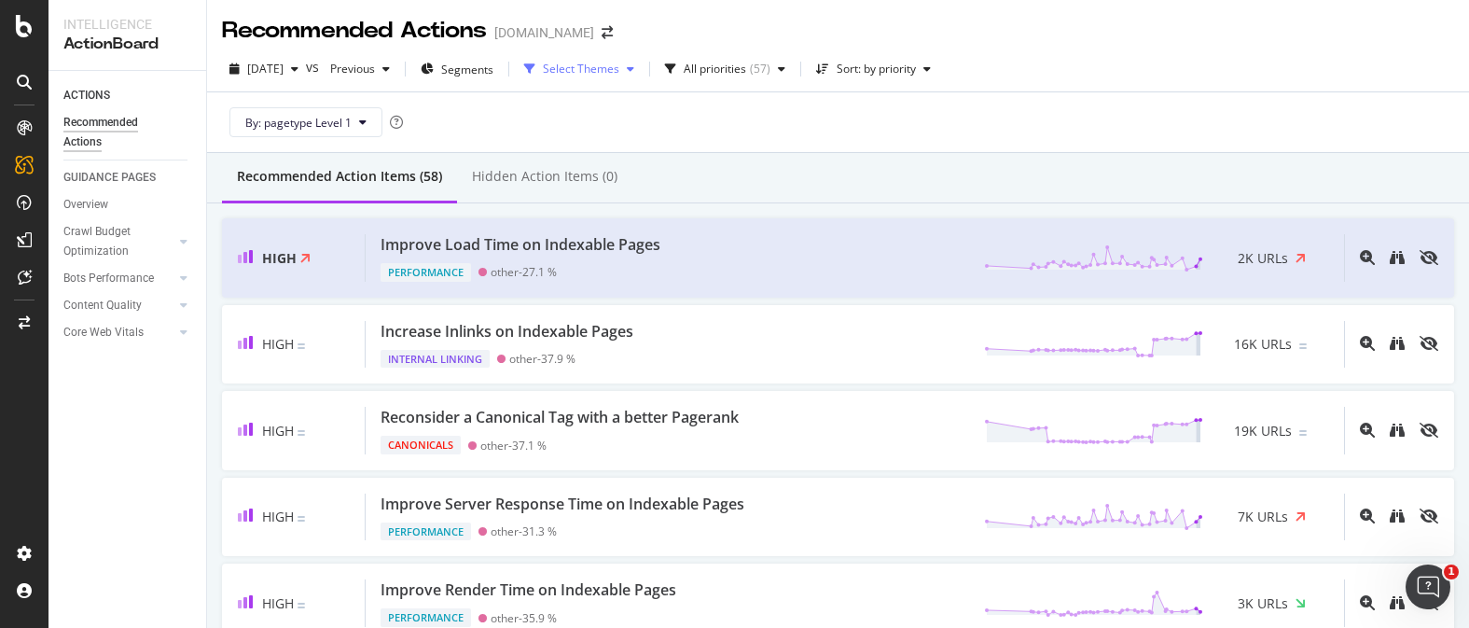
click at [619, 64] on div "Select Themes" at bounding box center [581, 68] width 76 height 11
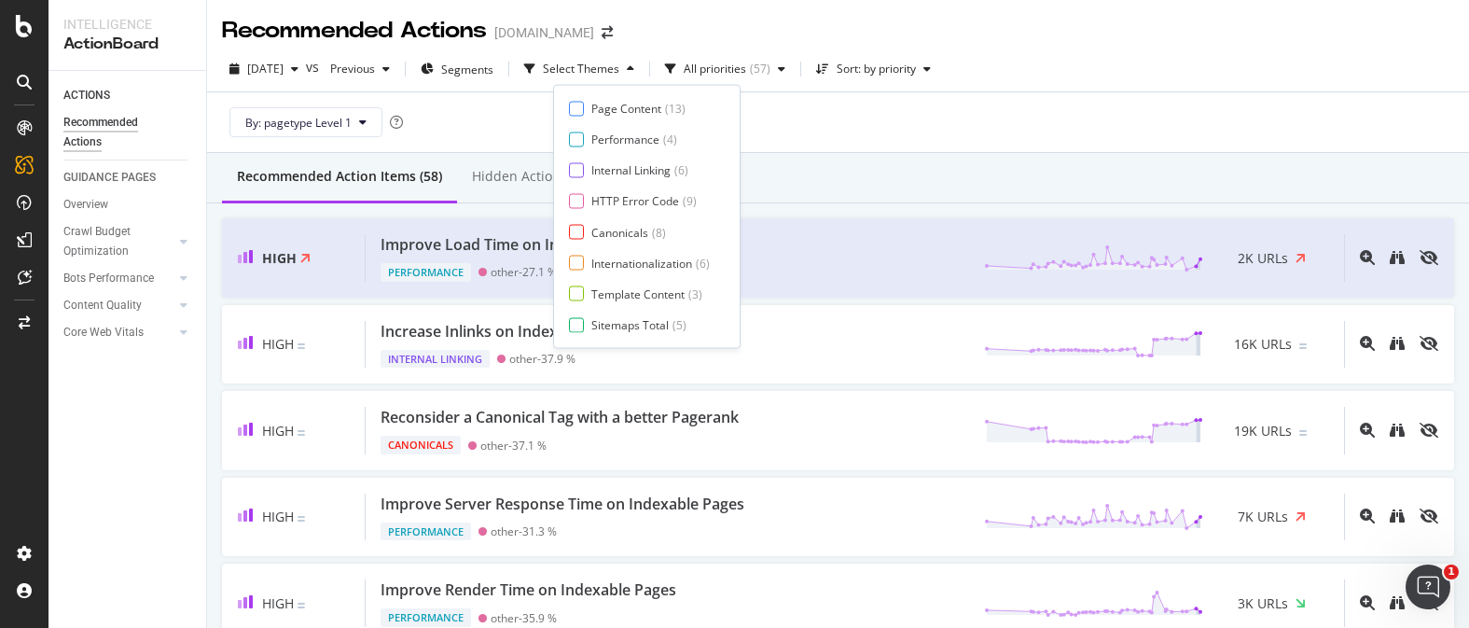
drag, startPoint x: 777, startPoint y: 52, endPoint x: 721, endPoint y: 33, distance: 59.3
click at [775, 47] on div "[DATE] vs Previous Segments Select Themes All priorities ( 57 ) Sort: by priori…" at bounding box center [838, 100] width 1262 height 106
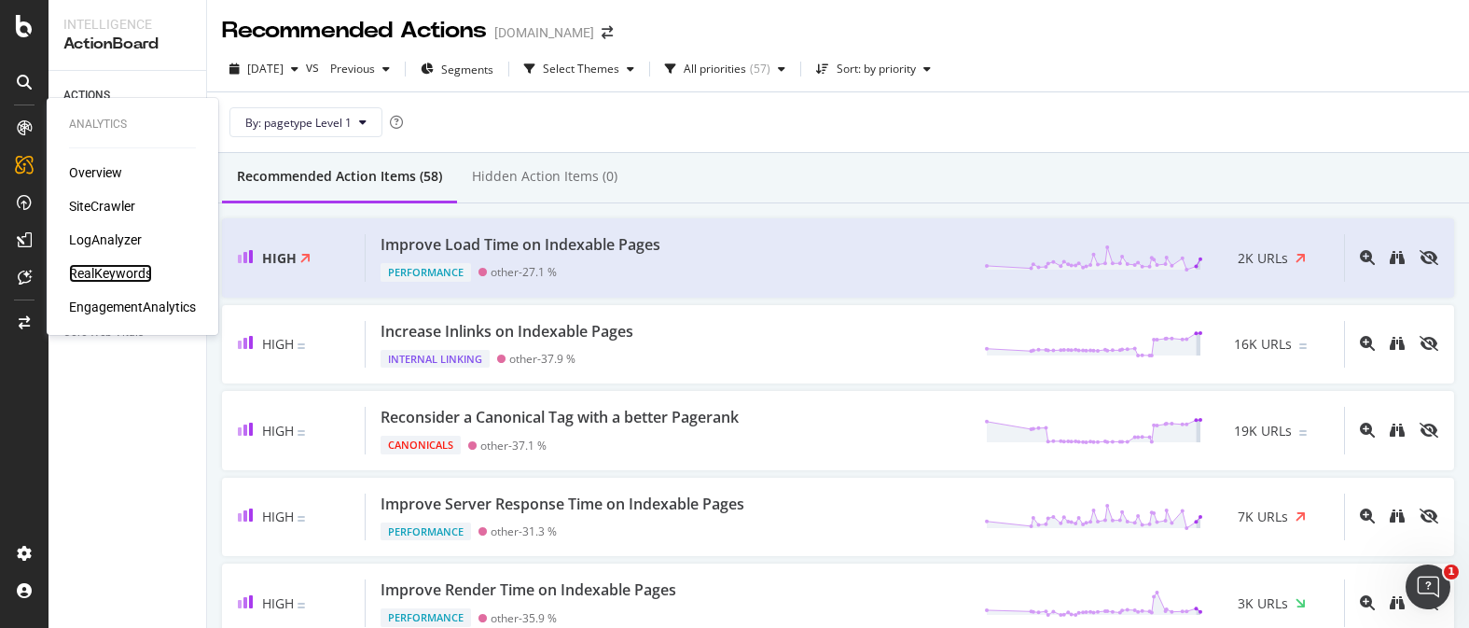
click at [106, 270] on div "RealKeywords" at bounding box center [110, 273] width 83 height 19
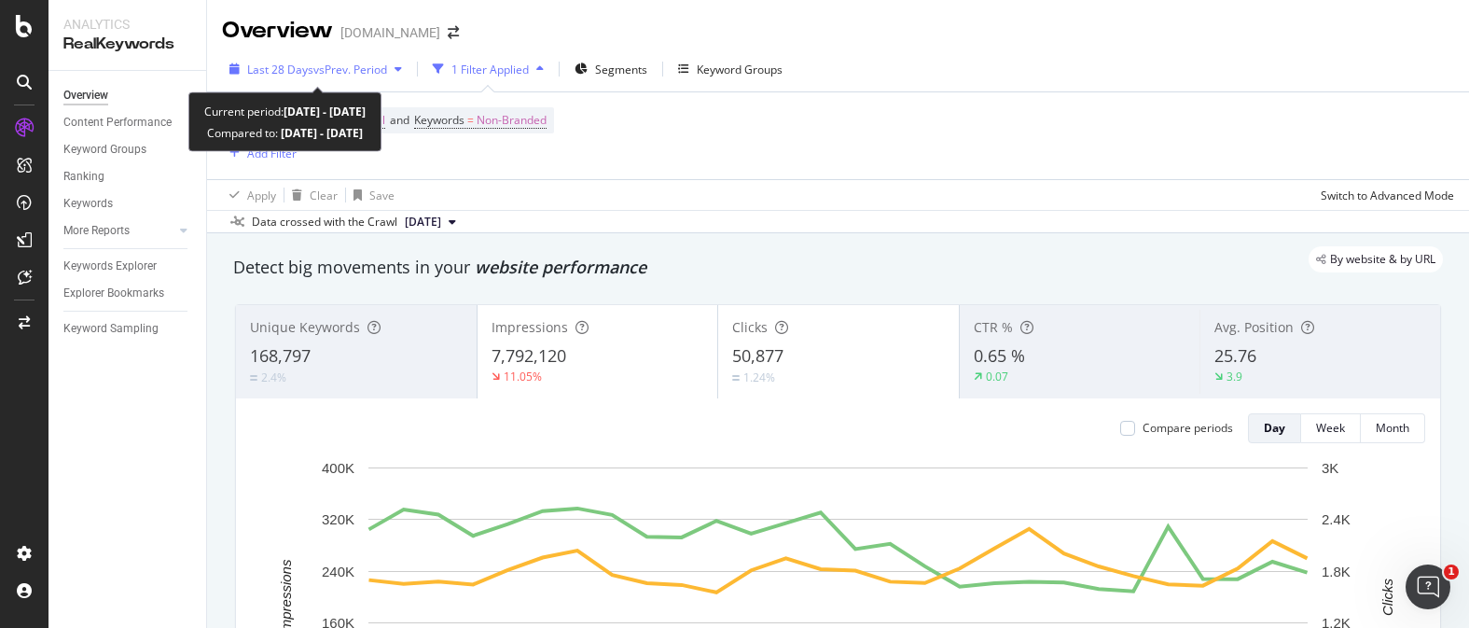
click at [398, 74] on icon "button" at bounding box center [398, 68] width 7 height 11
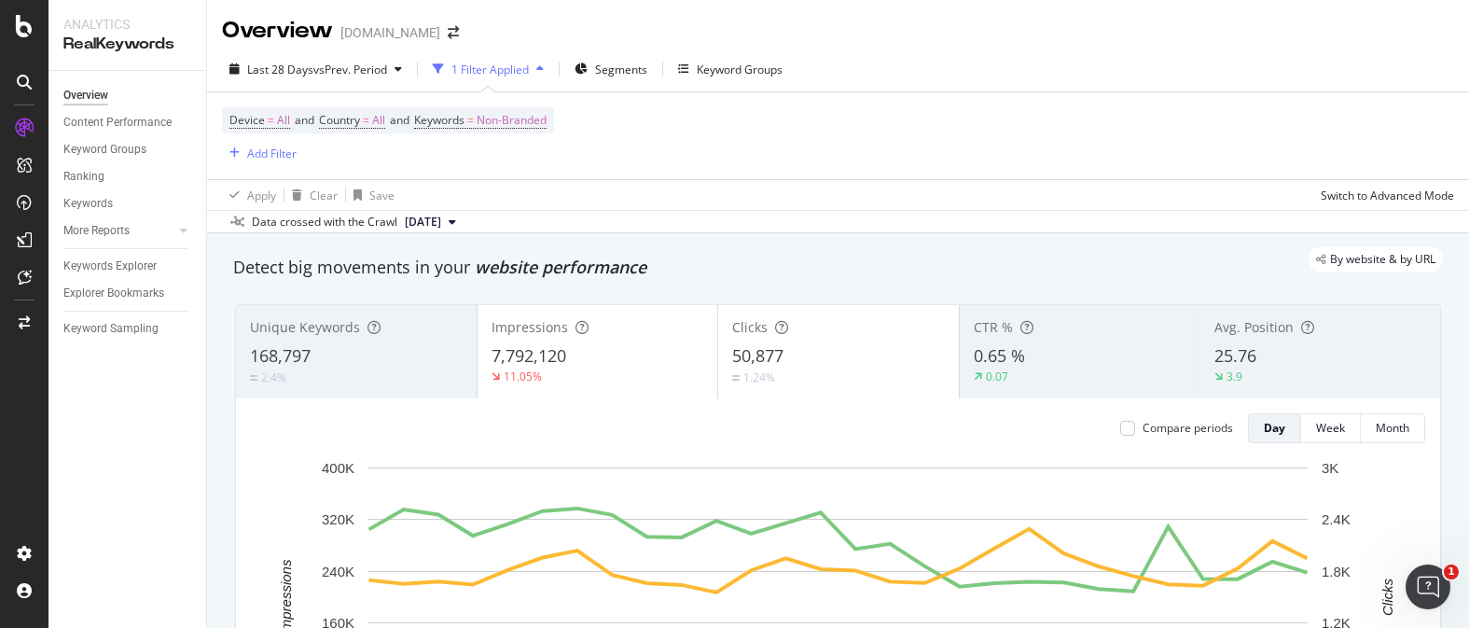
drag, startPoint x: 743, startPoint y: 115, endPoint x: 580, endPoint y: 112, distance: 162.3
click at [741, 114] on div "Device = All and Country = All and Keywords = Non-Branded Add Filter" at bounding box center [838, 135] width 1232 height 87
click at [493, 126] on span "Non-Branded" at bounding box center [512, 120] width 70 height 26
click at [509, 157] on span "Non-Branded" at bounding box center [480, 165] width 77 height 16
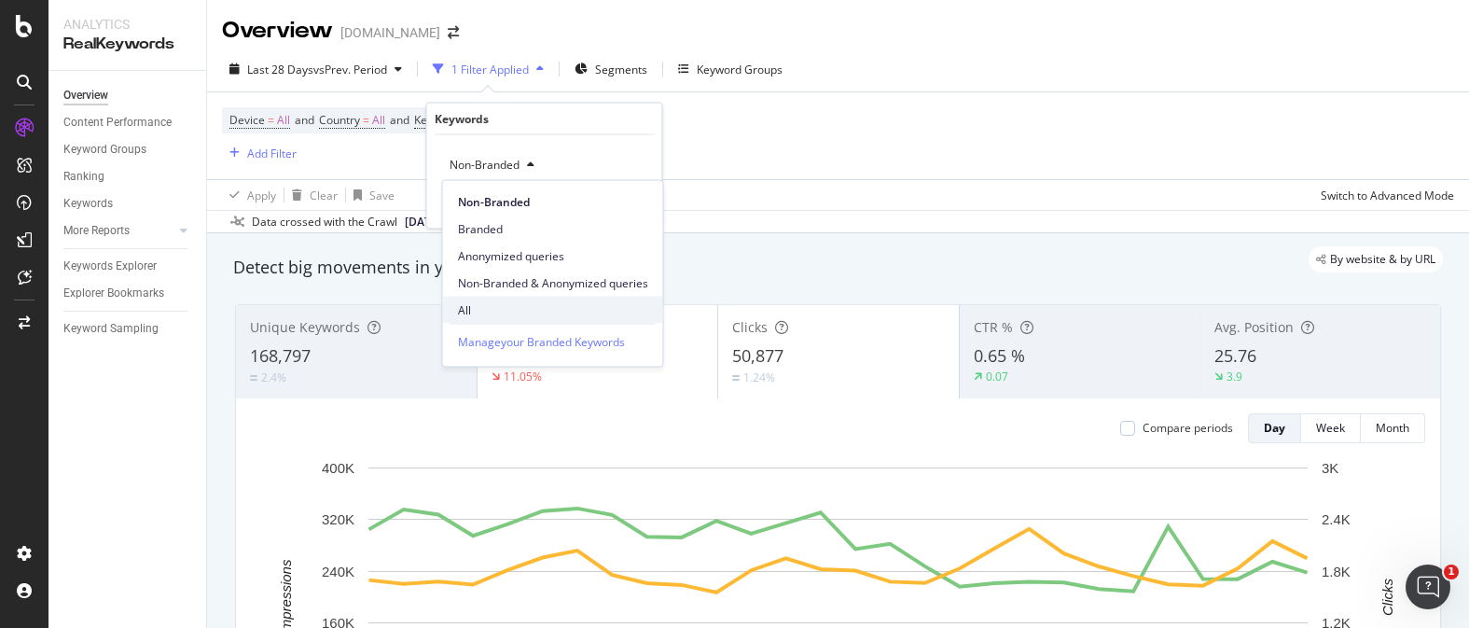
click at [489, 300] on div "All" at bounding box center [553, 310] width 220 height 27
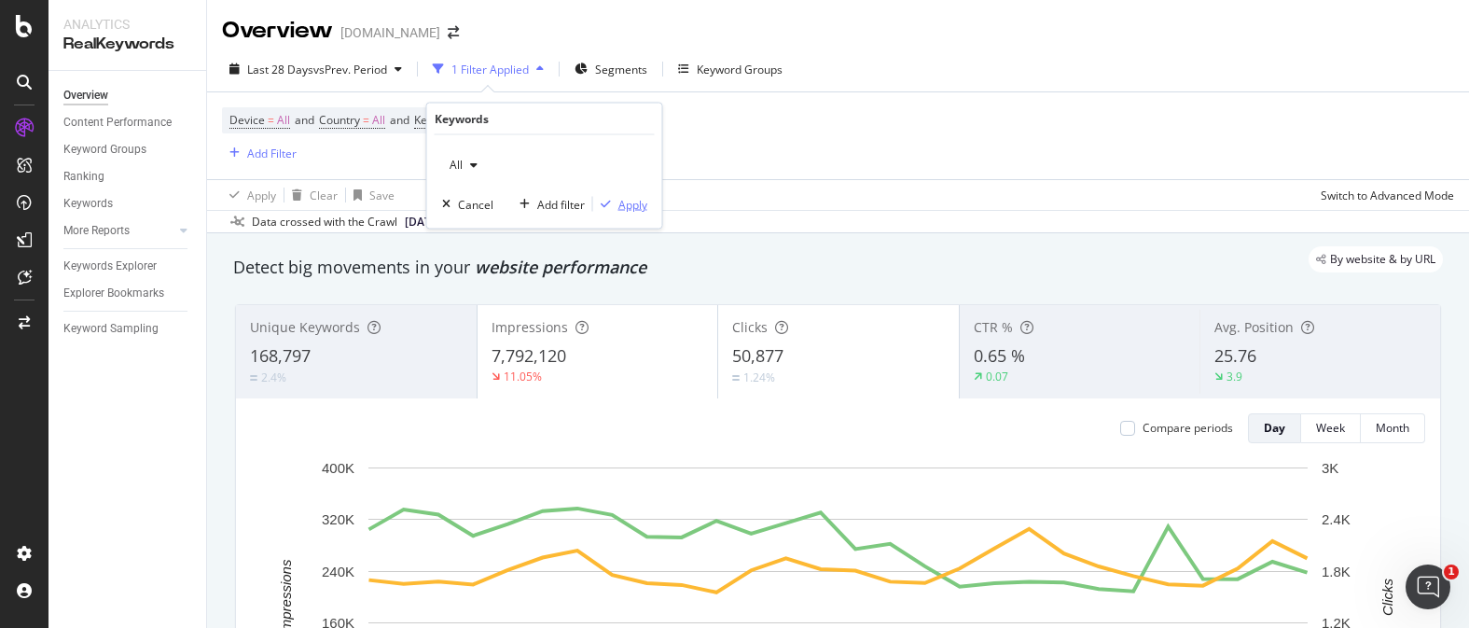
click at [616, 201] on div "button" at bounding box center [605, 204] width 25 height 11
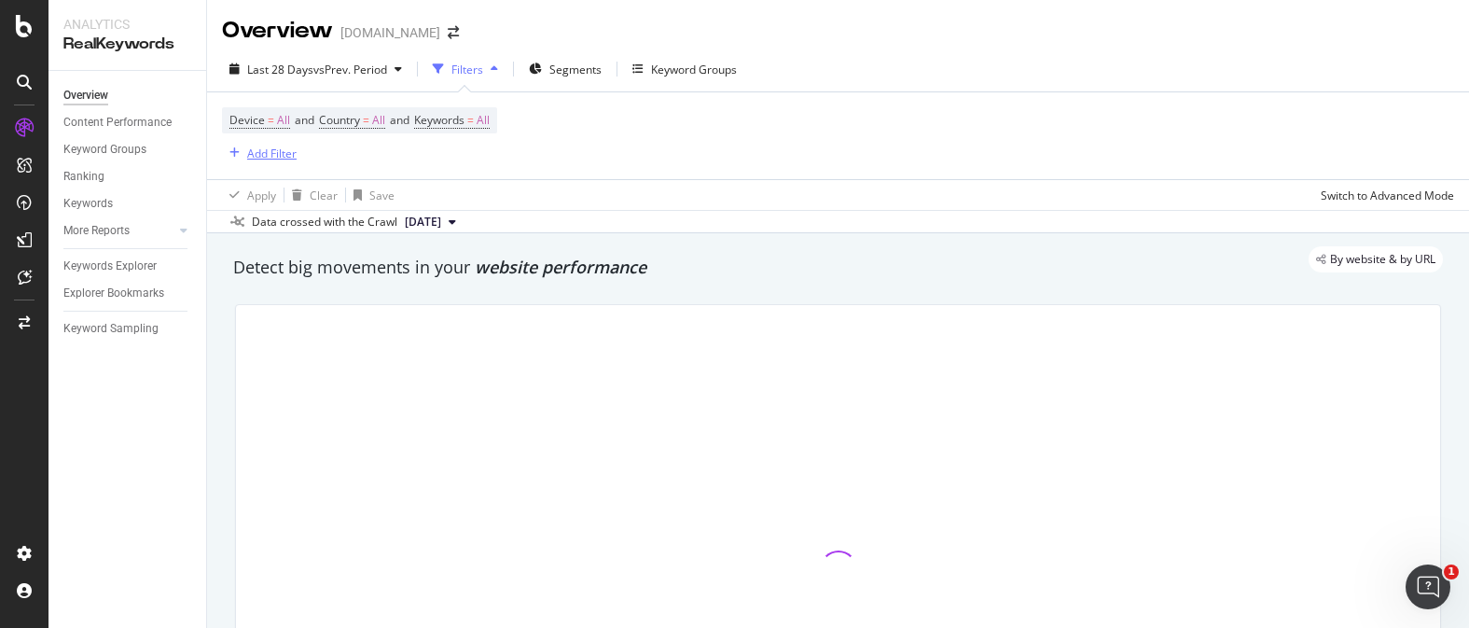
click at [269, 155] on div "Add Filter" at bounding box center [271, 154] width 49 height 16
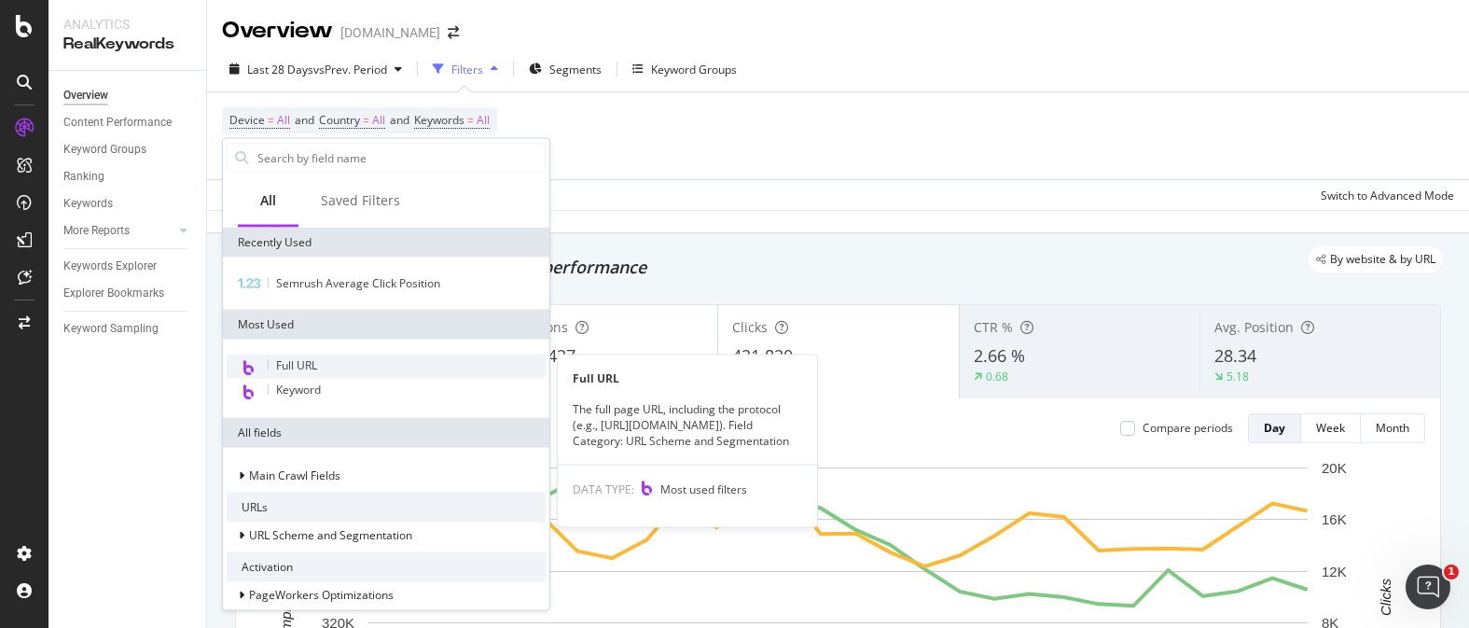
click at [330, 360] on div "Full URL" at bounding box center [386, 366] width 319 height 24
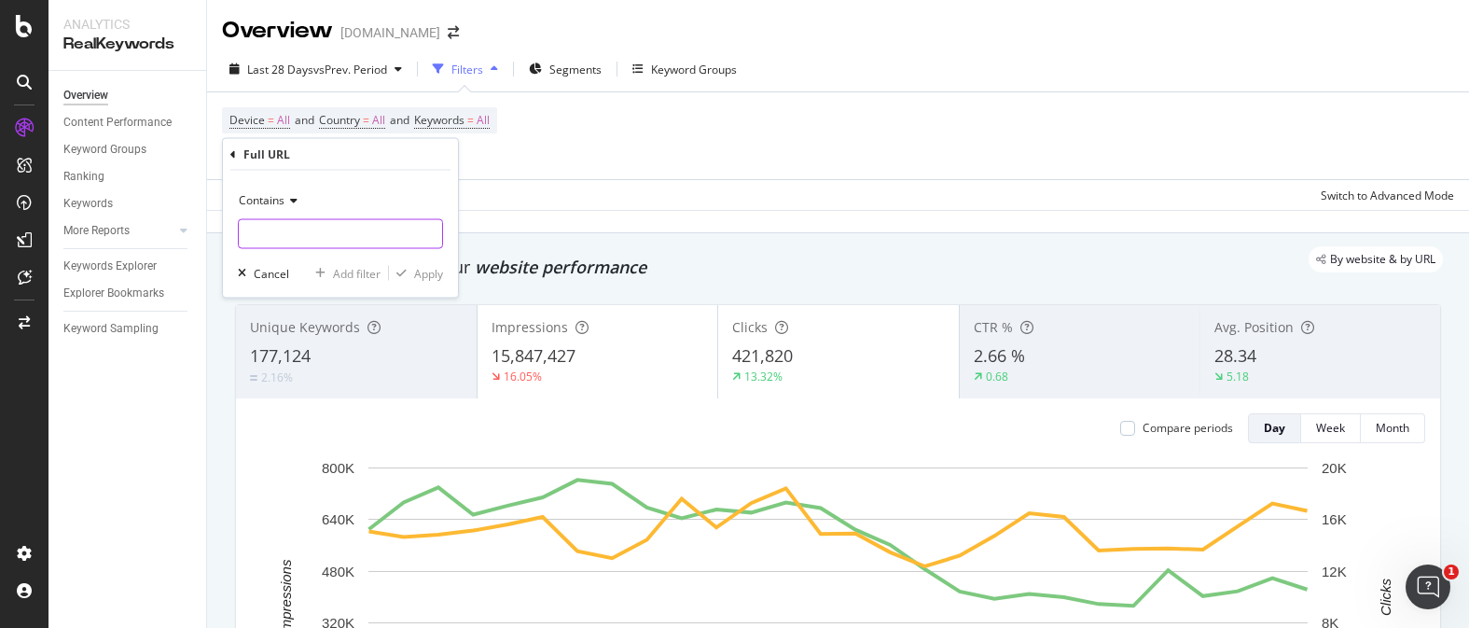
click at [352, 240] on input "text" at bounding box center [340, 234] width 203 height 30
type input "m"
type input "amulet"
click at [434, 268] on div "Apply" at bounding box center [428, 273] width 29 height 16
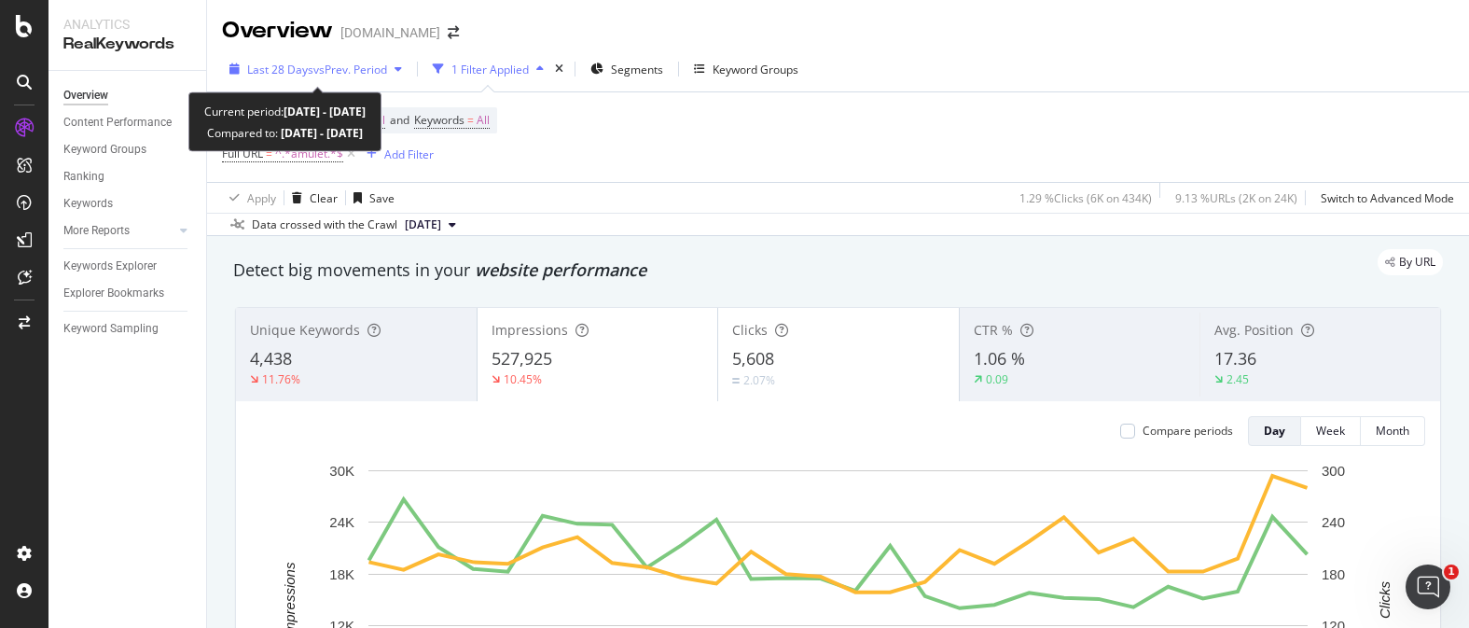
click at [357, 79] on div "Last 28 Days vs Prev. Period" at bounding box center [316, 69] width 188 height 28
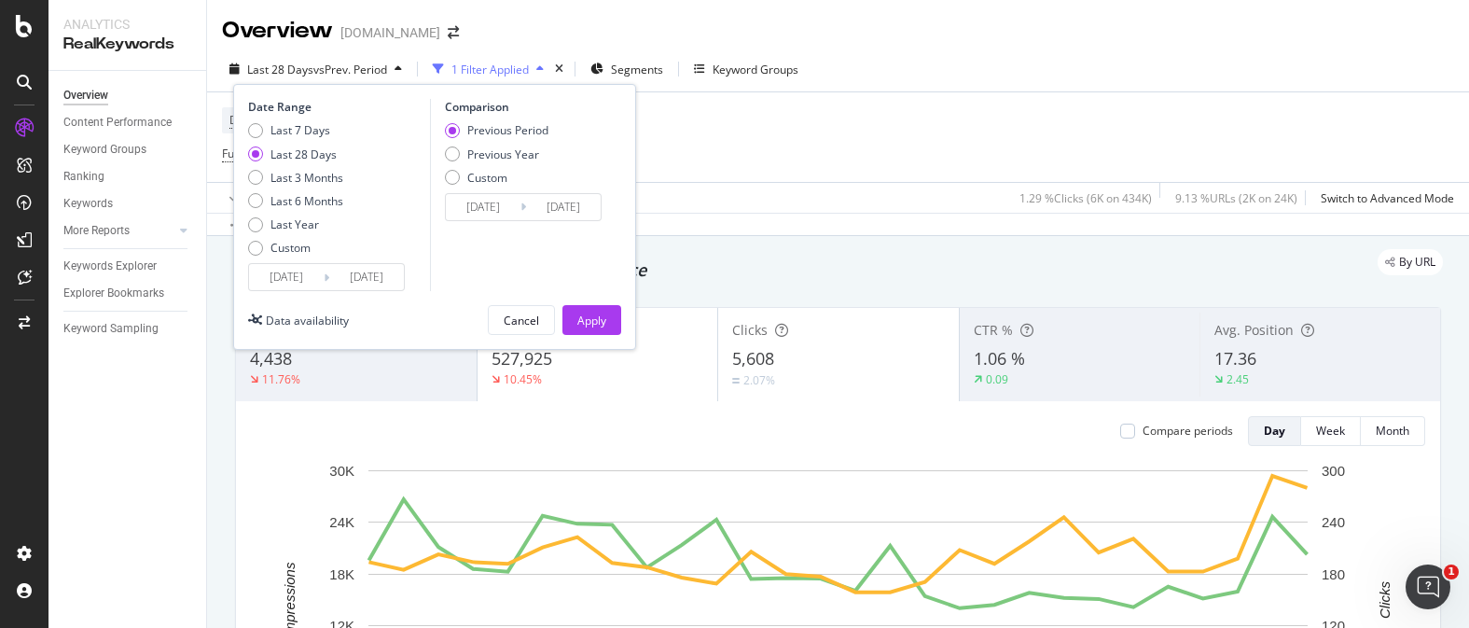
click at [302, 277] on input "[DATE]" at bounding box center [286, 277] width 75 height 26
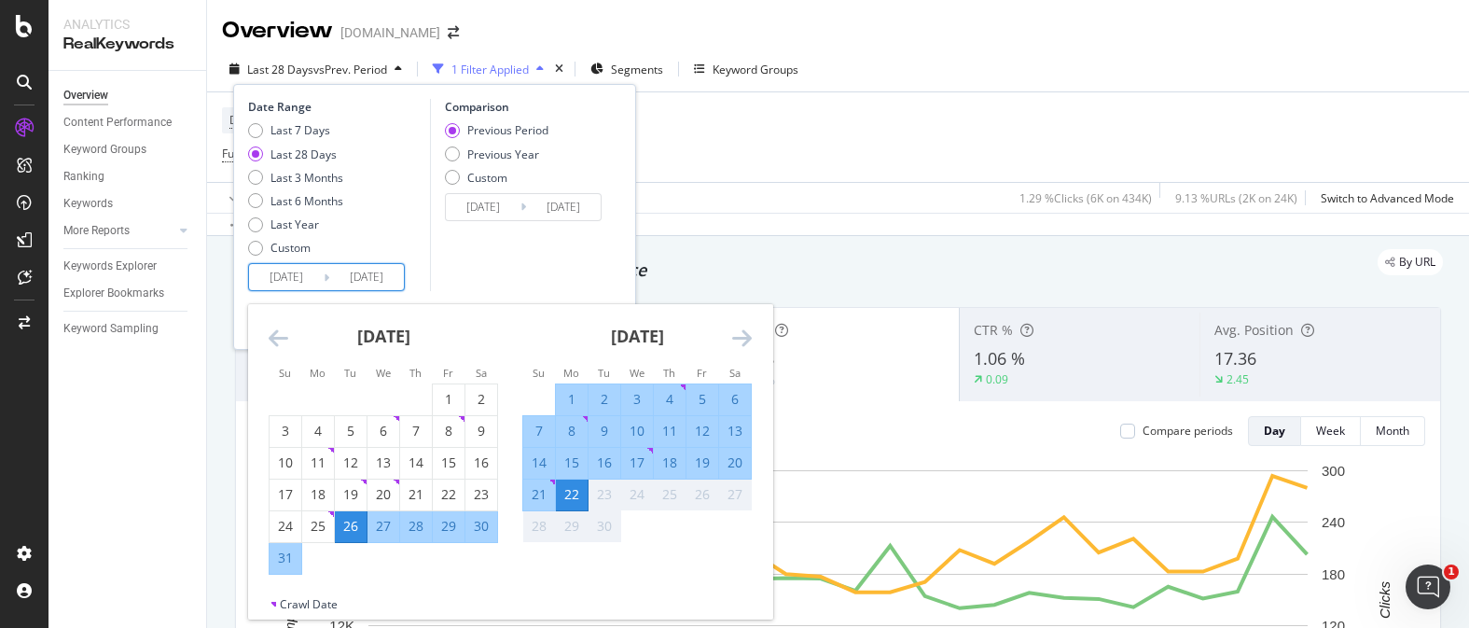
click at [282, 336] on icon "Move backward to switch to the previous month." at bounding box center [279, 337] width 20 height 22
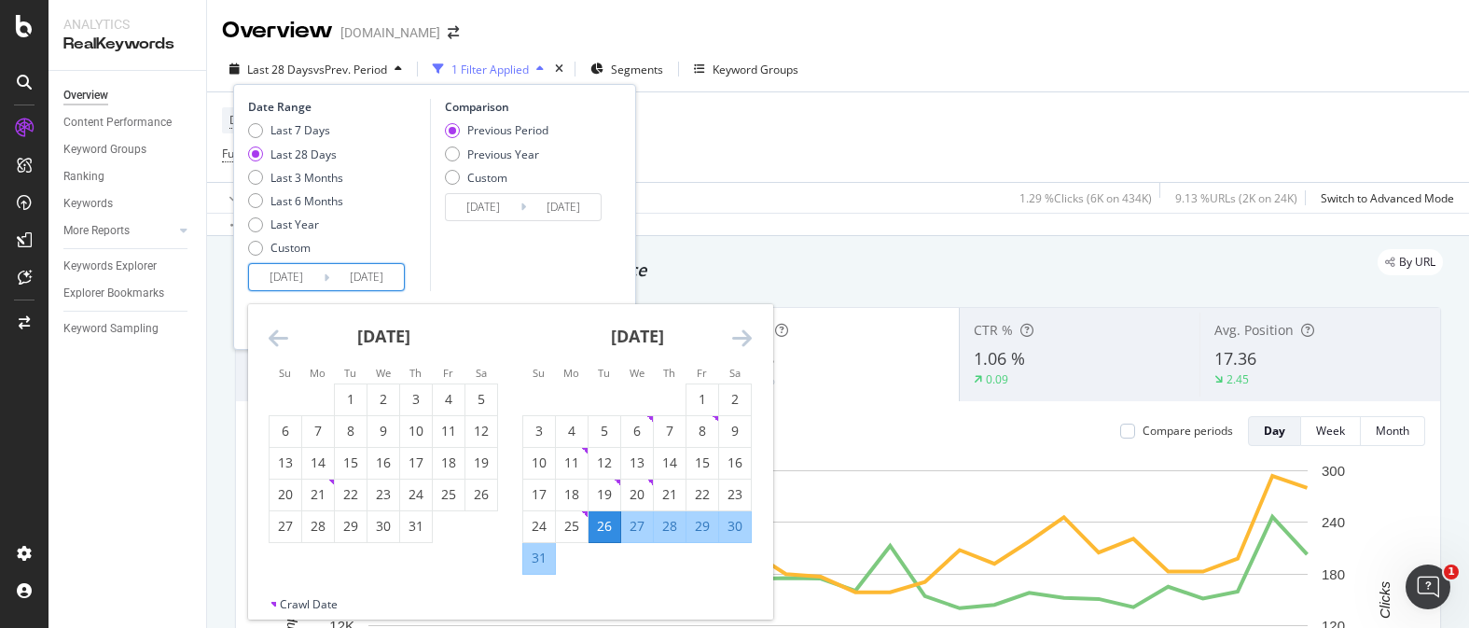
click at [282, 336] on icon "Move backward to switch to the previous month." at bounding box center [279, 337] width 20 height 22
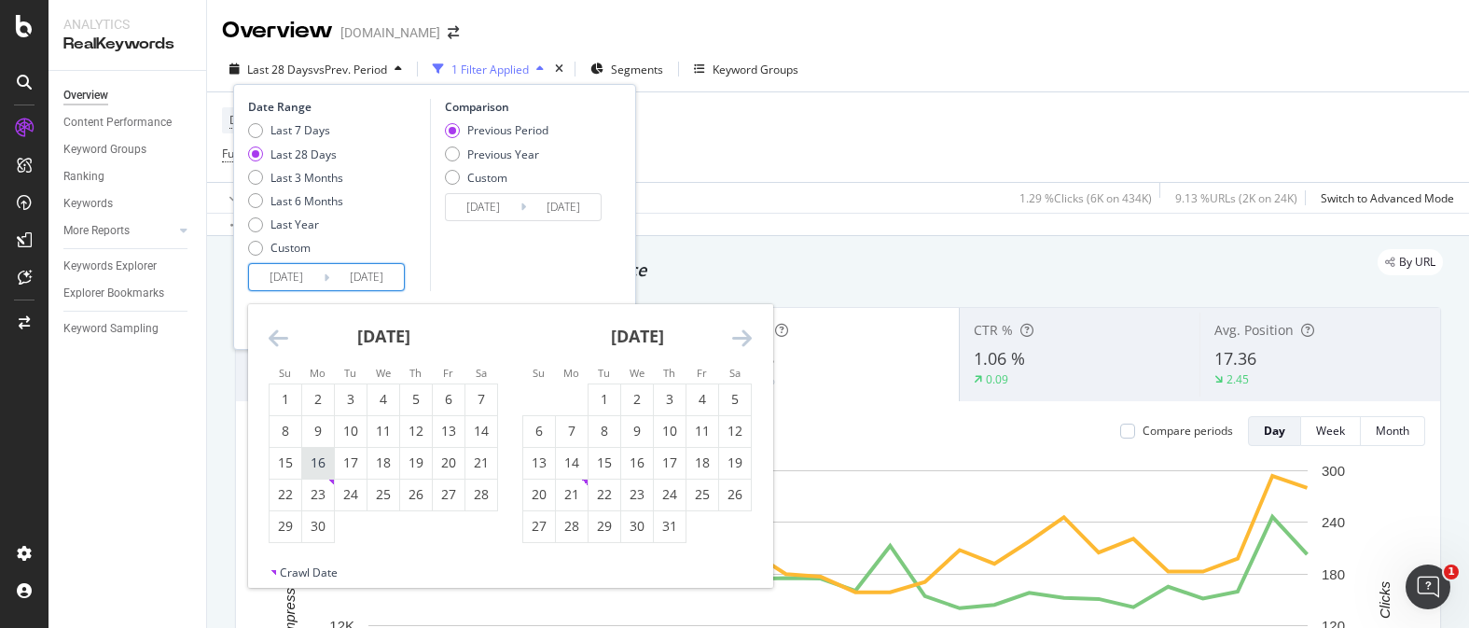
click at [330, 460] on div "16" at bounding box center [318, 462] width 32 height 19
type input "[DATE]"
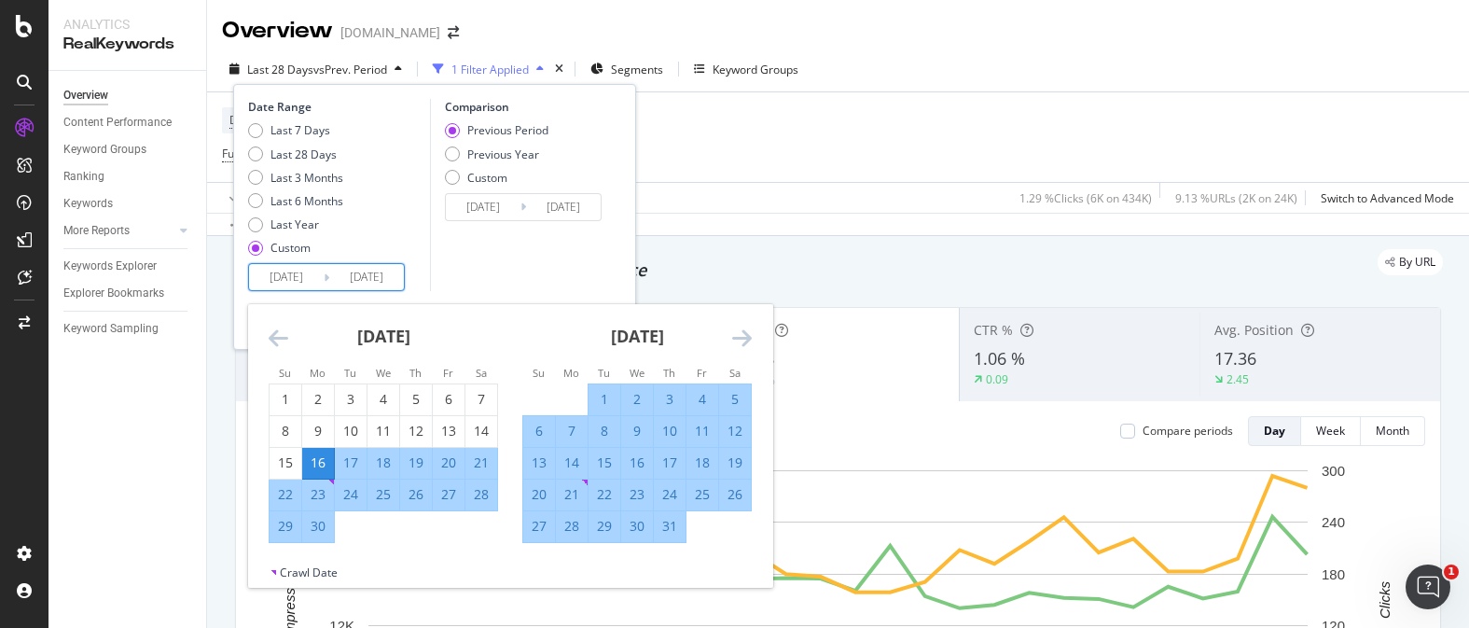
click at [749, 339] on icon "Move forward to switch to the next month." at bounding box center [742, 337] width 20 height 22
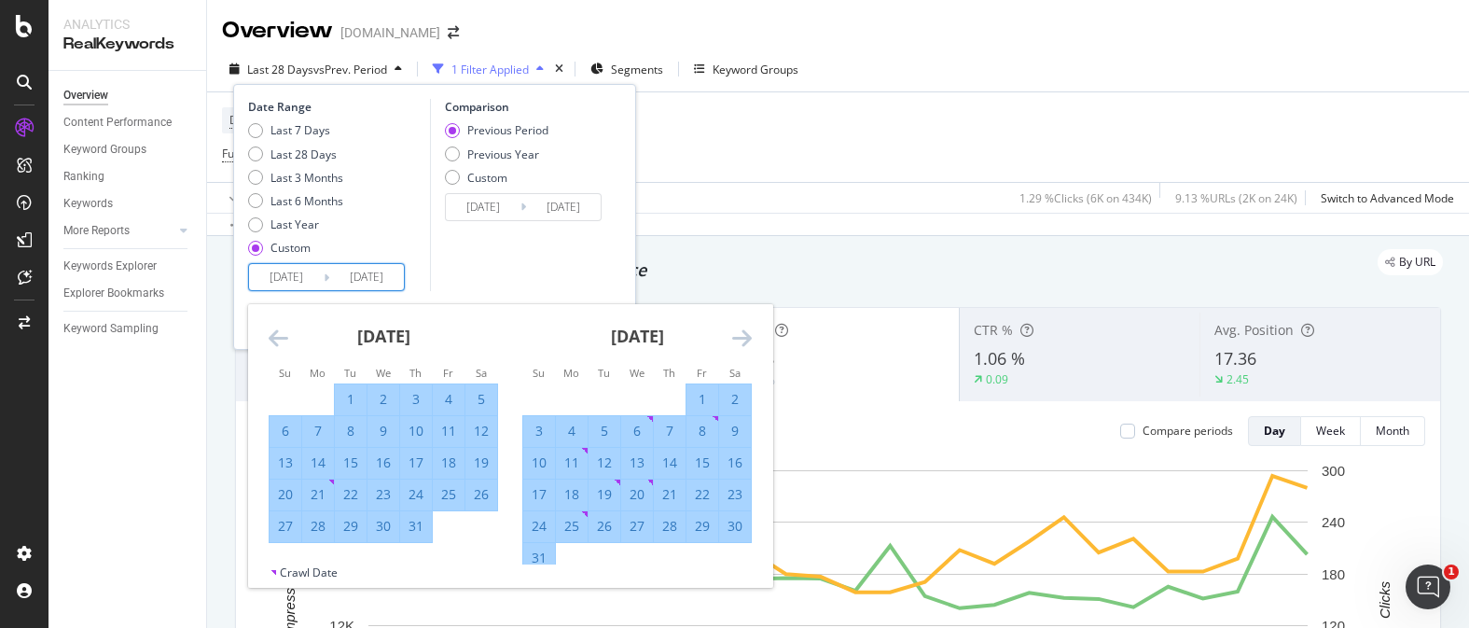
click at [731, 342] on div "[DATE]" at bounding box center [636, 343] width 229 height 79
click at [734, 338] on icon "Move forward to switch to the next month." at bounding box center [742, 337] width 20 height 22
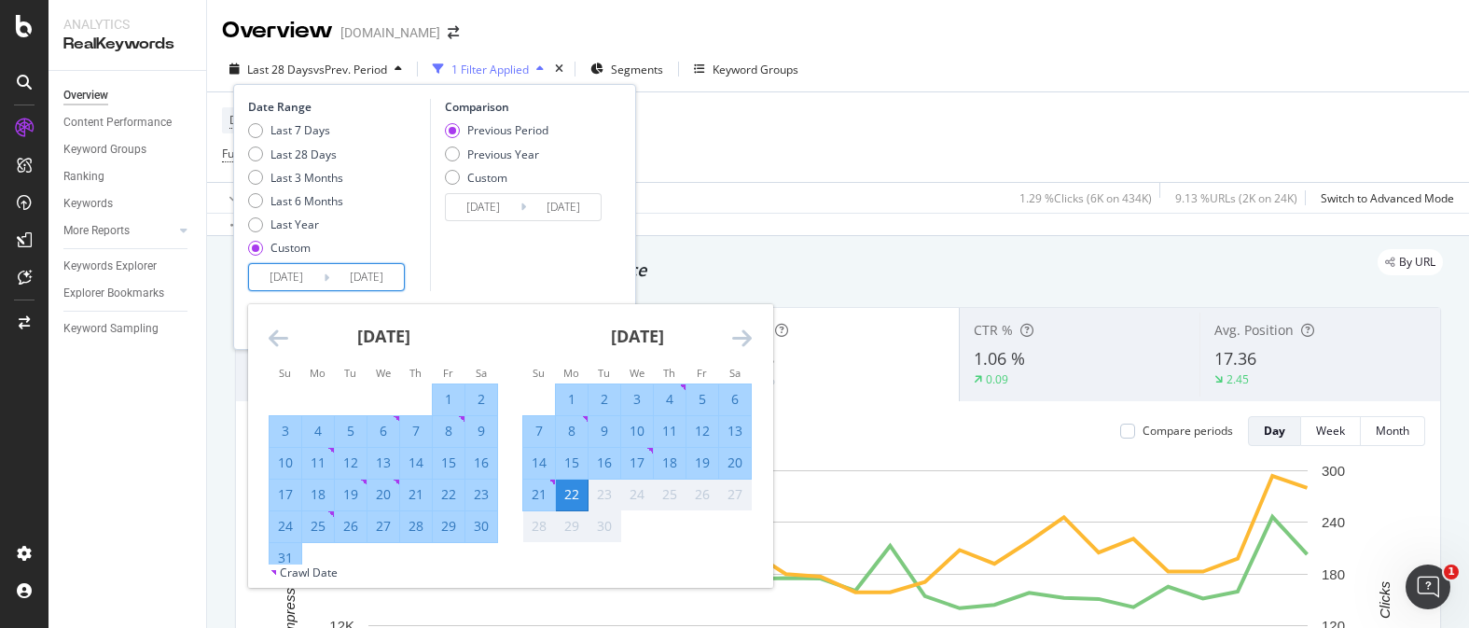
click at [552, 429] on div "7" at bounding box center [539, 431] width 32 height 19
type input "[DATE]"
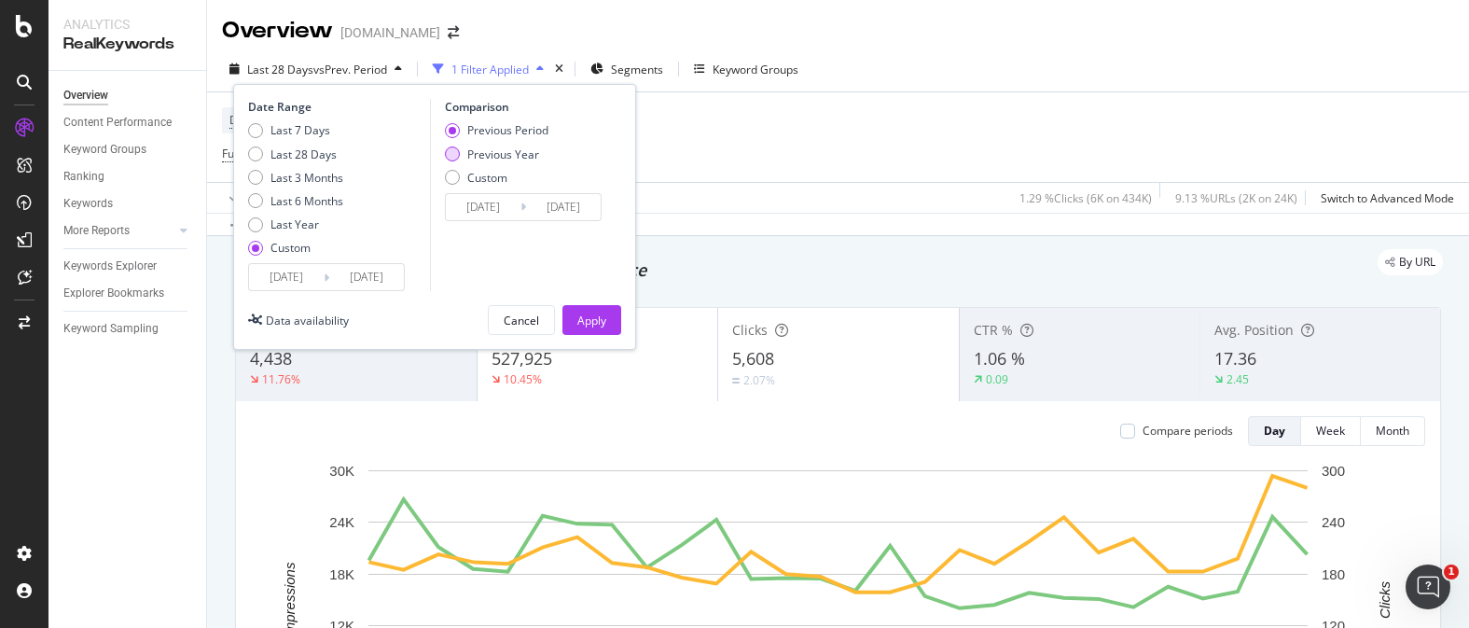
click at [461, 152] on div "Previous Year" at bounding box center [497, 154] width 104 height 16
type input "[DATE]"
click at [599, 309] on div "Apply" at bounding box center [591, 320] width 29 height 28
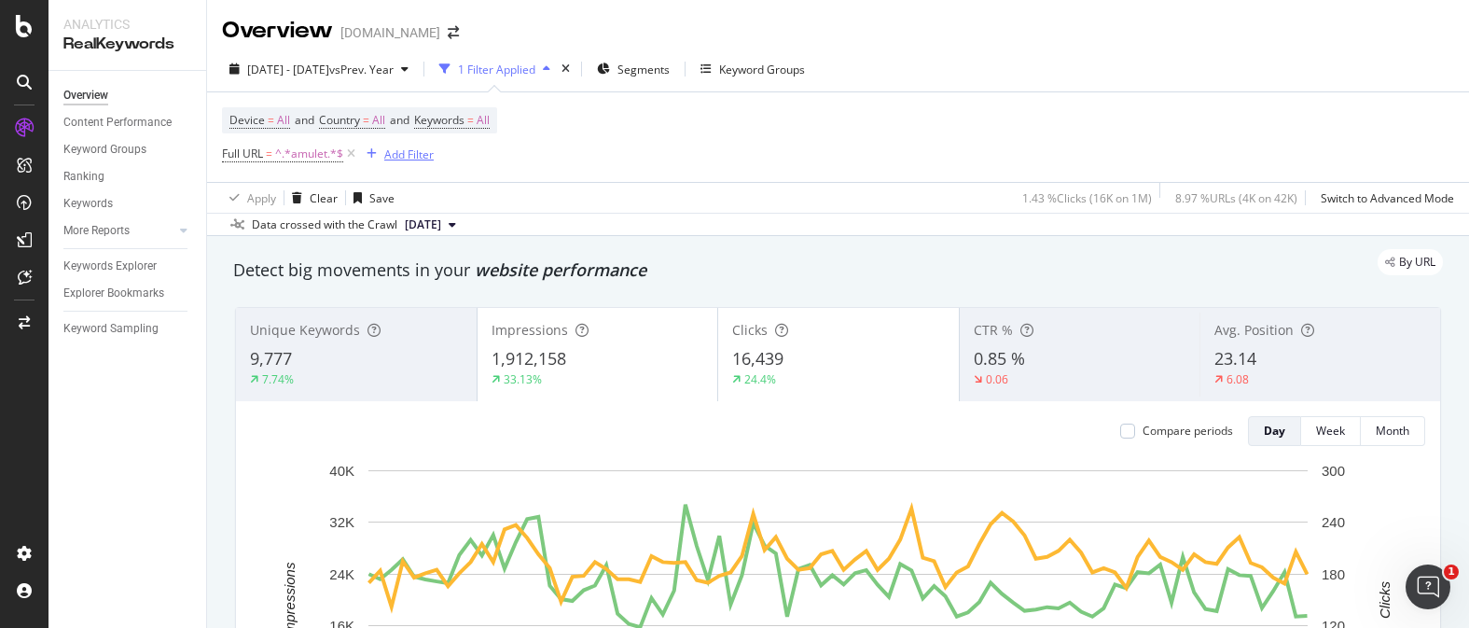
click at [402, 156] on div "Add Filter" at bounding box center [408, 154] width 49 height 16
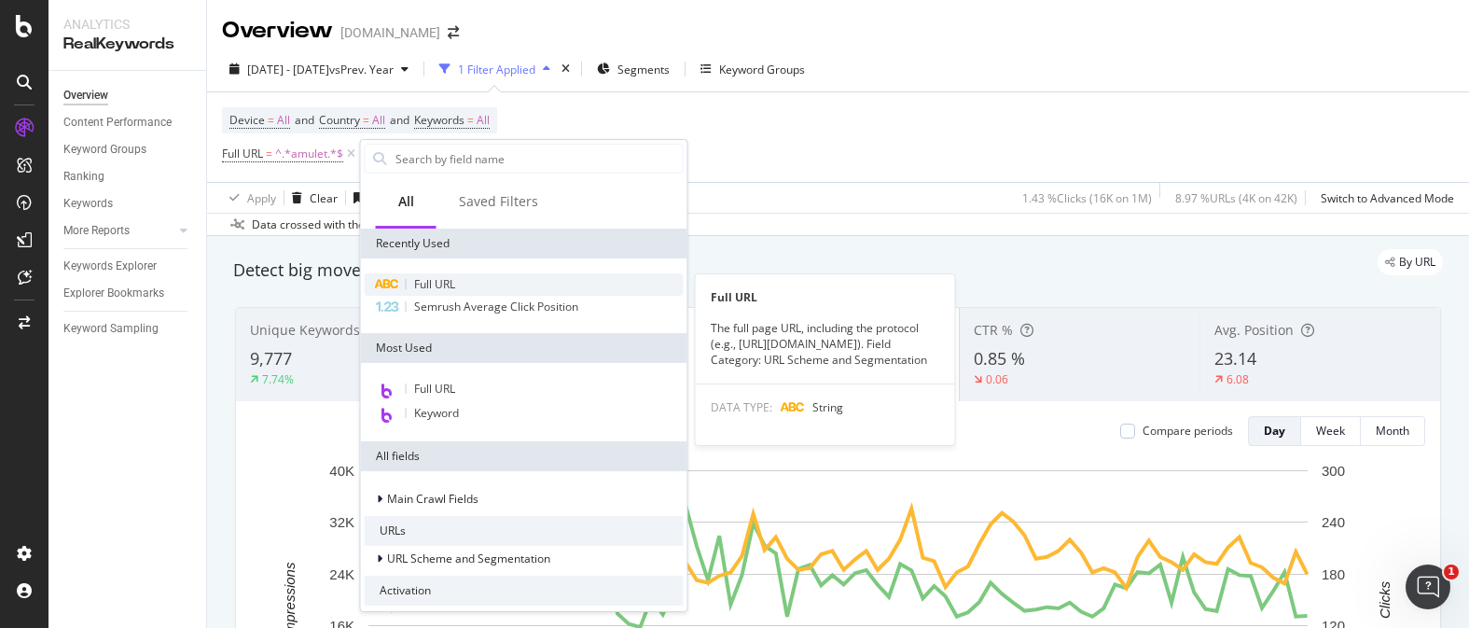
click at [448, 275] on div "Full URL" at bounding box center [524, 284] width 319 height 22
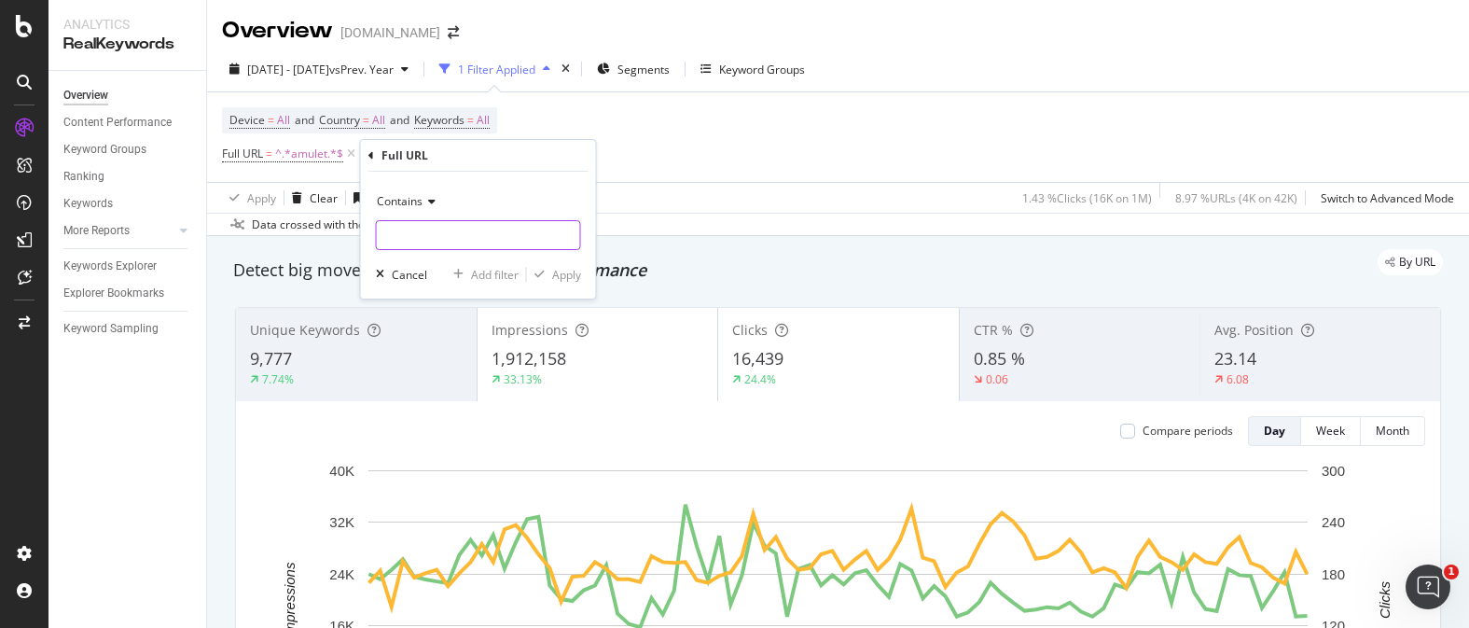
click at [468, 225] on input "text" at bounding box center [478, 235] width 203 height 30
type input "charm"
click at [576, 279] on div "Apply" at bounding box center [566, 275] width 29 height 16
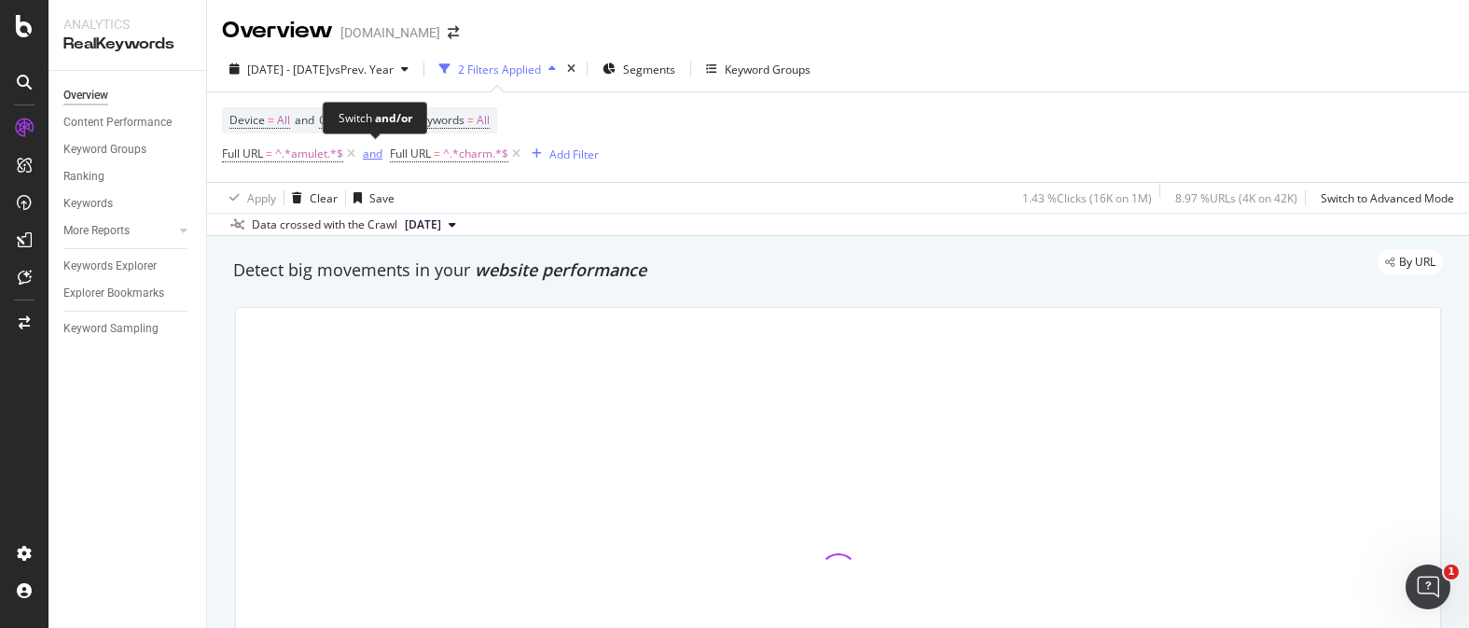
click at [378, 154] on div "and" at bounding box center [373, 154] width 20 height 16
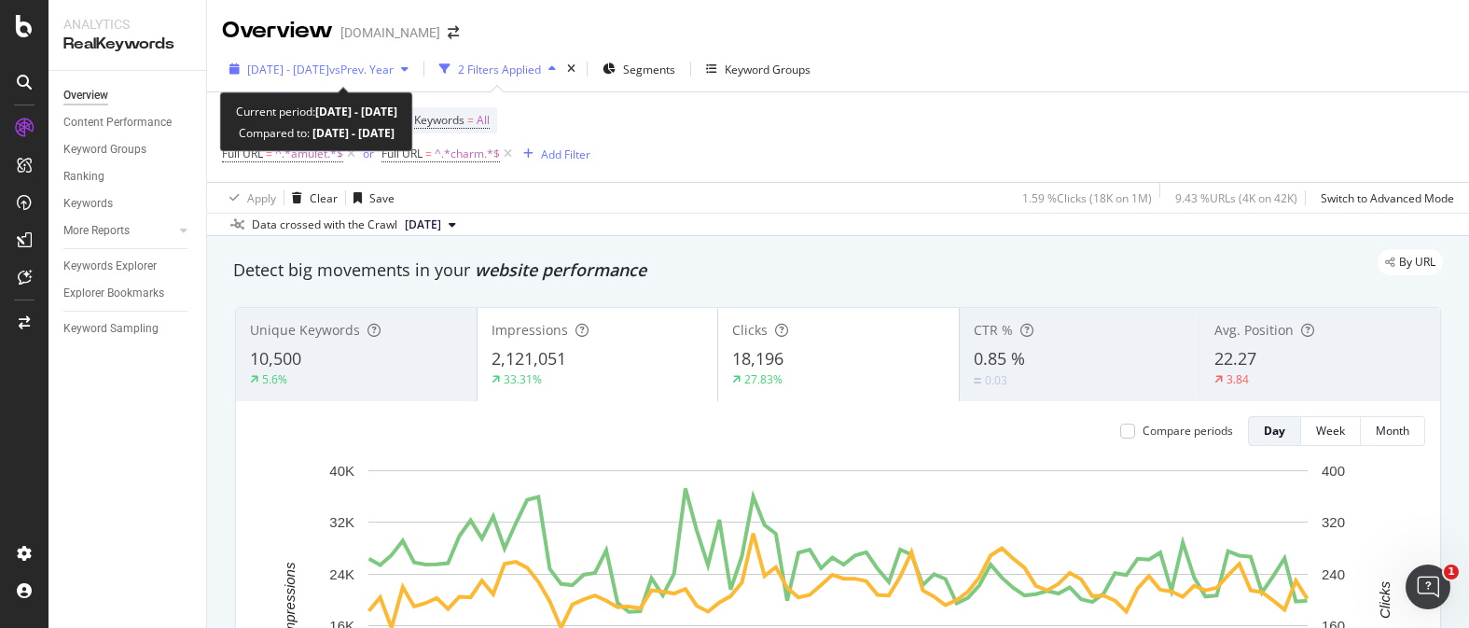
click at [394, 66] on span "vs Prev. Year" at bounding box center [361, 70] width 64 height 16
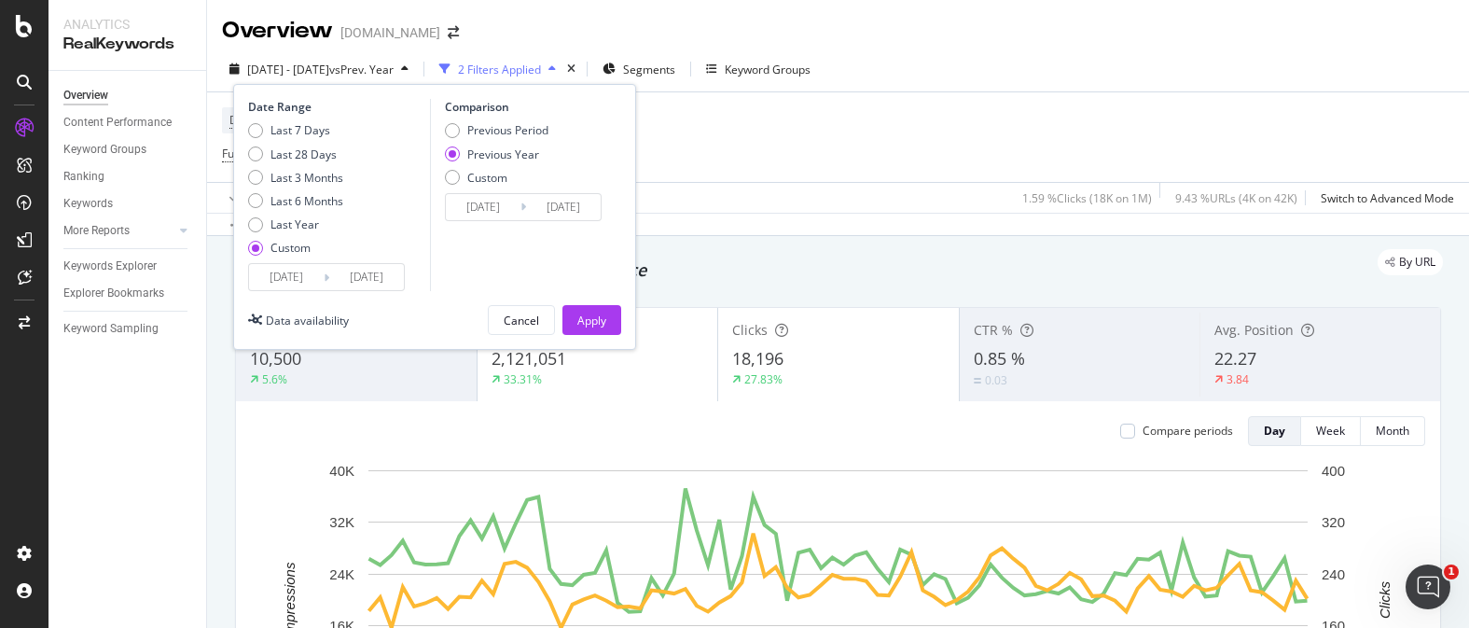
drag, startPoint x: 452, startPoint y: 130, endPoint x: 507, endPoint y: 166, distance: 66.0
click at [452, 130] on div "Previous Period" at bounding box center [452, 130] width 15 height 15
type input "[DATE]"
click at [598, 314] on div "Apply" at bounding box center [591, 321] width 29 height 16
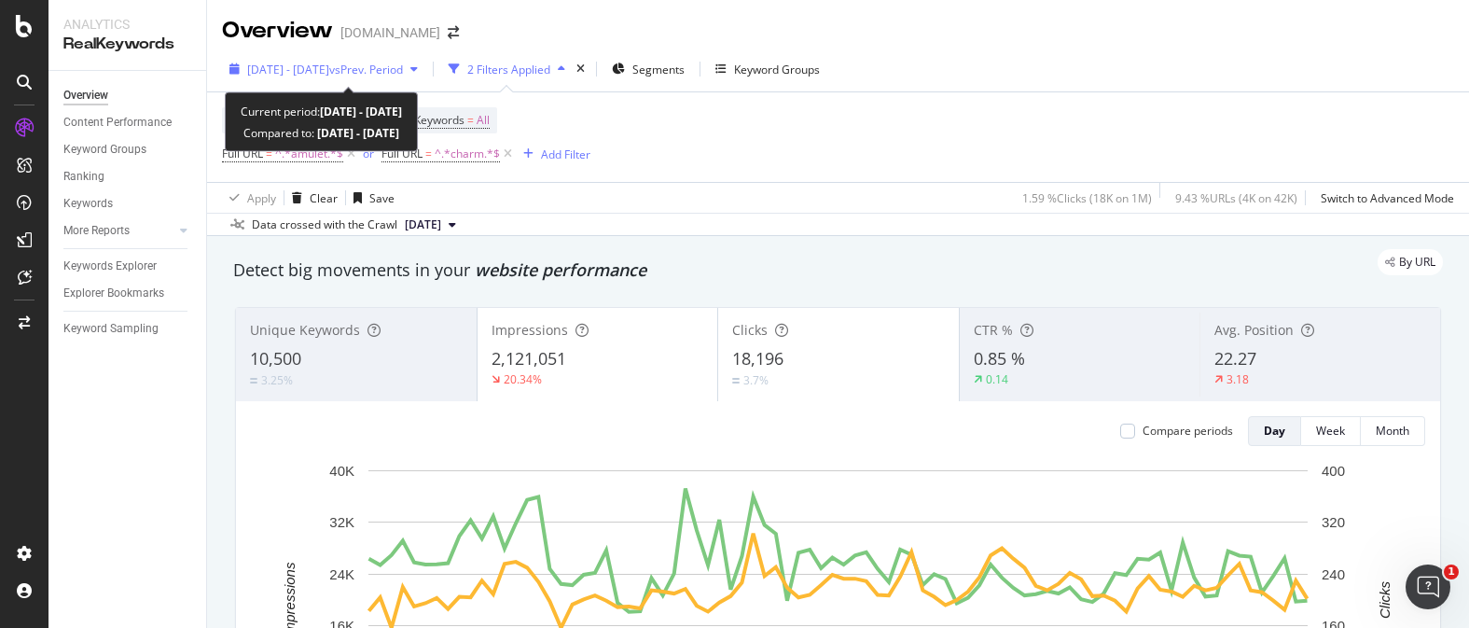
click at [403, 71] on span "vs Prev. Period" at bounding box center [366, 70] width 74 height 16
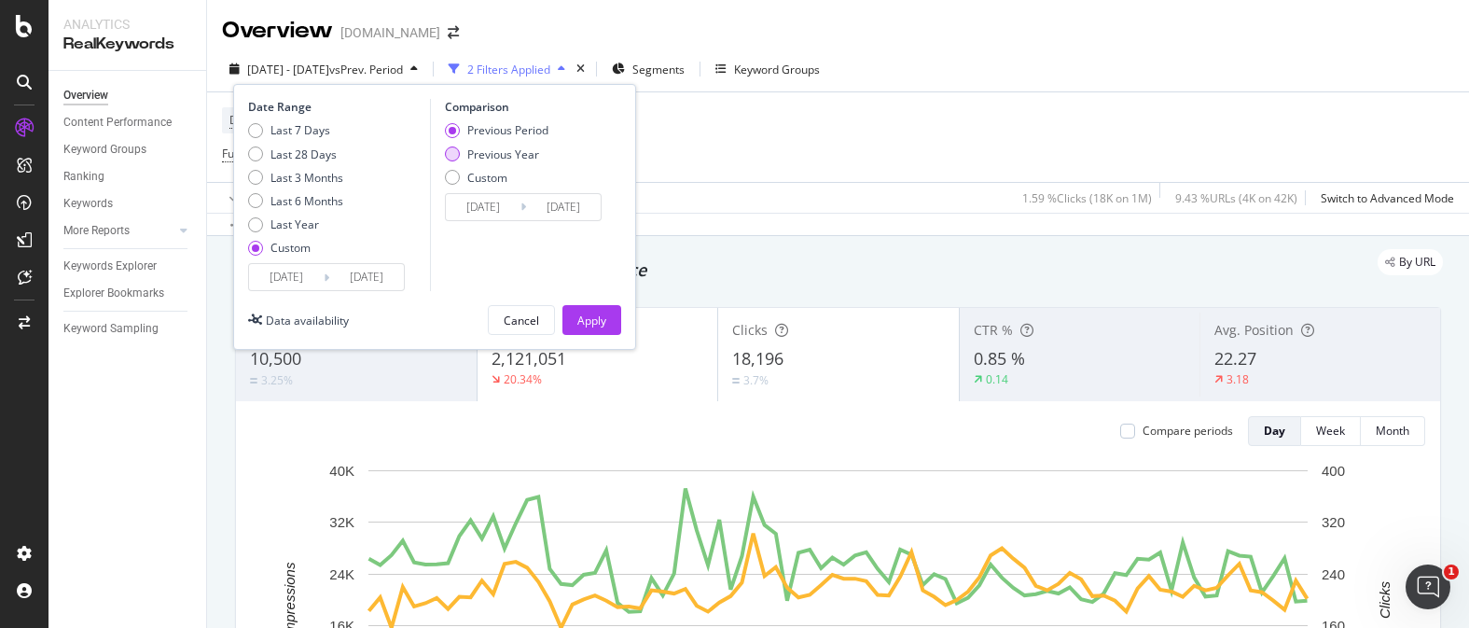
click at [462, 152] on div "Previous Year" at bounding box center [497, 154] width 104 height 16
type input "[DATE]"
click at [605, 313] on div "Apply" at bounding box center [591, 321] width 29 height 16
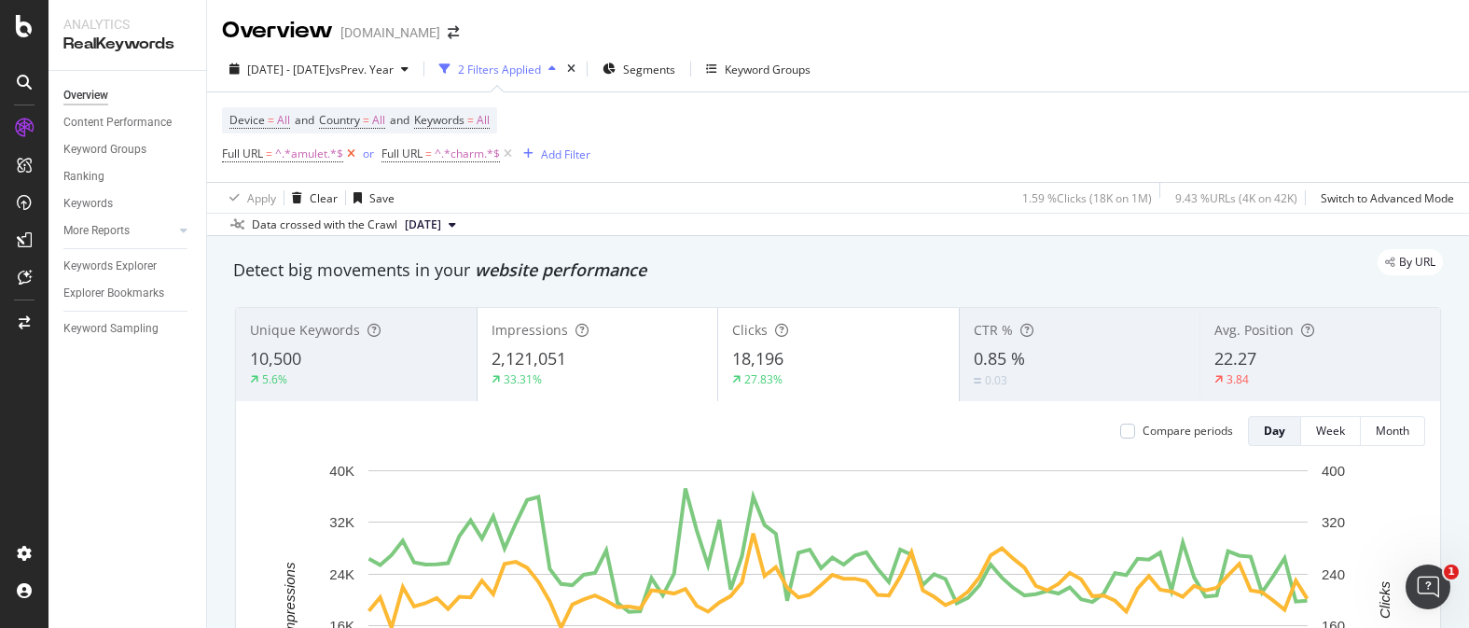
click at [354, 153] on icon at bounding box center [351, 154] width 16 height 19
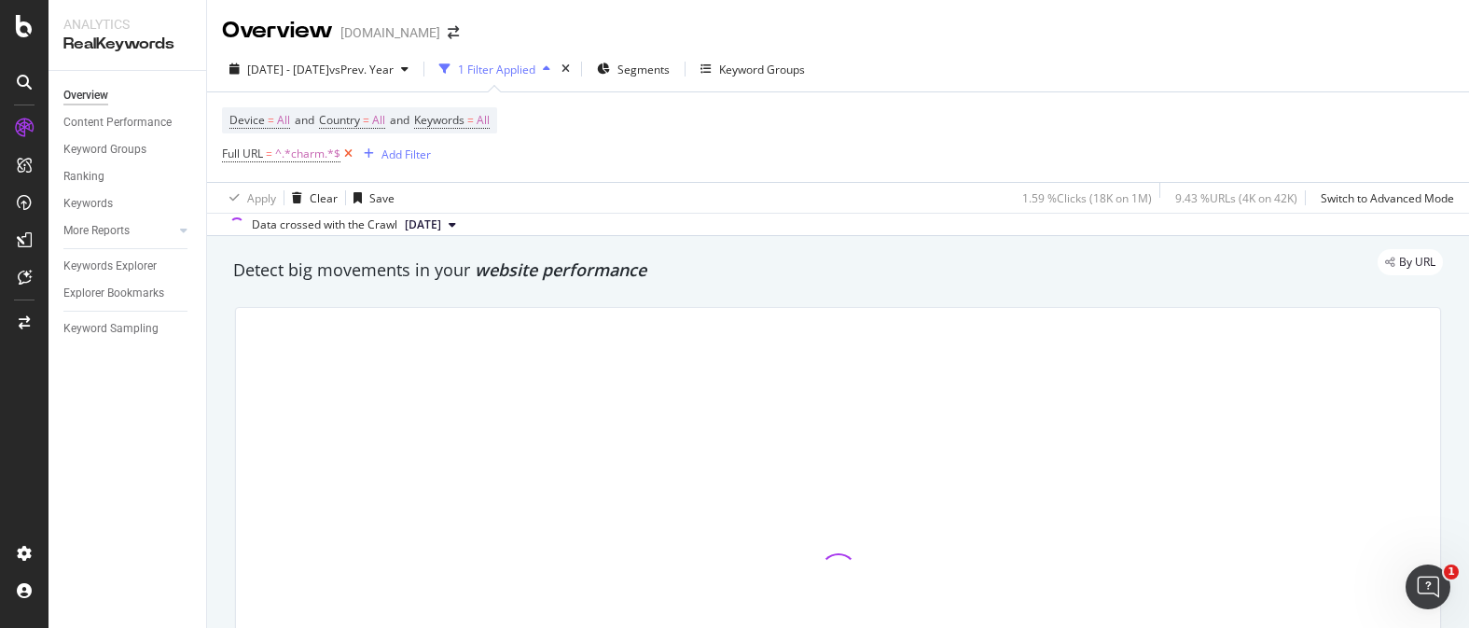
click at [351, 152] on icon at bounding box center [348, 154] width 16 height 19
click at [285, 148] on div "Add Filter" at bounding box center [271, 154] width 49 height 16
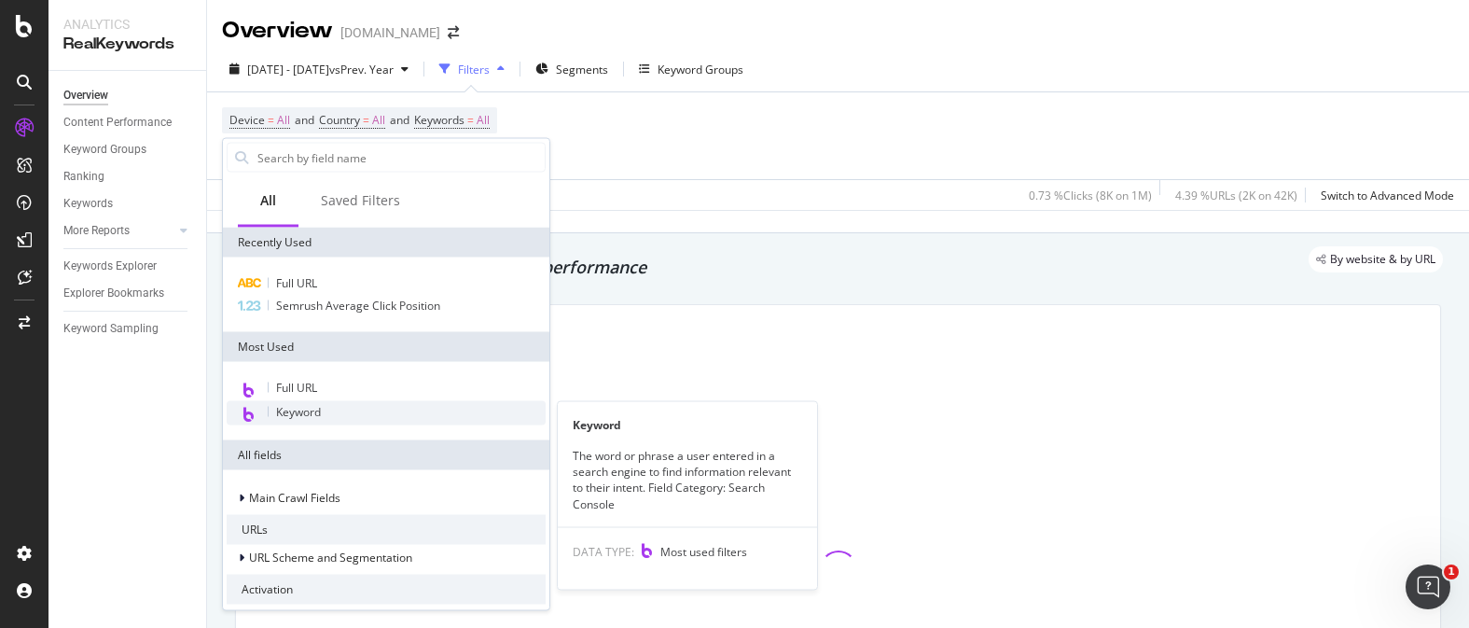
click at [314, 404] on span "Keyword" at bounding box center [298, 412] width 45 height 16
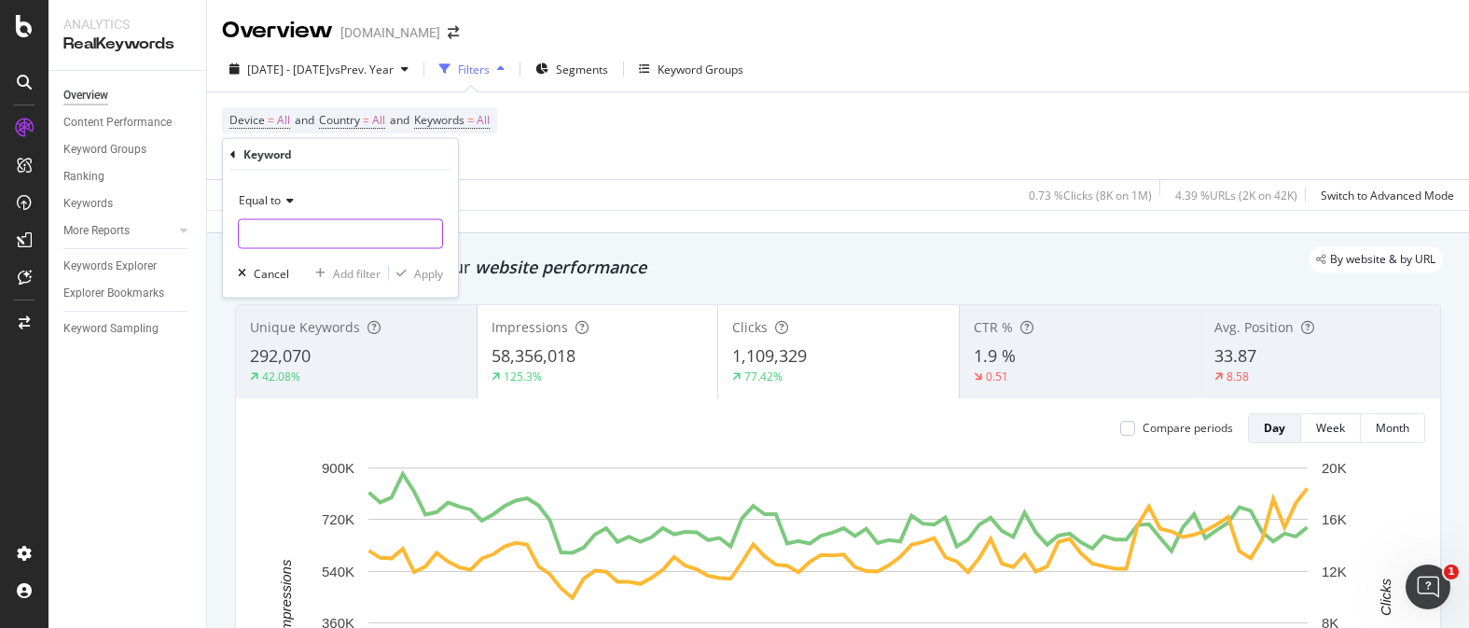
click at [271, 232] on input "text" at bounding box center [340, 234] width 203 height 30
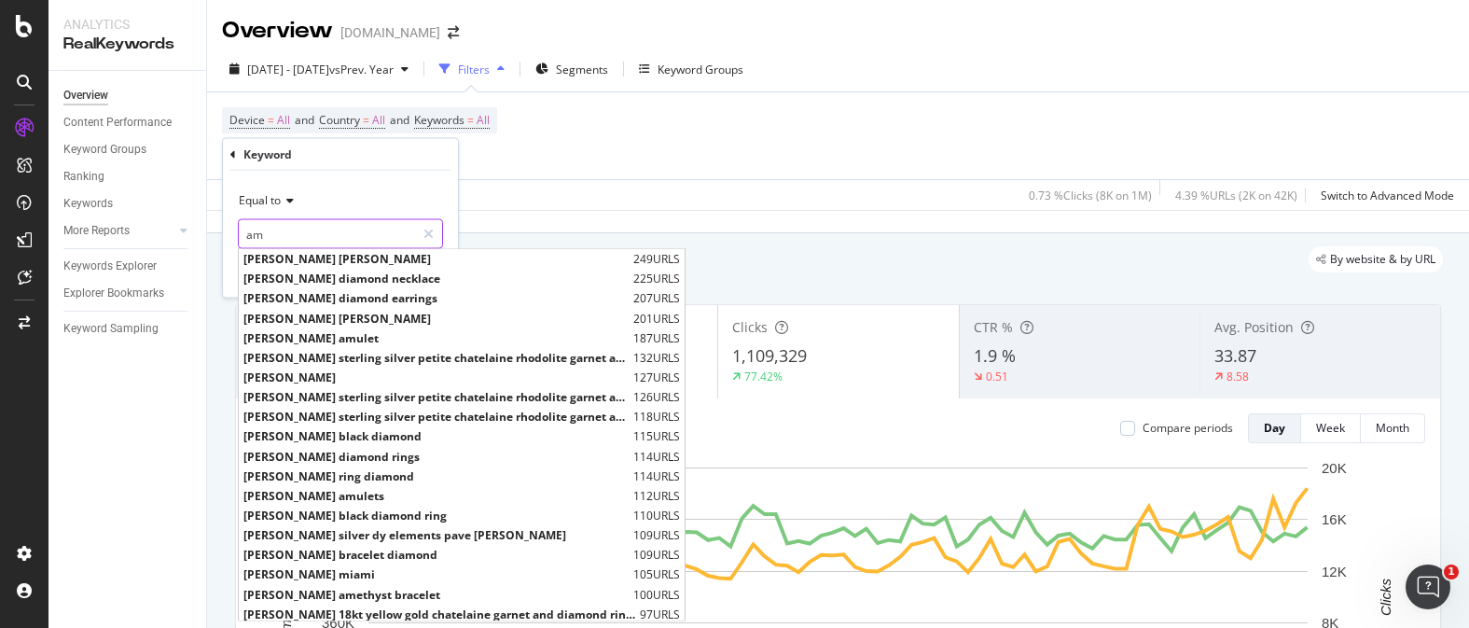
type input "a"
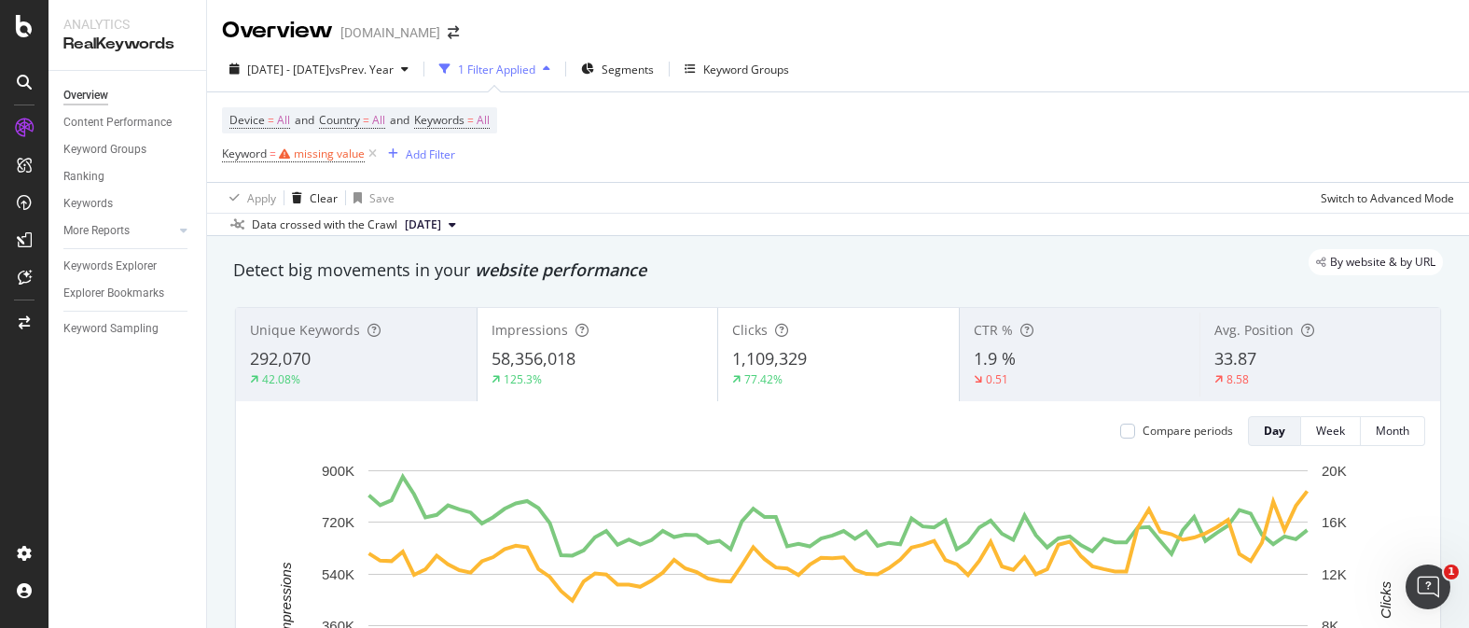
click at [546, 188] on div "Apply Clear Save Switch to Advanced Mode" at bounding box center [838, 197] width 1262 height 31
click at [361, 152] on div "missing value" at bounding box center [329, 154] width 71 height 16
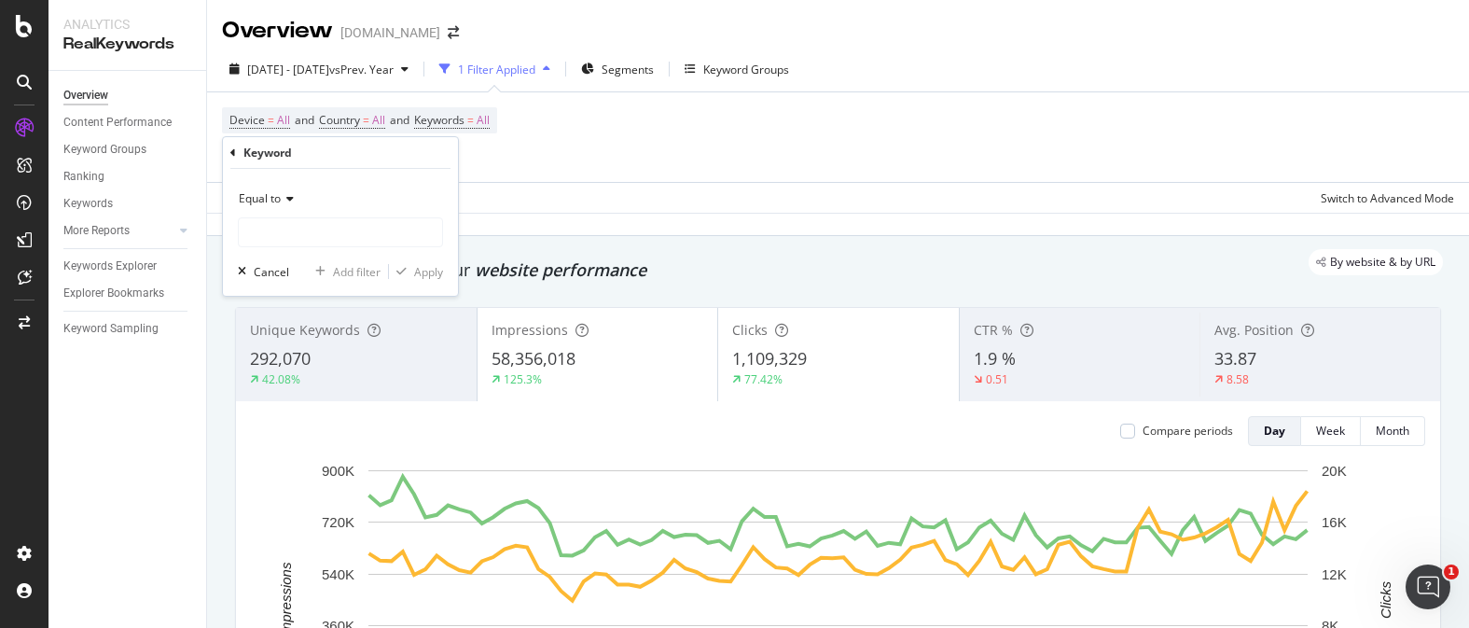
click at [294, 192] on div "Equal to" at bounding box center [340, 199] width 205 height 30
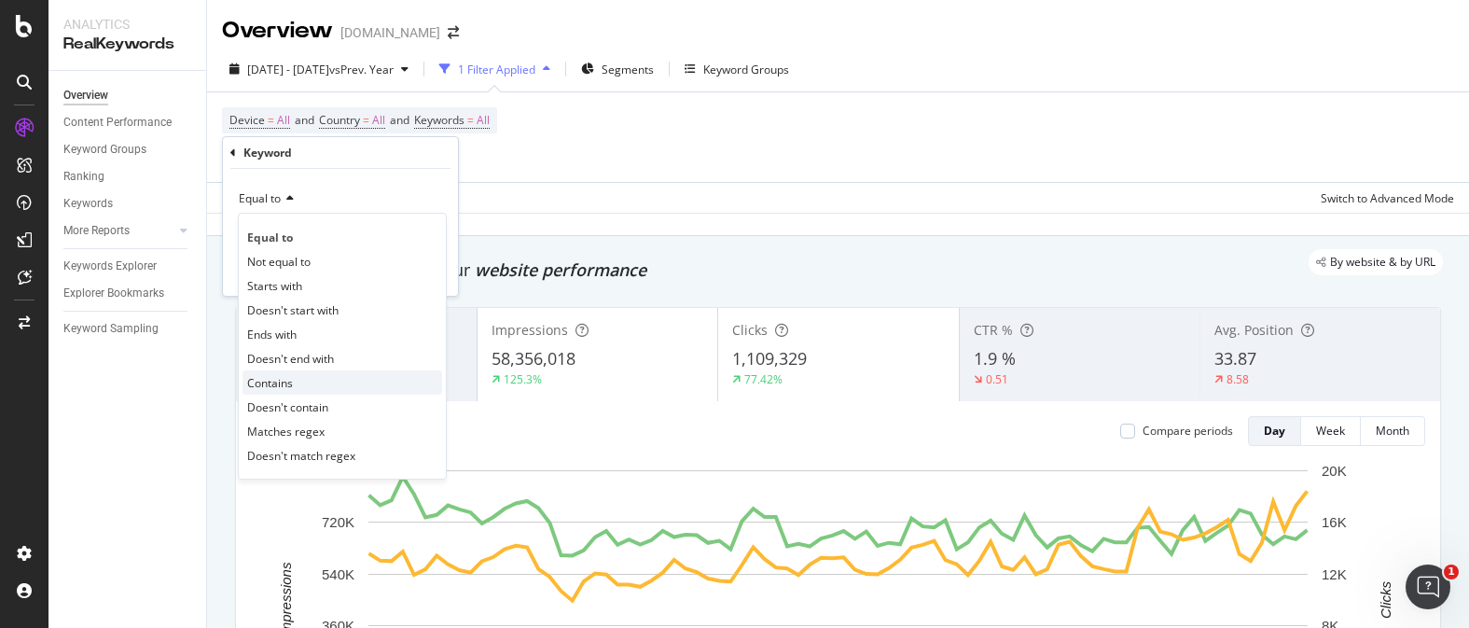
click at [340, 388] on div "Contains" at bounding box center [343, 382] width 200 height 24
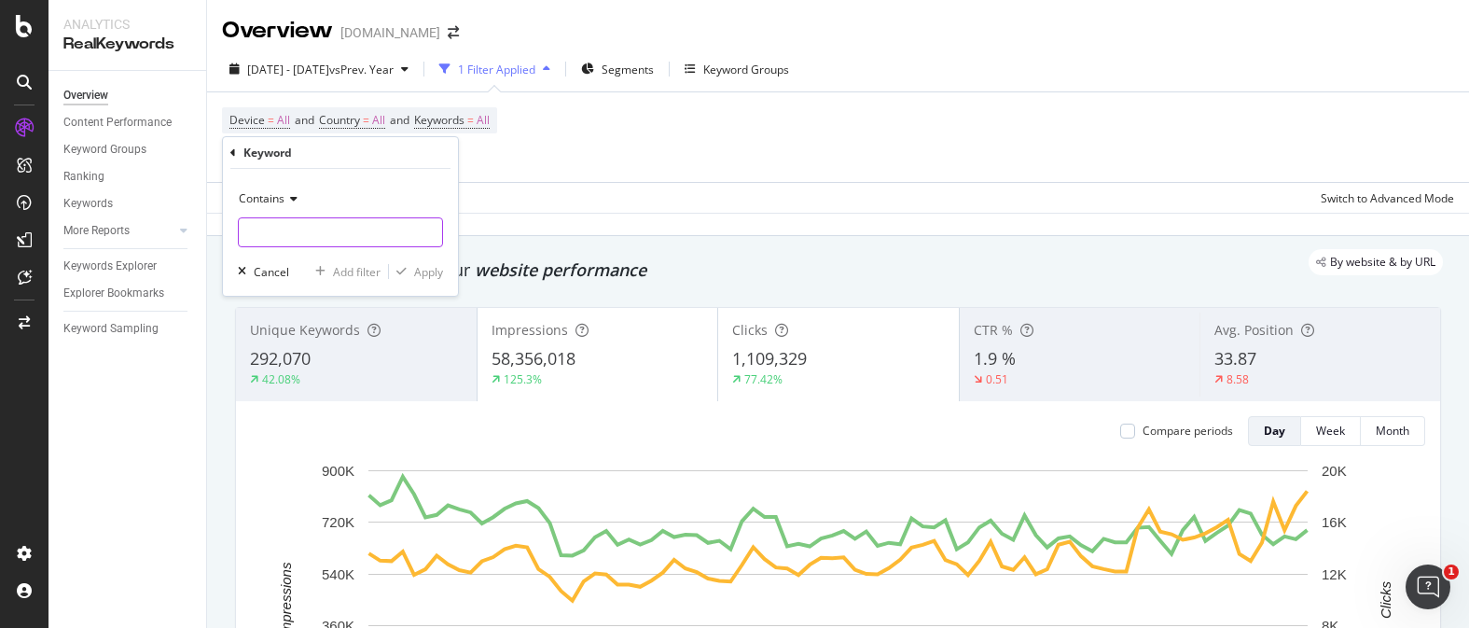
click at [310, 237] on input "text" at bounding box center [340, 232] width 203 height 30
type input "amulet meaning"
click at [403, 271] on icon "button" at bounding box center [401, 271] width 10 height 11
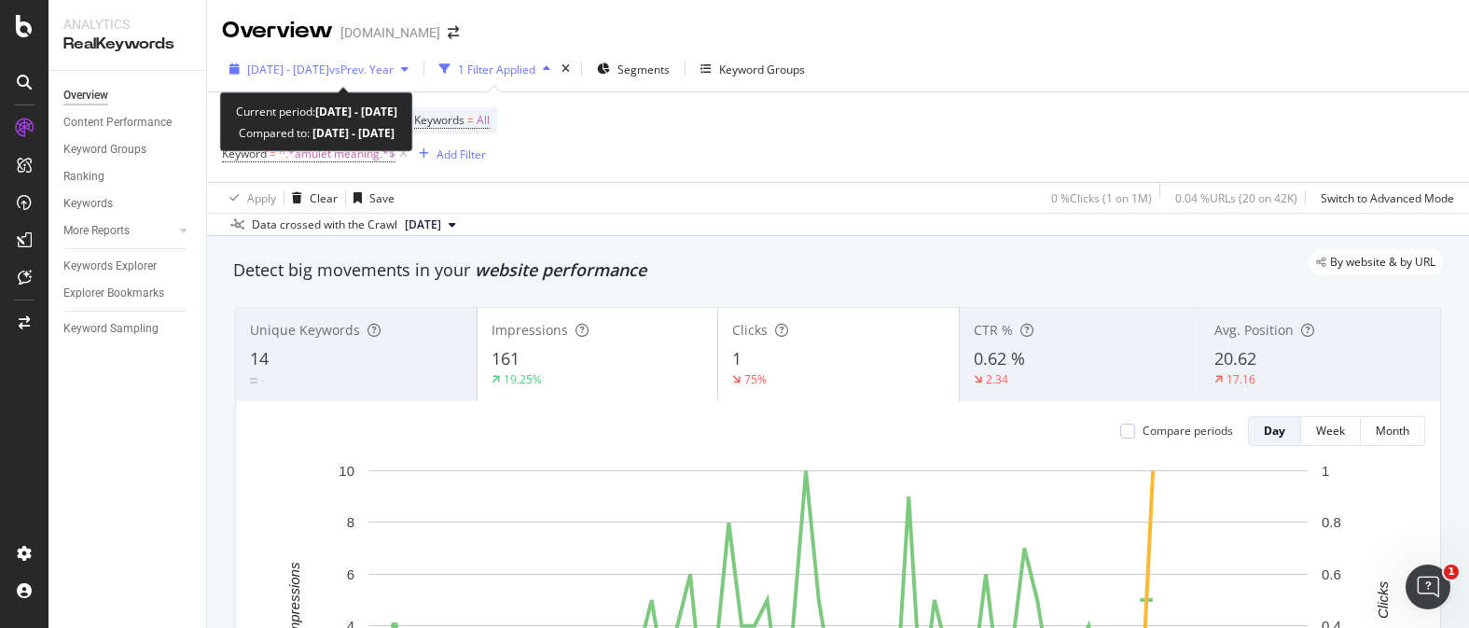
click at [394, 67] on span "vs Prev. Year" at bounding box center [361, 70] width 64 height 16
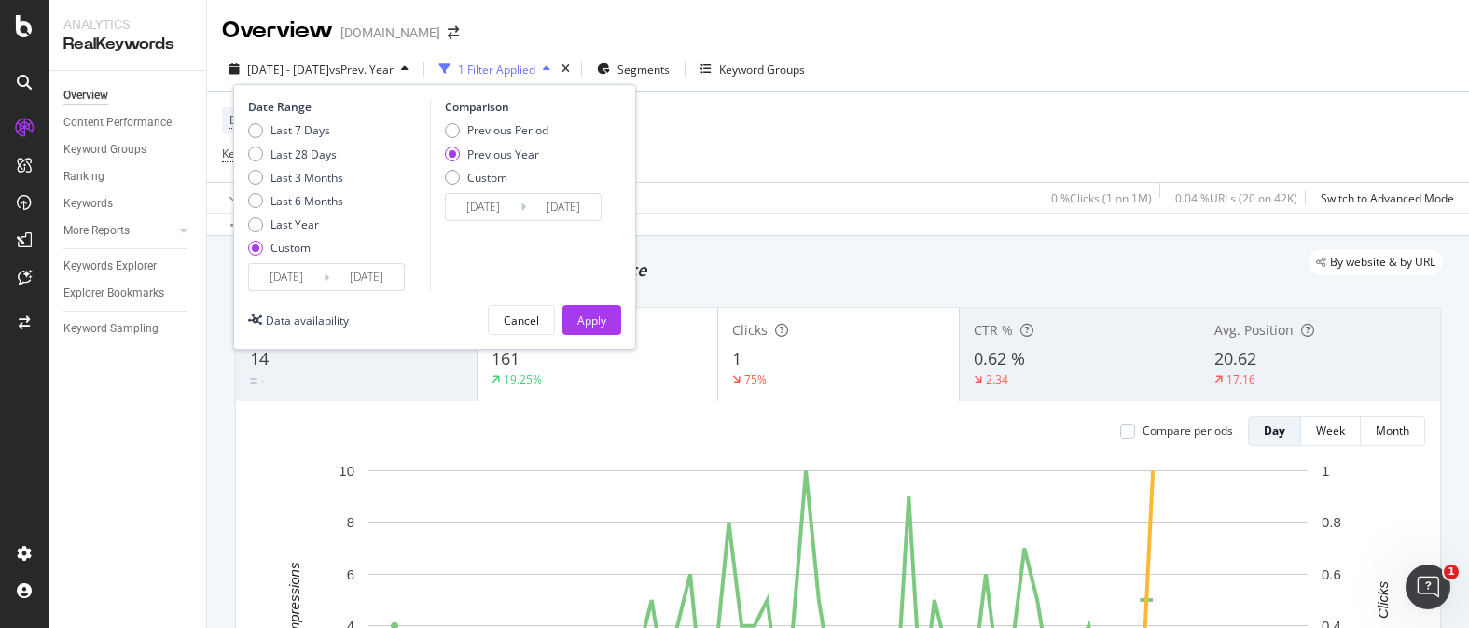
click at [303, 280] on input "[DATE]" at bounding box center [286, 277] width 75 height 26
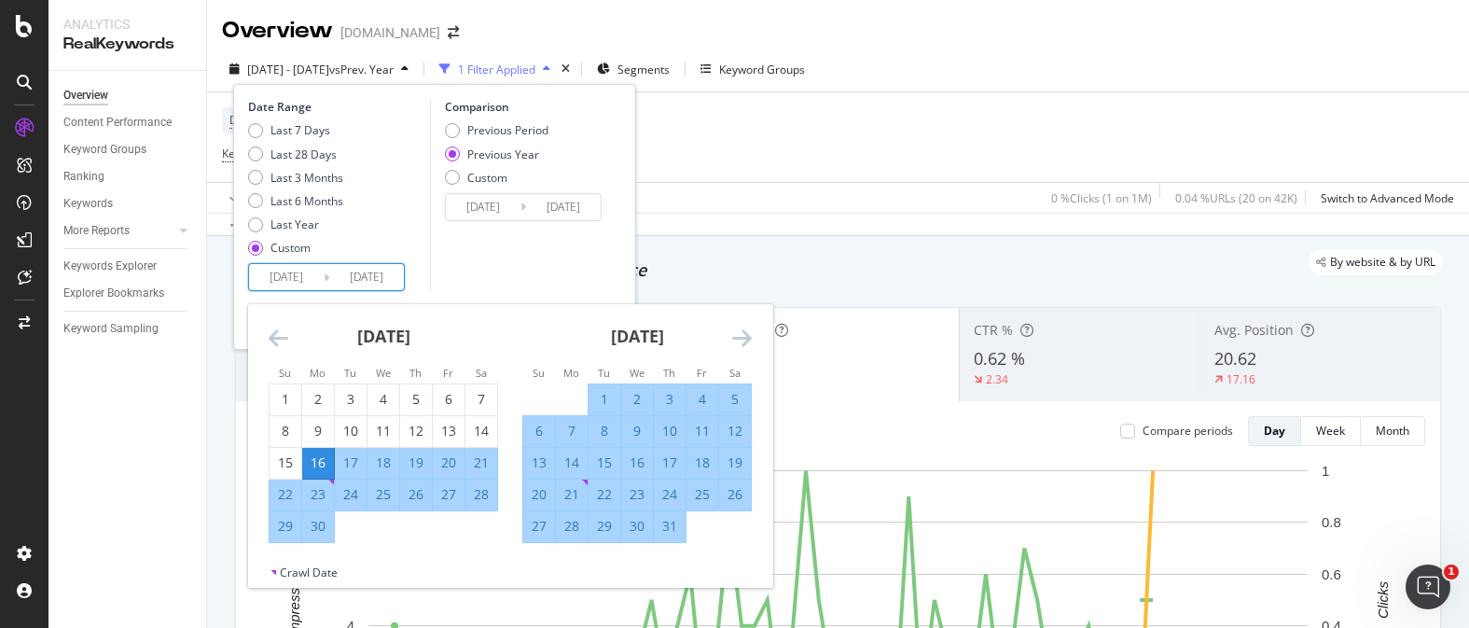
click at [580, 459] on div "14" at bounding box center [572, 462] width 32 height 19
type input "[DATE]"
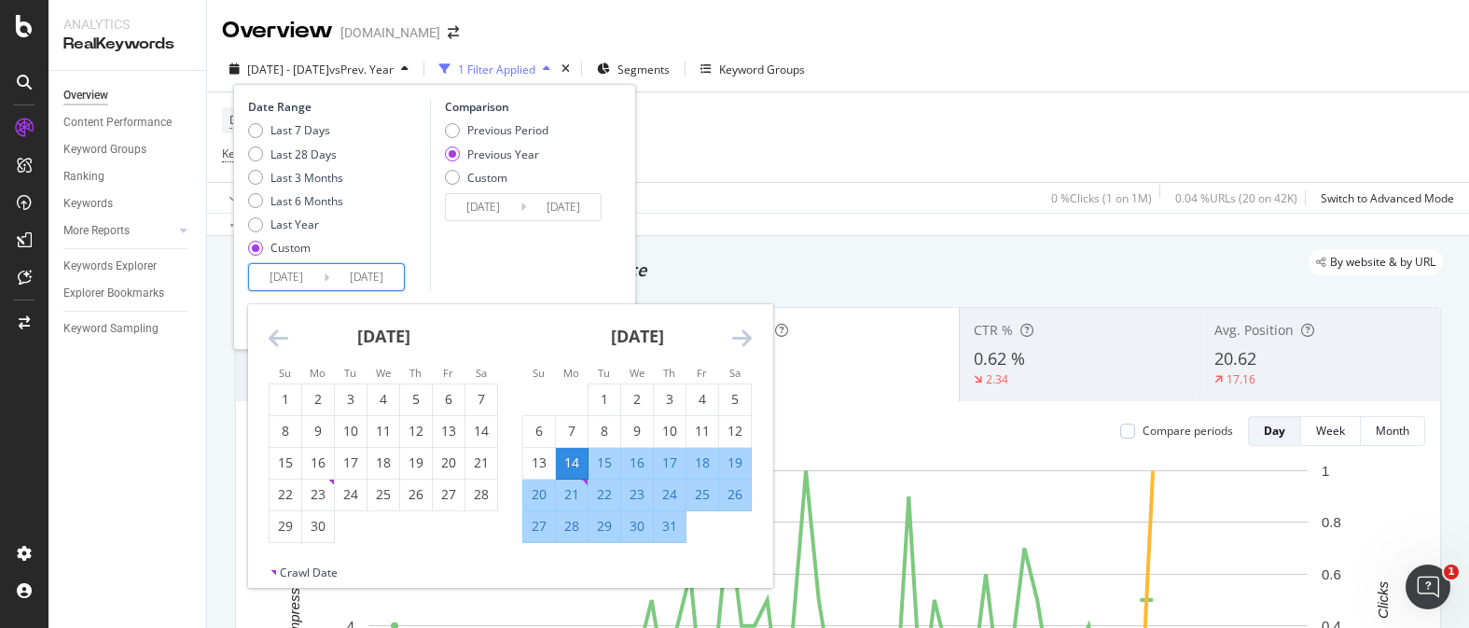
click at [573, 287] on div "Comparison Previous Period Previous Year Custom [DATE] Navigate forward to inte…" at bounding box center [518, 195] width 177 height 192
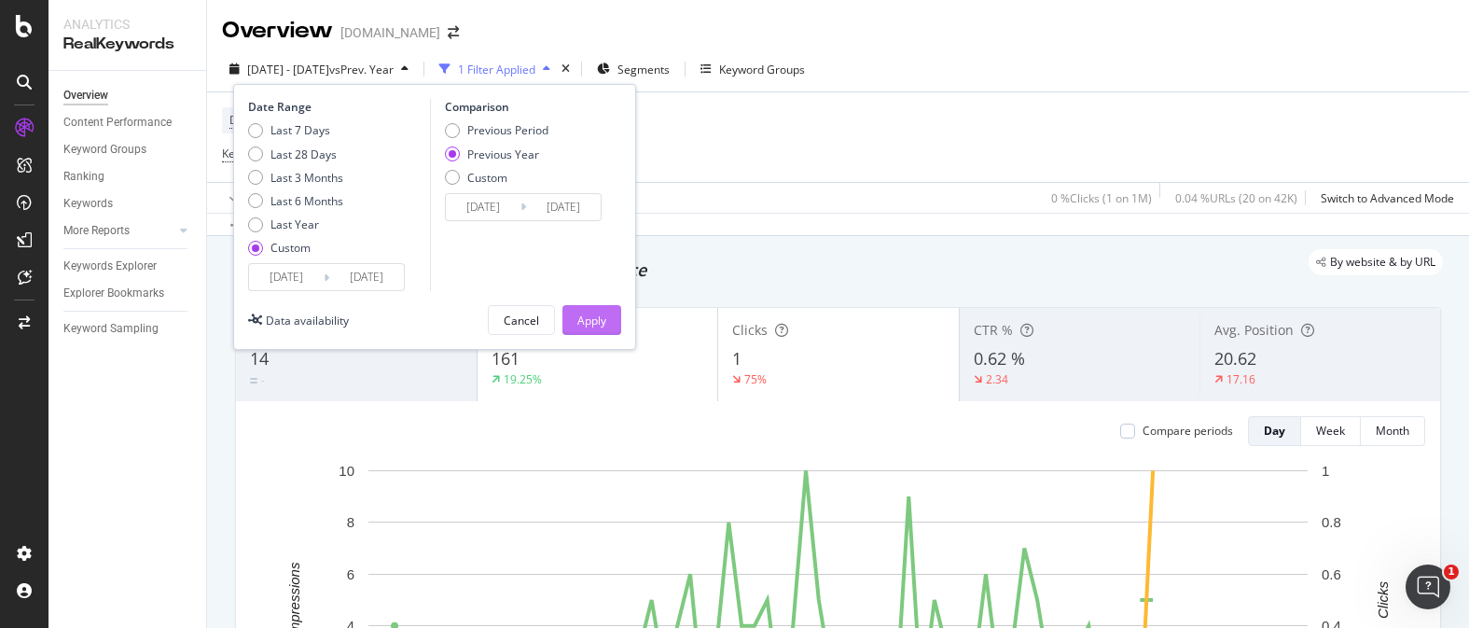
click at [600, 322] on div "Apply" at bounding box center [591, 321] width 29 height 16
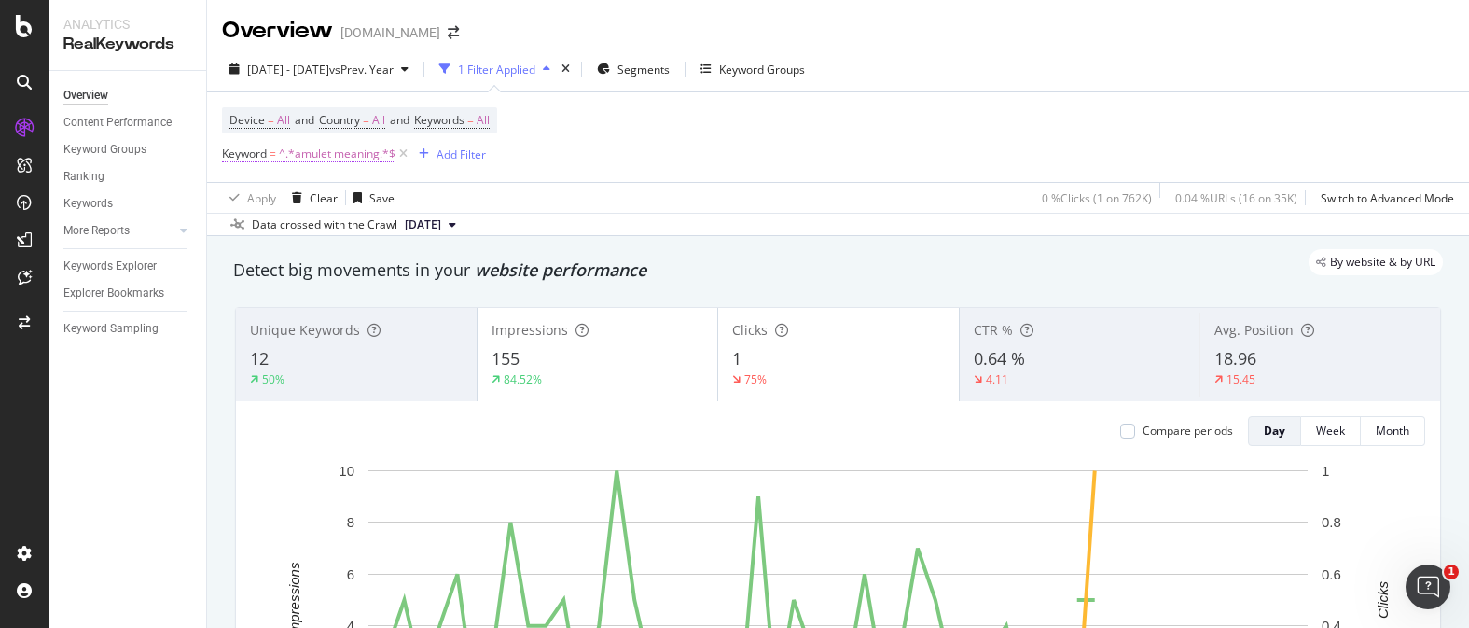
click at [359, 160] on span "^.*amulet meaning.*$" at bounding box center [337, 154] width 117 height 26
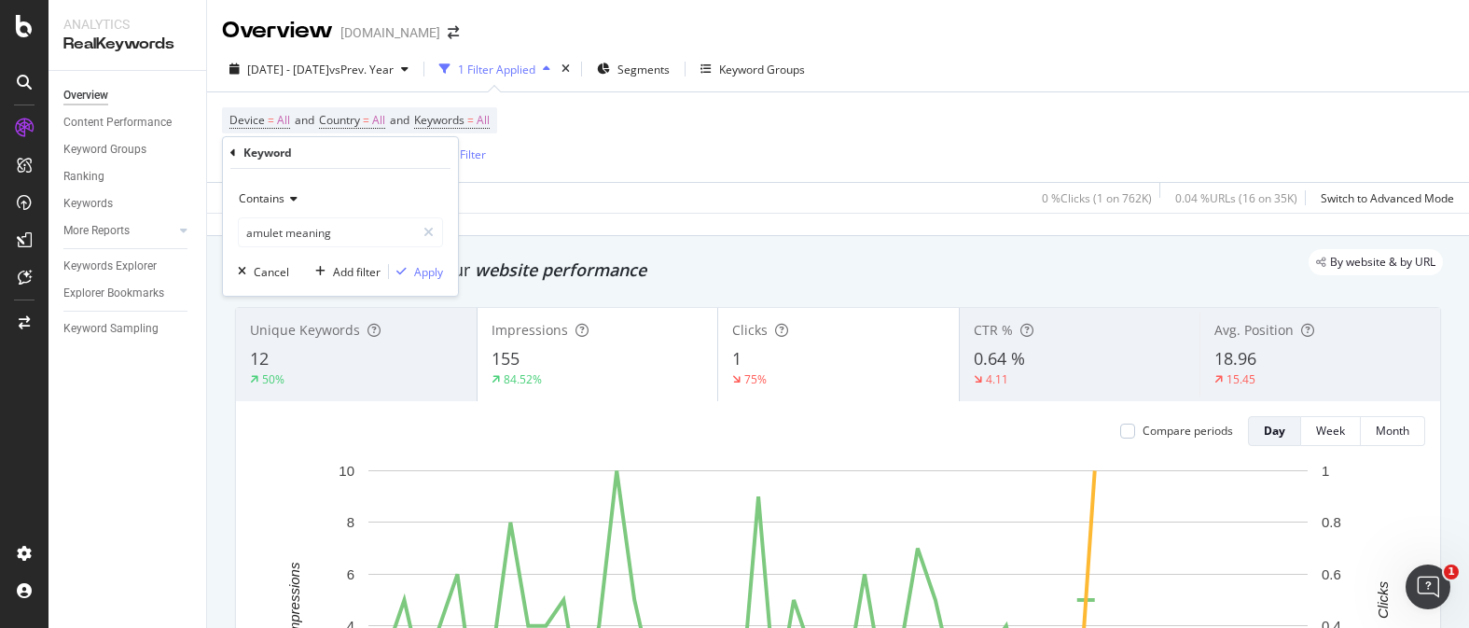
click at [235, 153] on icon at bounding box center [233, 152] width 6 height 11
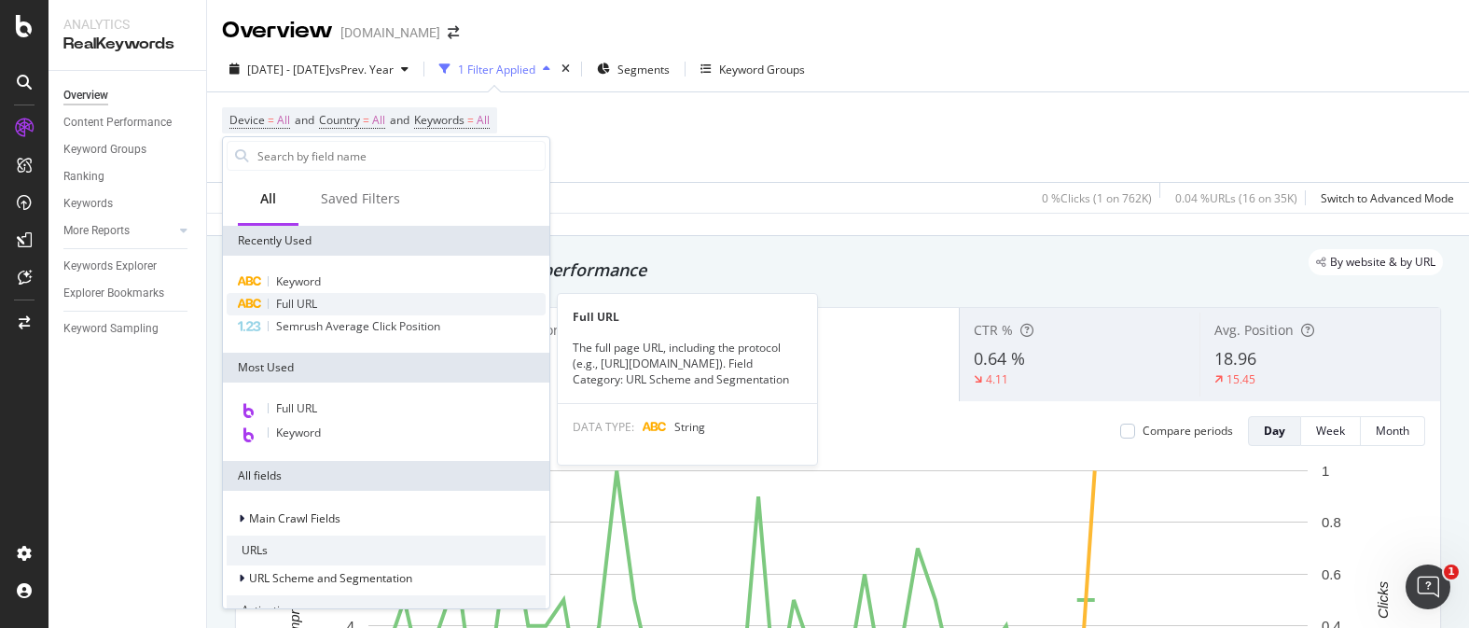
click at [348, 297] on div "Full URL" at bounding box center [386, 304] width 319 height 22
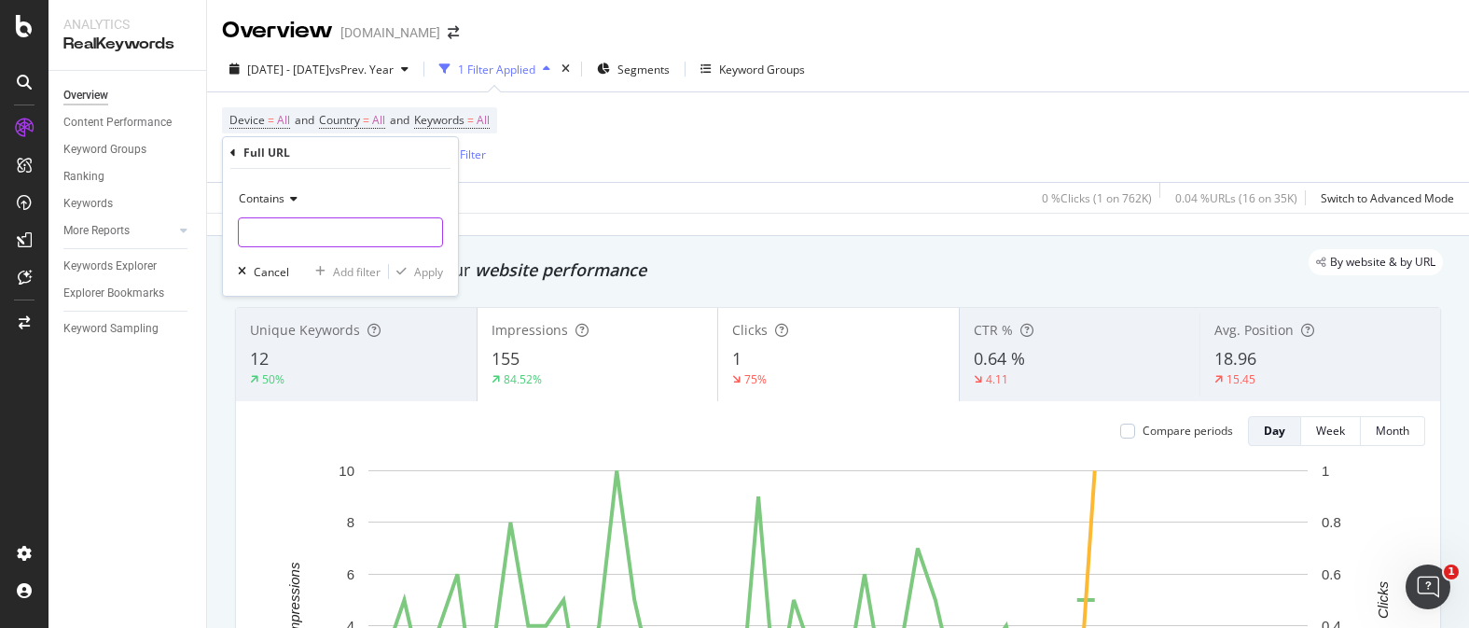
click at [347, 243] on input "text" at bounding box center [340, 232] width 203 height 30
click at [230, 152] on icon at bounding box center [233, 152] width 6 height 11
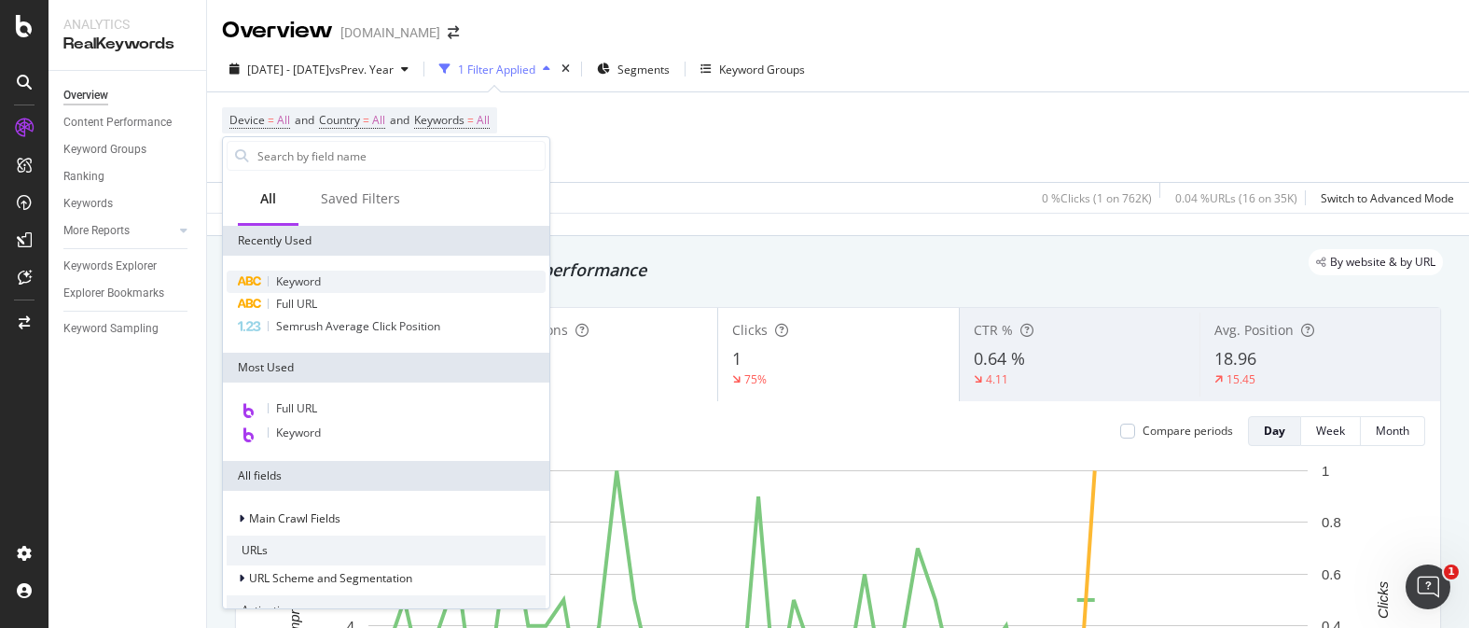
click at [338, 283] on div "Keyword" at bounding box center [386, 282] width 319 height 22
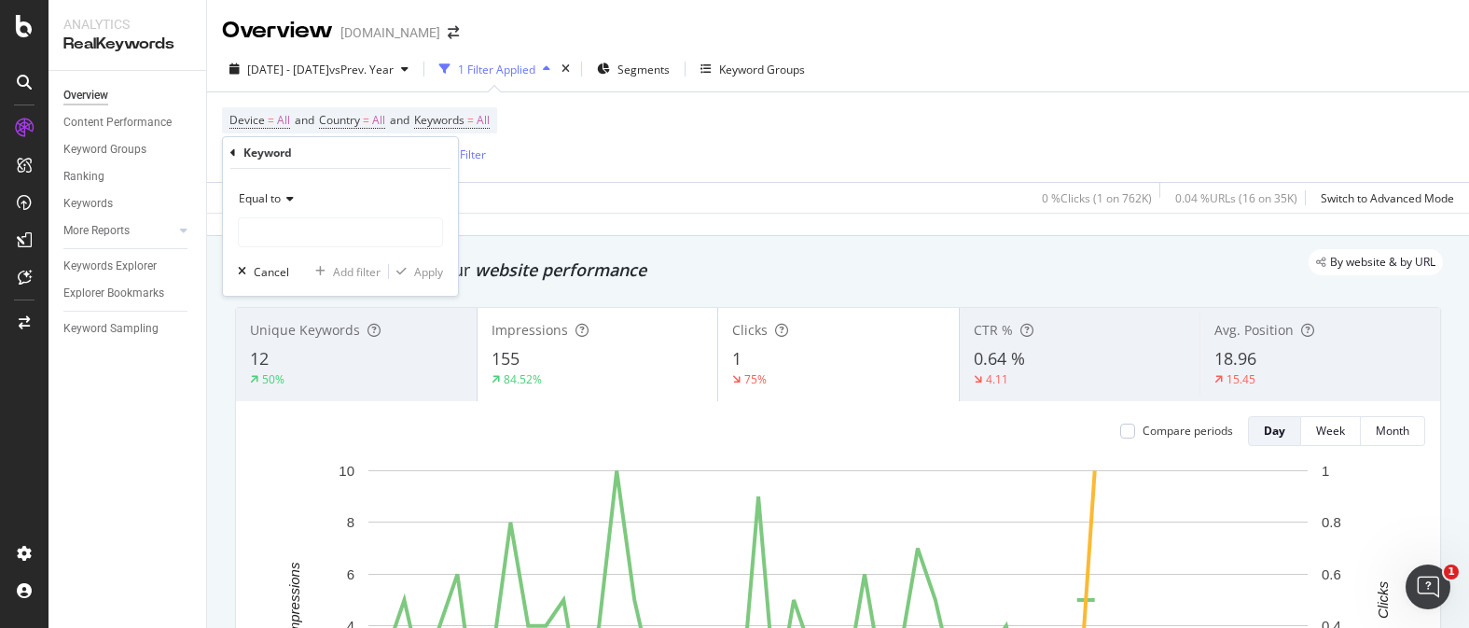
click at [289, 202] on icon at bounding box center [287, 198] width 13 height 11
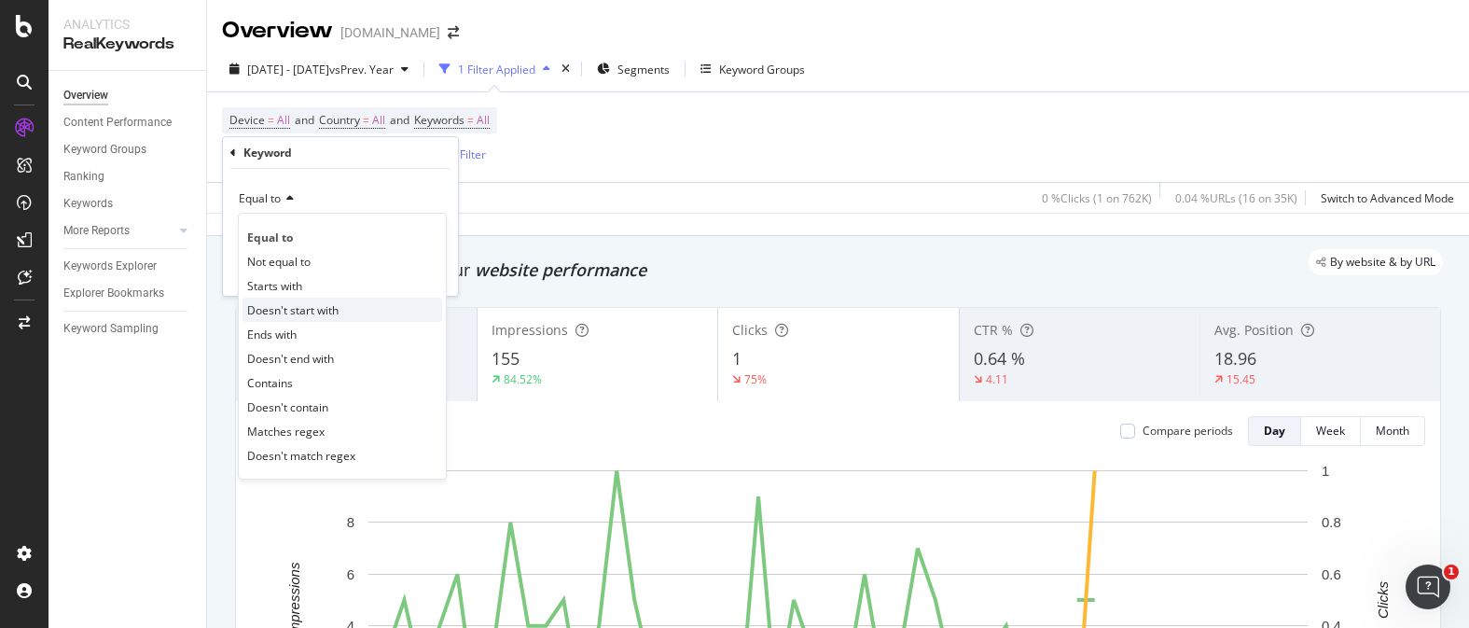
drag, startPoint x: 337, startPoint y: 371, endPoint x: 356, endPoint y: 320, distance: 54.9
click at [338, 368] on div "Equal to Not equal to Starts with Doesn't start with Ends with Doesn't end with…" at bounding box center [342, 346] width 209 height 267
click at [302, 372] on div "Contains" at bounding box center [343, 382] width 200 height 24
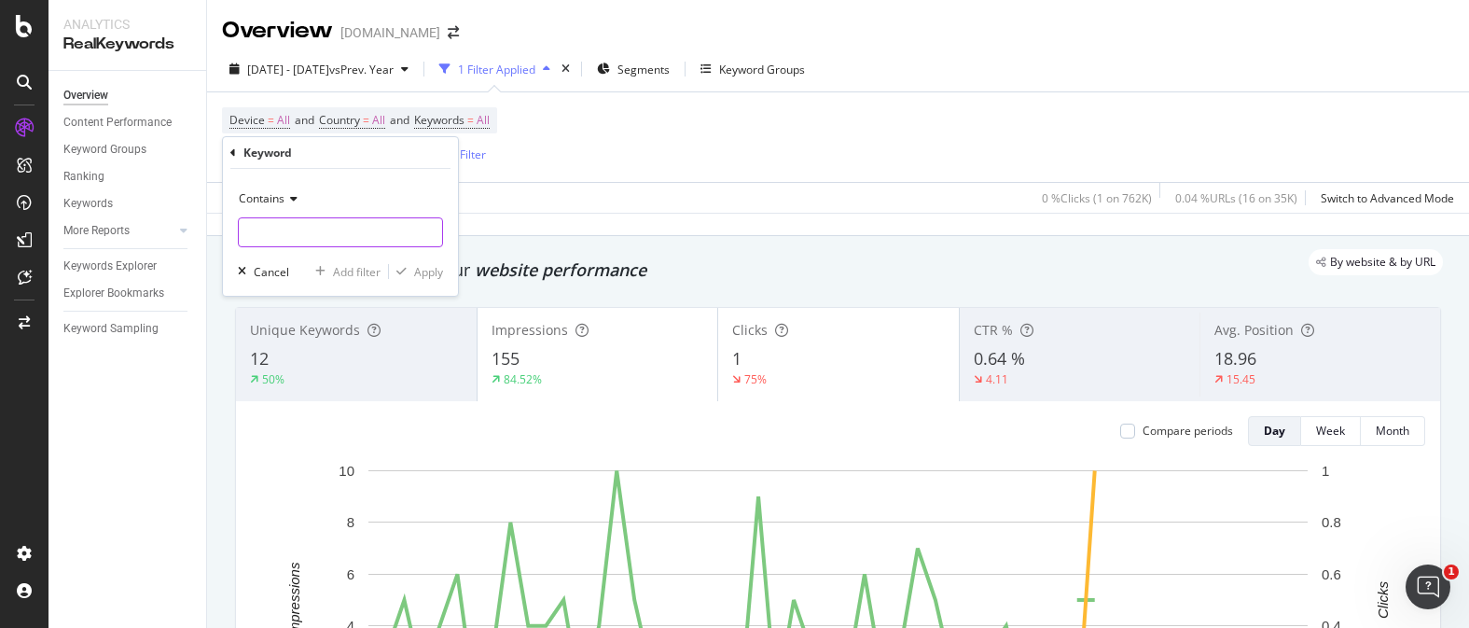
click at [349, 239] on input "text" at bounding box center [340, 232] width 203 height 30
click at [331, 229] on input "text" at bounding box center [340, 232] width 203 height 30
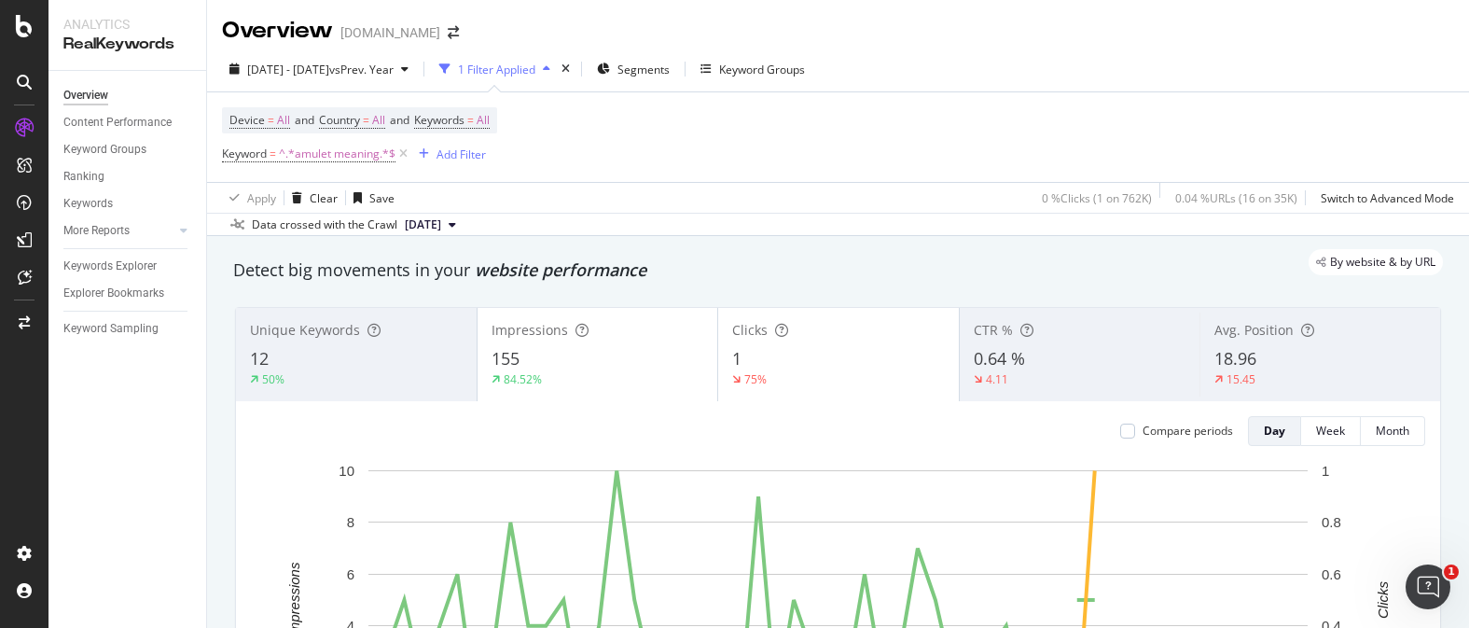
drag, startPoint x: 835, startPoint y: 234, endPoint x: 604, endPoint y: 207, distance: 232.0
click at [827, 231] on div "Data crossed with the Crawl [DATE]" at bounding box center [838, 224] width 1262 height 22
click at [350, 160] on span "^.*amulet meaning.*$" at bounding box center [337, 154] width 117 height 26
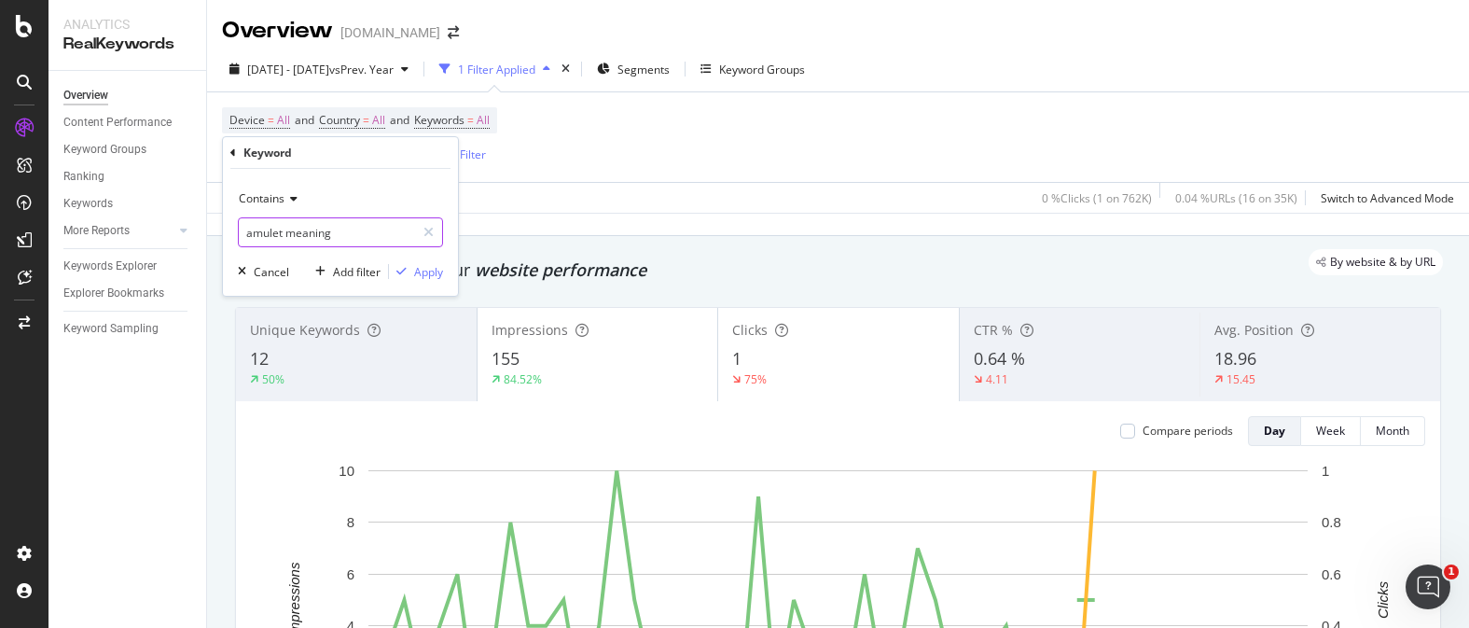
click at [319, 229] on input "amulet meaning" at bounding box center [327, 232] width 176 height 30
type input "what is an amulet"
click at [440, 277] on div "Apply" at bounding box center [428, 272] width 29 height 16
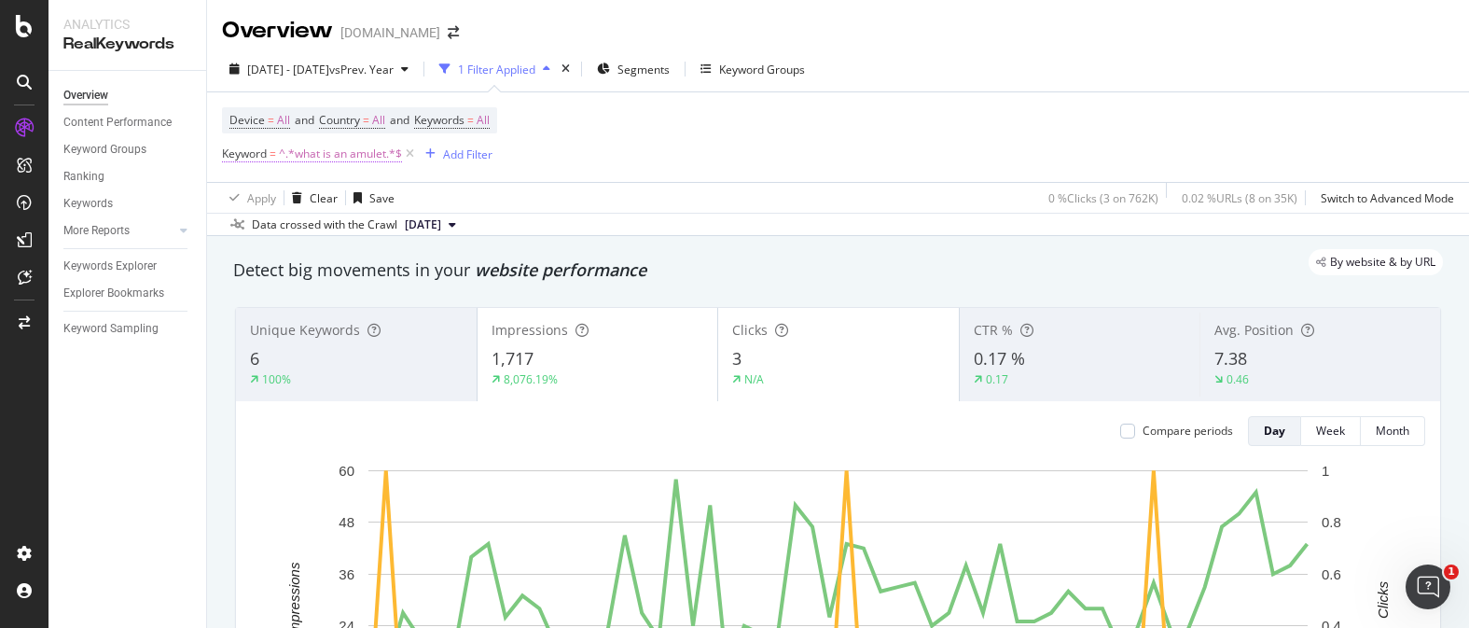
click at [367, 161] on span "^.*what is an amulet.*$" at bounding box center [340, 154] width 123 height 26
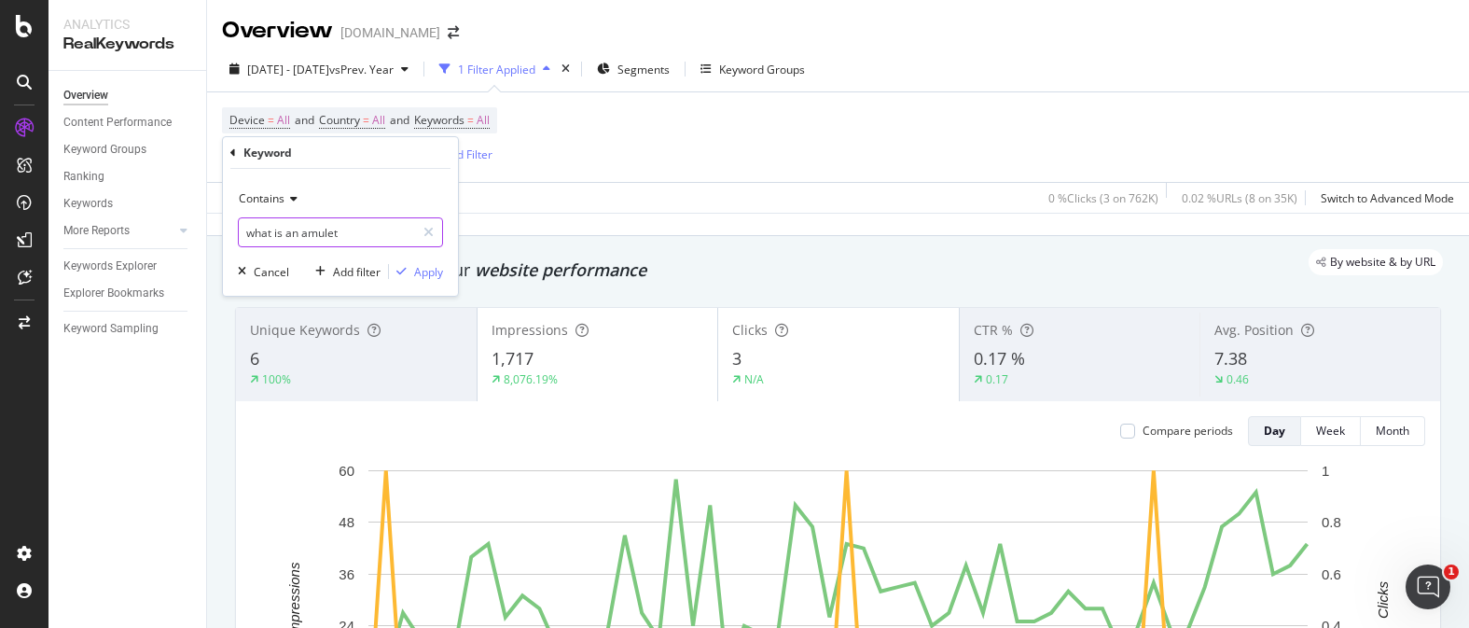
click at [350, 232] on input "what is an amulet" at bounding box center [327, 232] width 176 height 30
type input "amulet definition"
click at [440, 268] on div "Apply" at bounding box center [428, 272] width 29 height 16
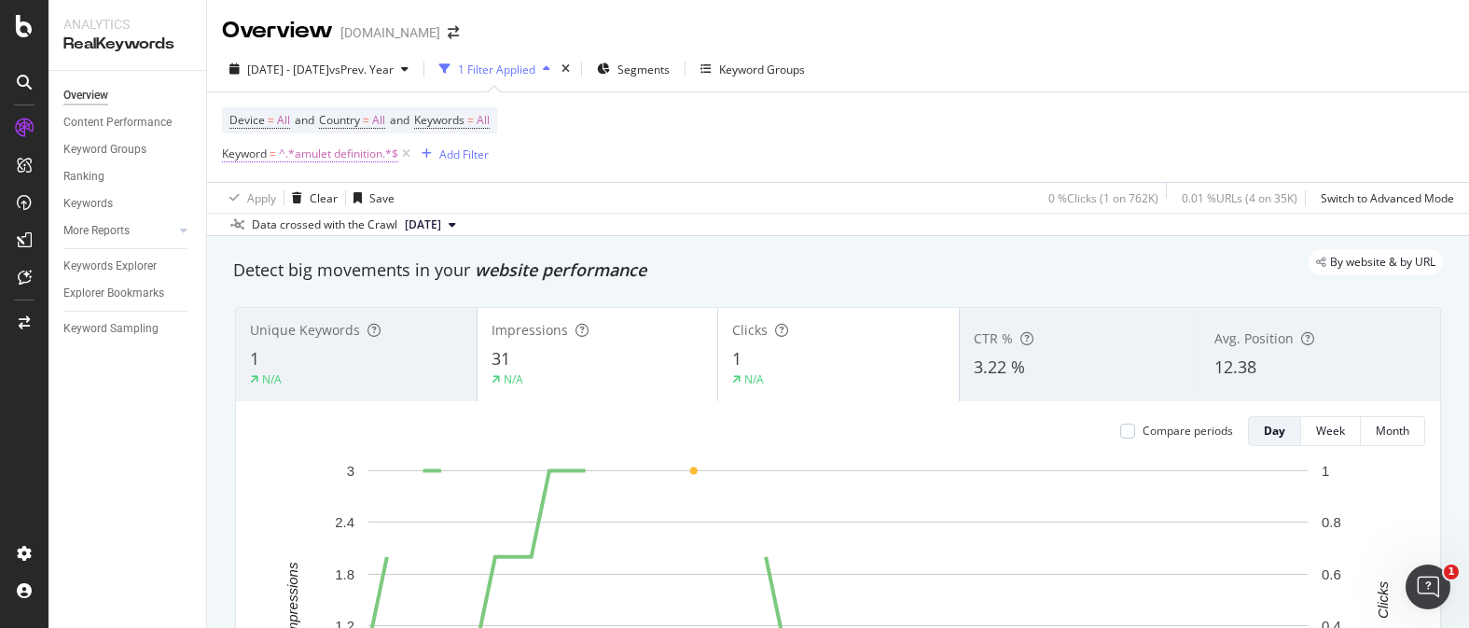
click at [353, 160] on span "^.*amulet definition.*$" at bounding box center [338, 154] width 119 height 26
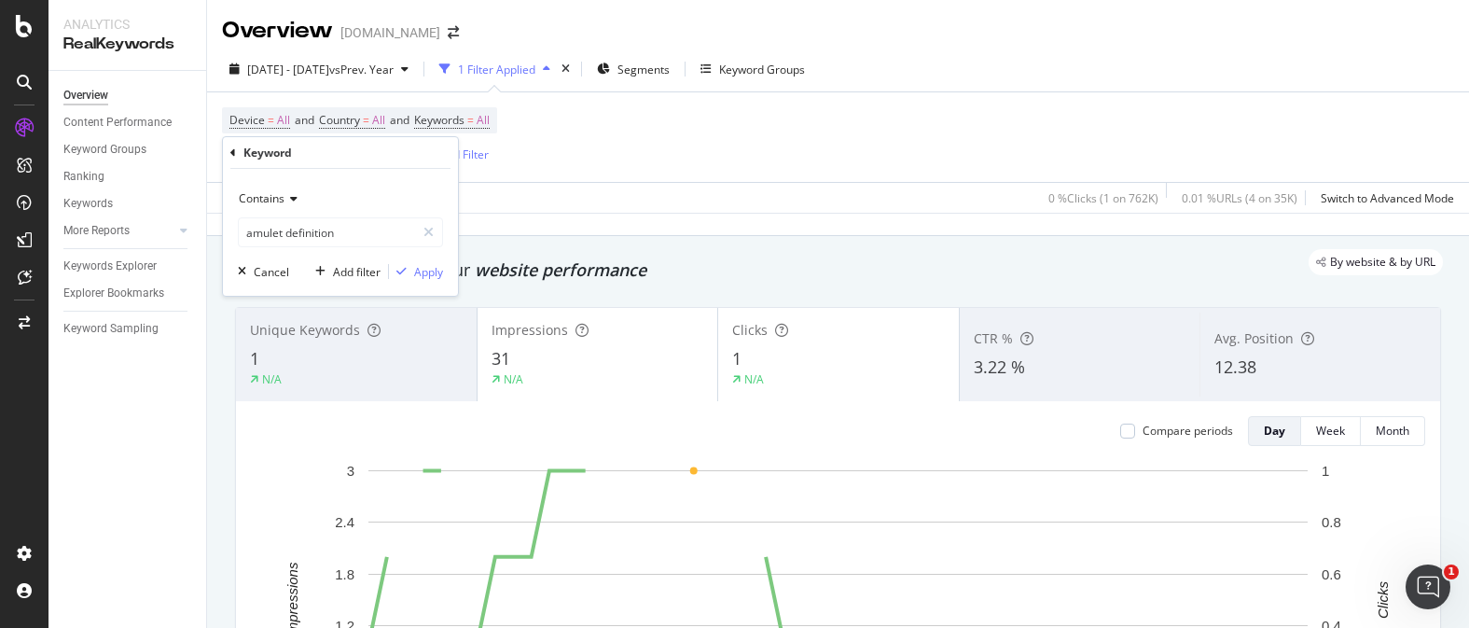
click at [273, 194] on span "Contains" at bounding box center [262, 198] width 46 height 16
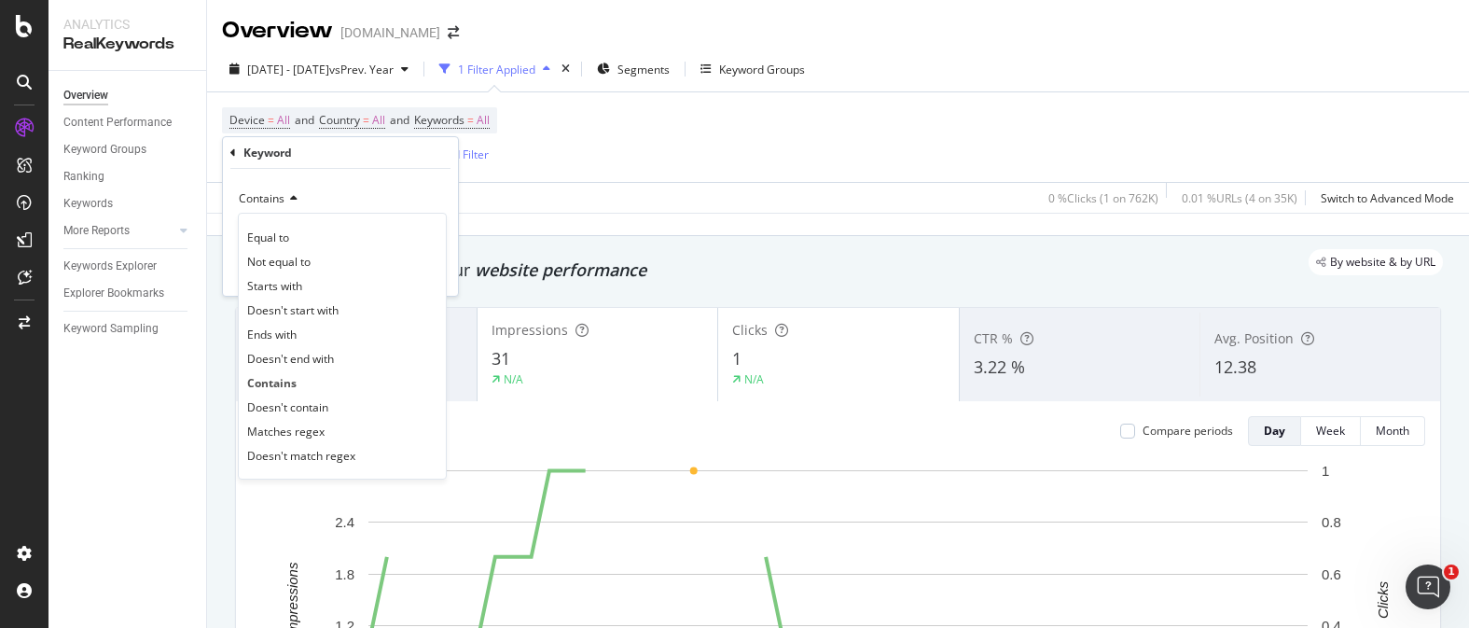
click at [237, 153] on div "Keyword" at bounding box center [340, 153] width 220 height 32
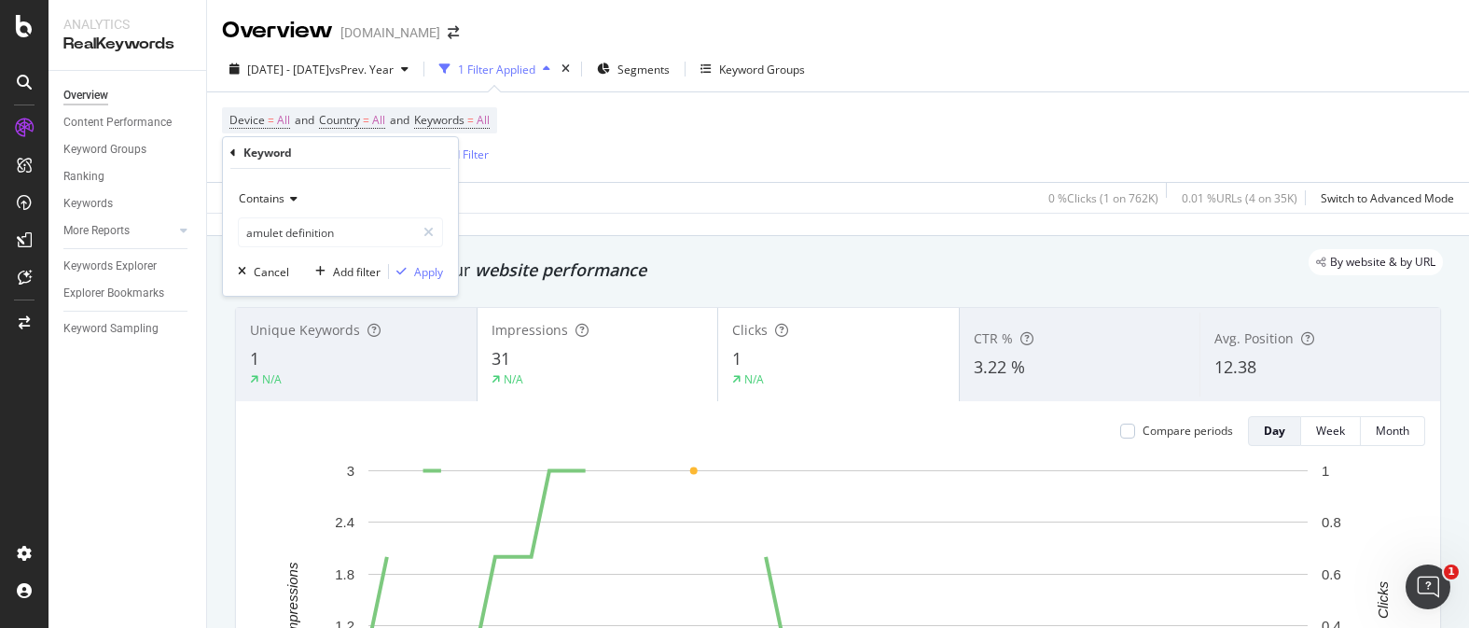
click at [231, 153] on icon at bounding box center [233, 152] width 6 height 11
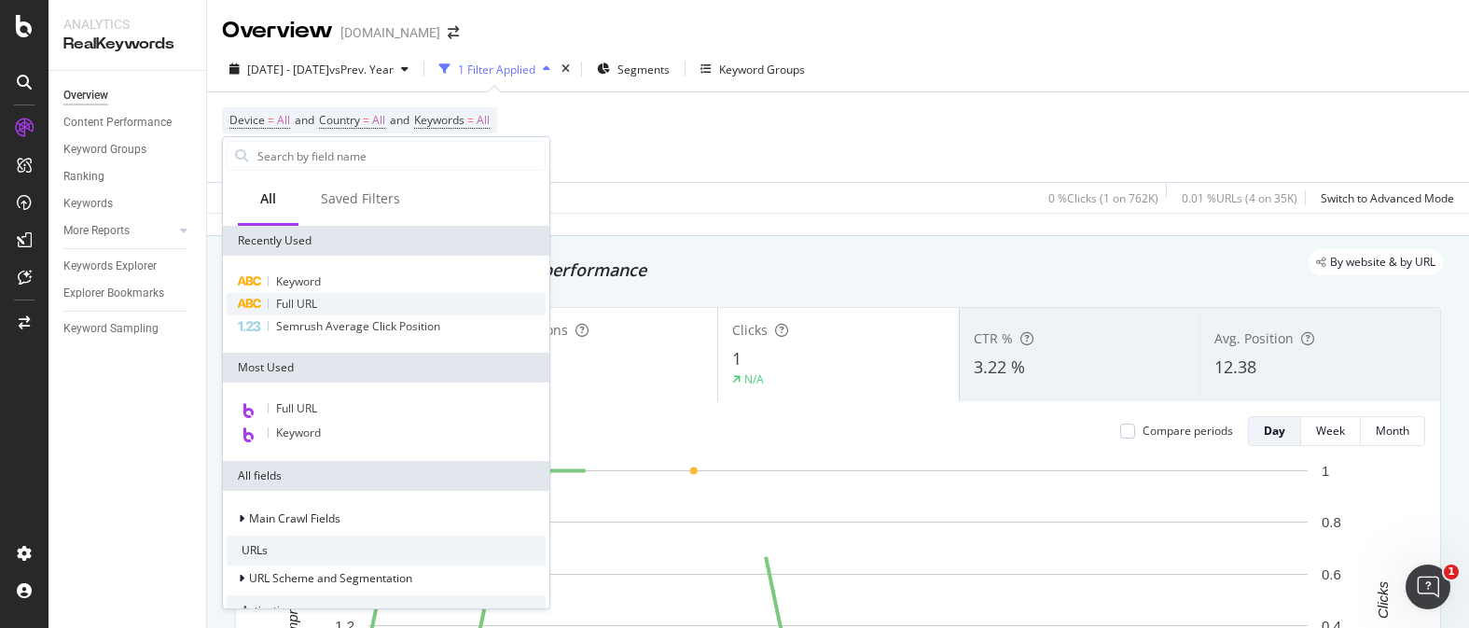
click at [328, 300] on div "Full URL" at bounding box center [386, 304] width 319 height 22
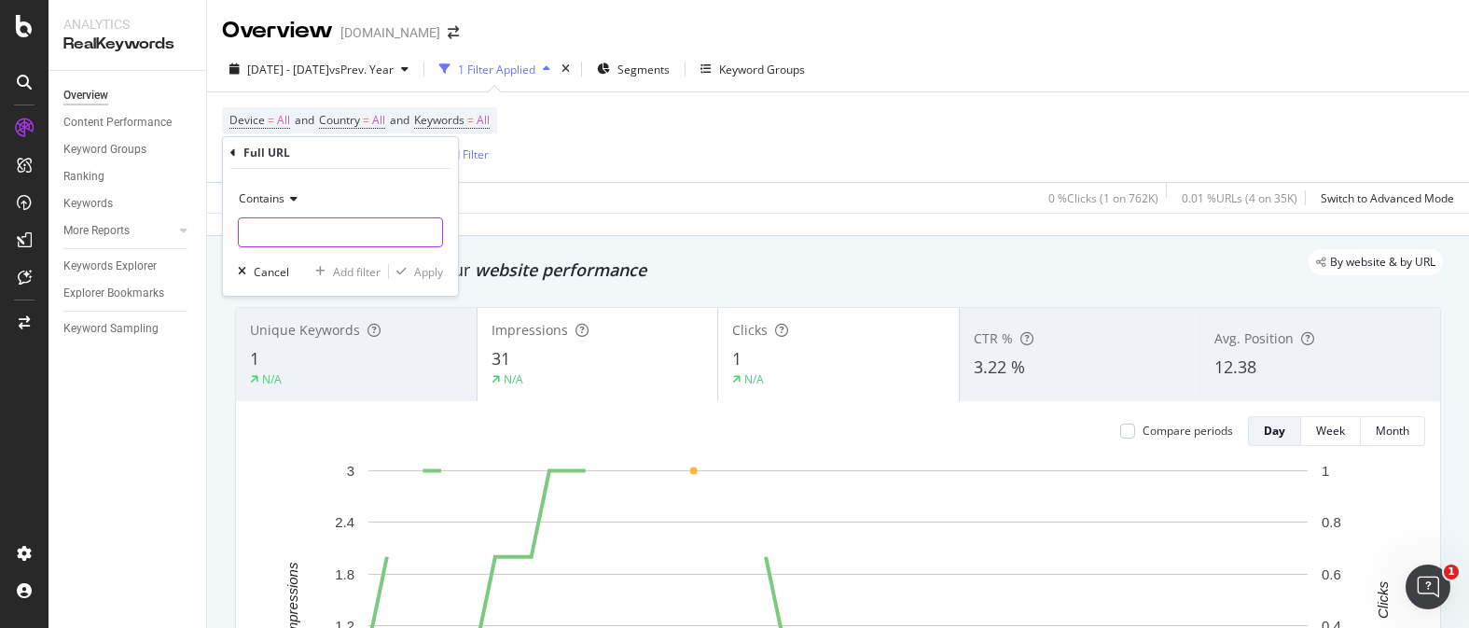
click at [321, 237] on input "text" at bounding box center [340, 232] width 203 height 30
type input "stories/"
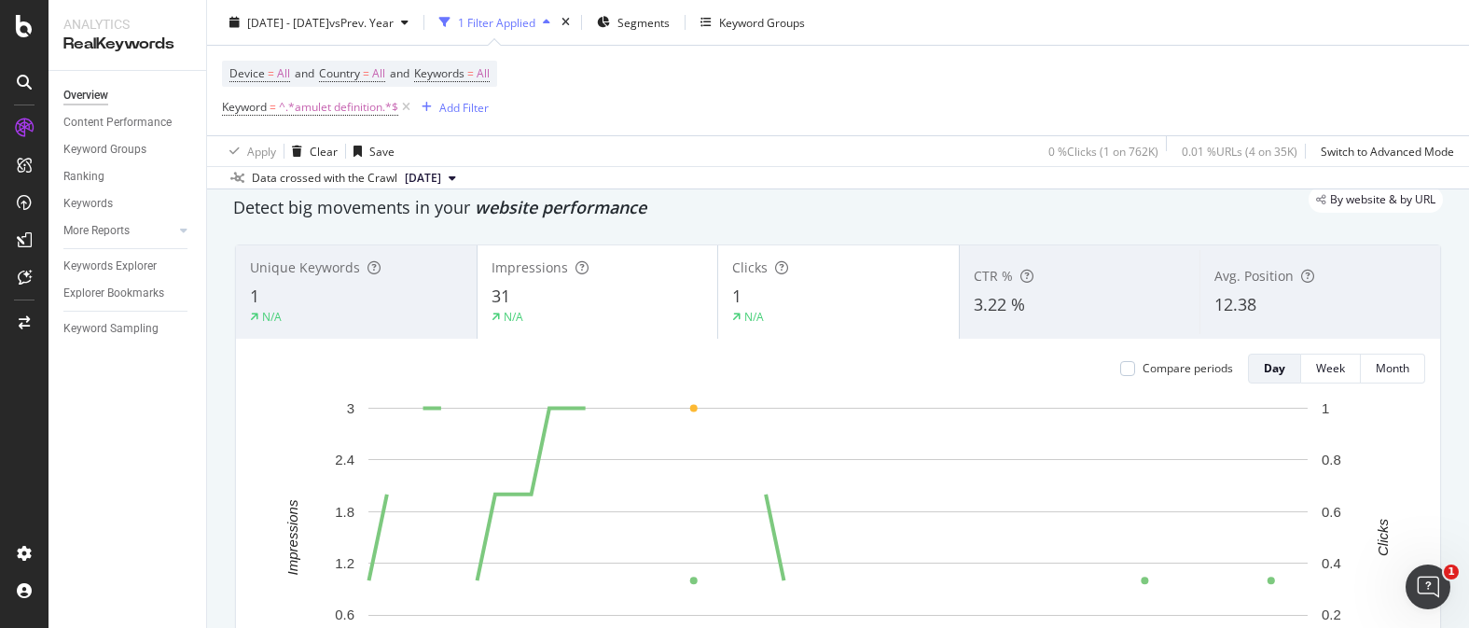
scroll to position [95, 0]
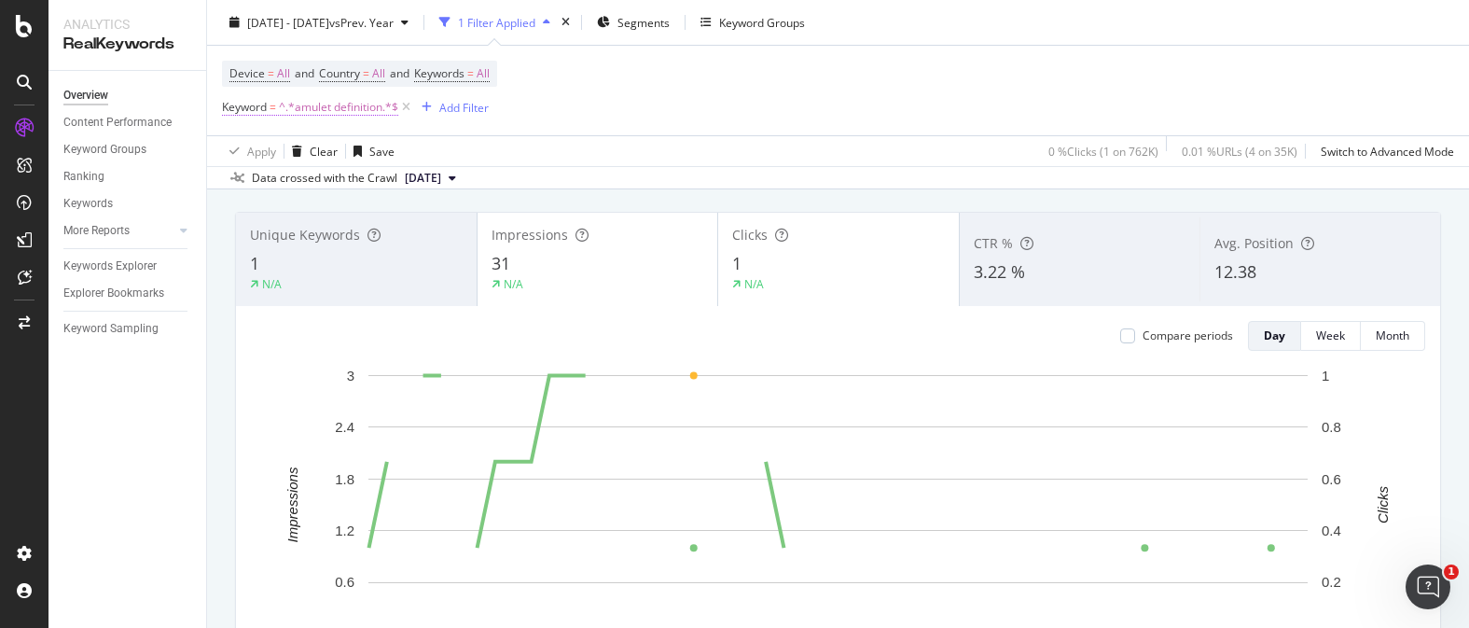
click at [358, 116] on span "^.*amulet definition.*$" at bounding box center [338, 107] width 119 height 26
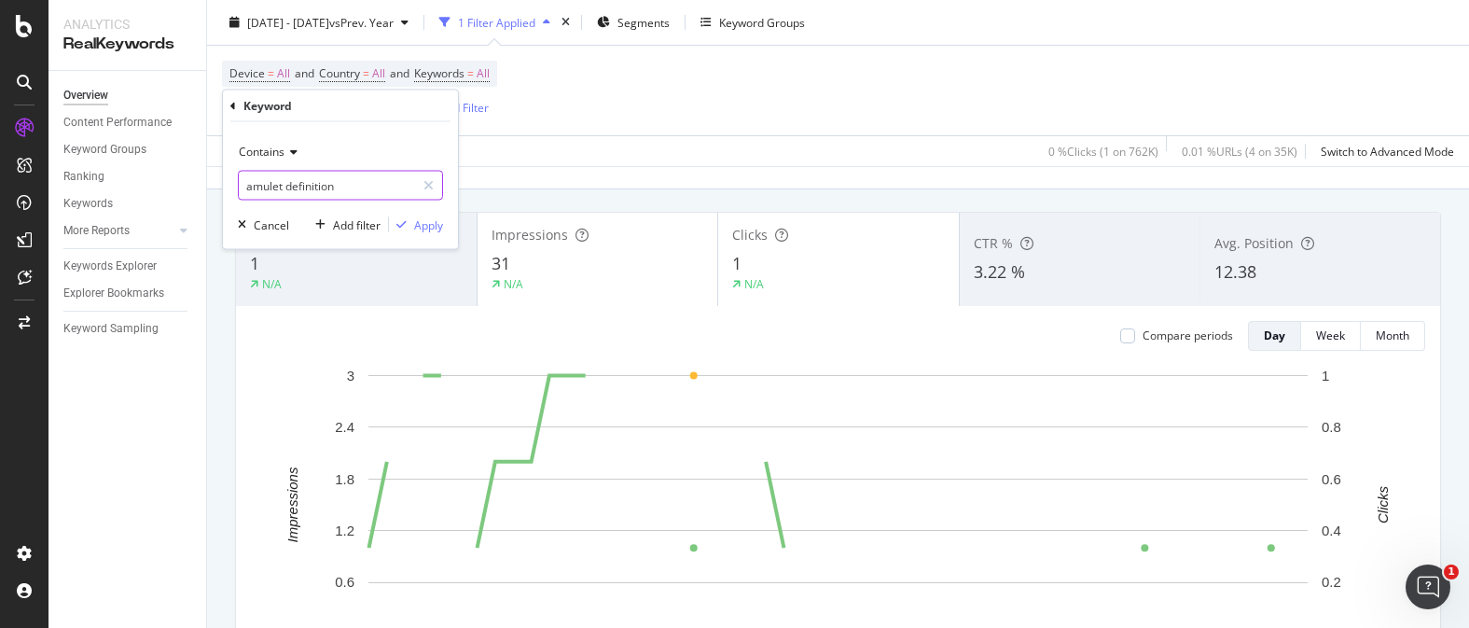
click at [328, 199] on input "amulet definition" at bounding box center [327, 186] width 176 height 30
type input "stories/history-of-amulets"
click at [427, 231] on div "Apply" at bounding box center [428, 224] width 29 height 16
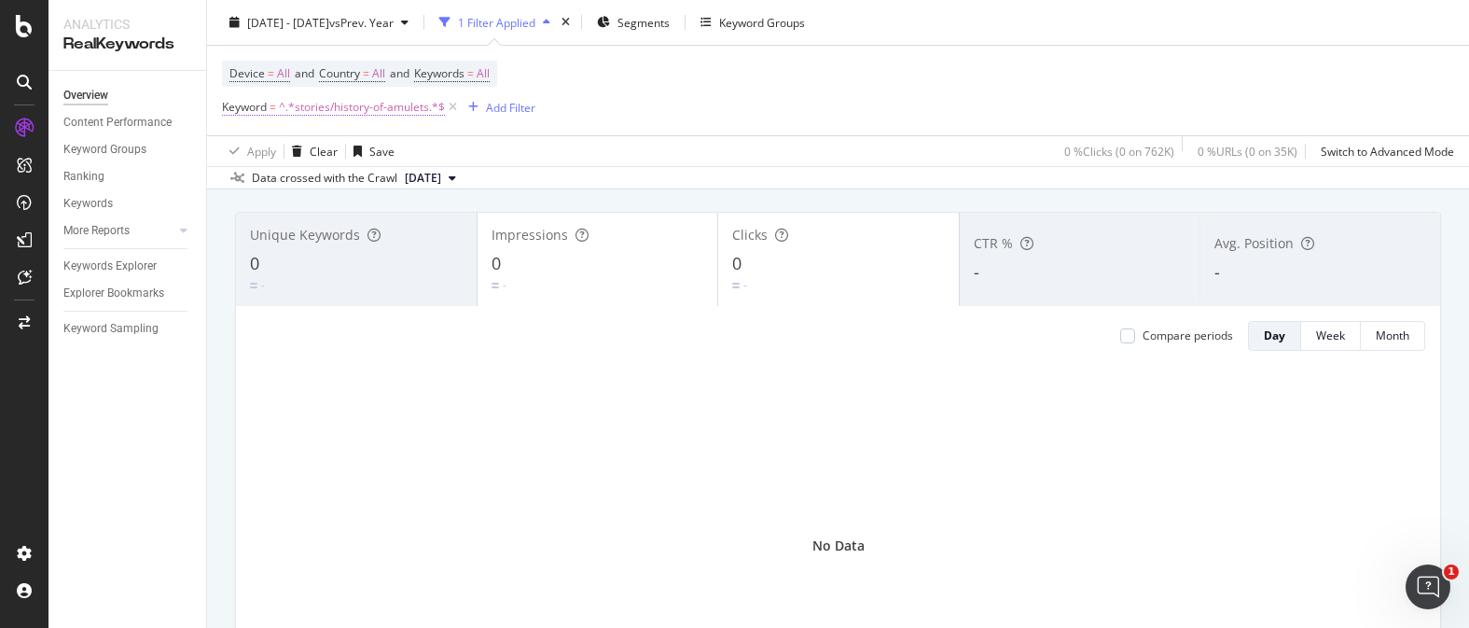
click at [388, 104] on span "^.*stories/history-of-amulets.*$" at bounding box center [362, 107] width 166 height 26
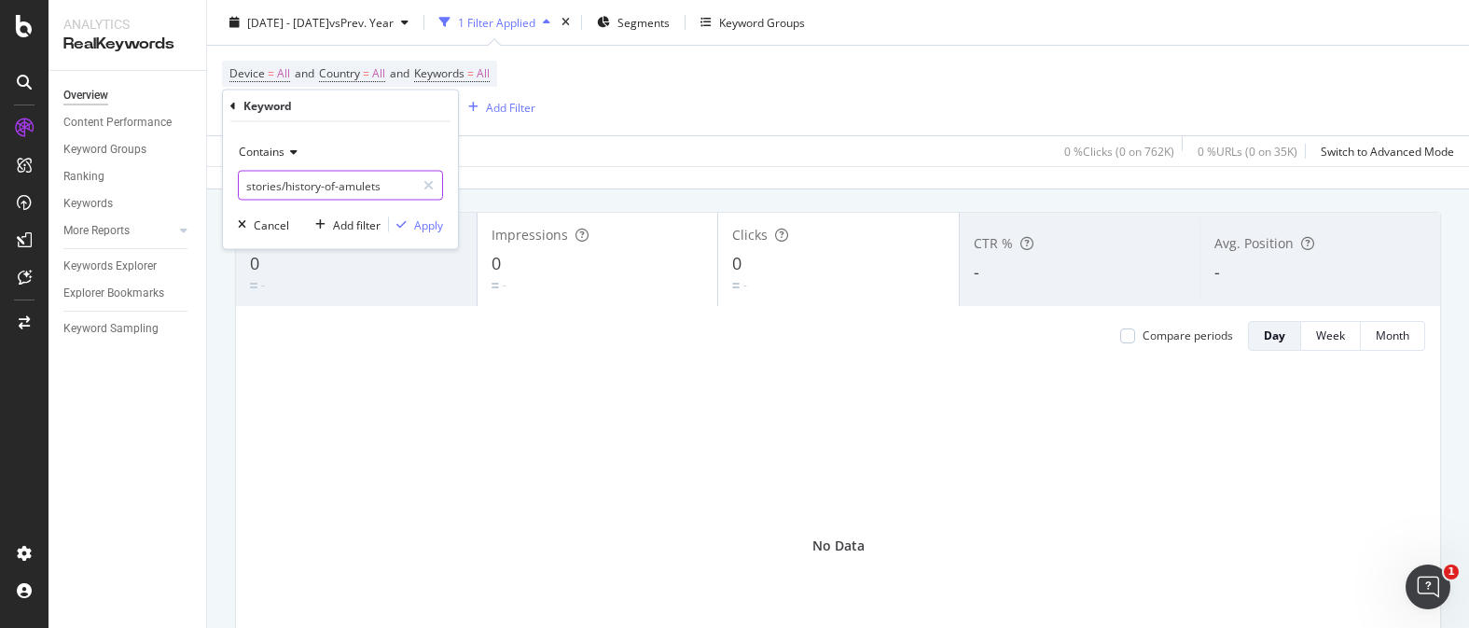
click at [300, 191] on input "stories/history-of-amulets" at bounding box center [327, 186] width 176 height 30
click at [231, 102] on icon at bounding box center [233, 105] width 6 height 11
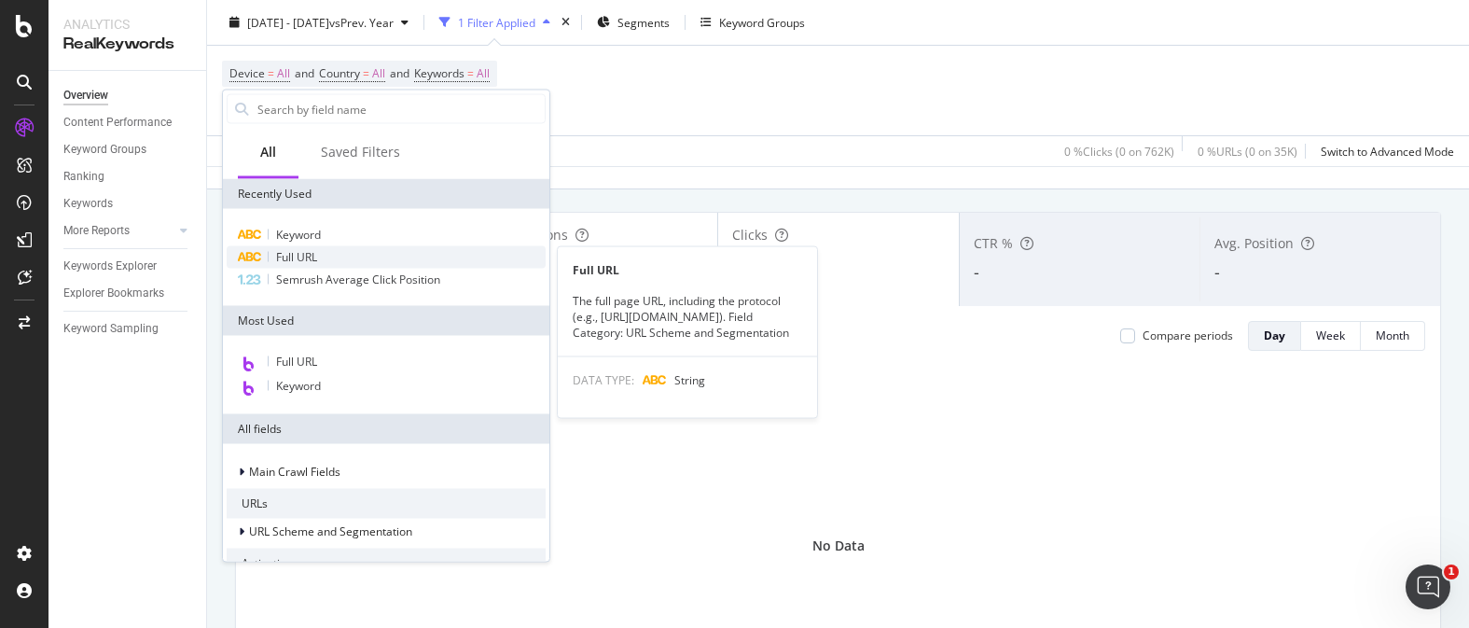
click at [334, 257] on div "Full URL" at bounding box center [386, 257] width 319 height 22
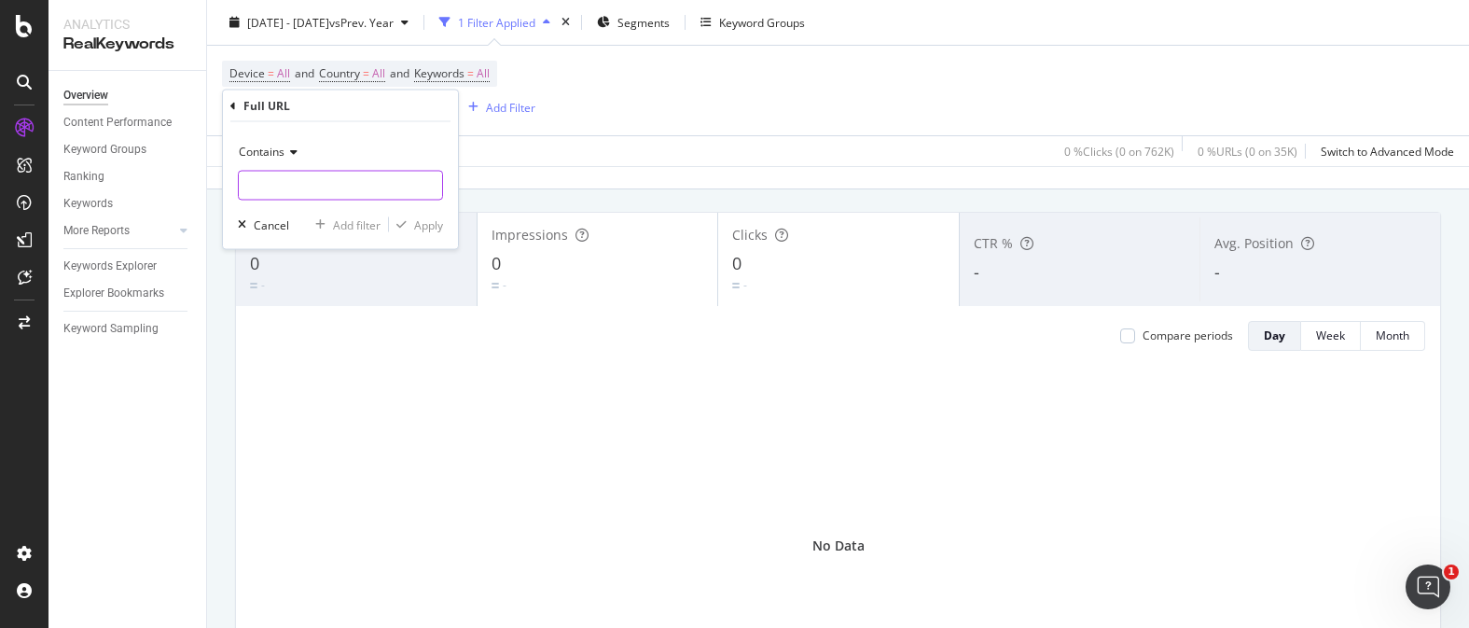
click at [338, 187] on input "text" at bounding box center [340, 186] width 203 height 30
paste input "stories/history-of-amulets"
type input "stories/history-of-amulets"
click at [421, 224] on div "Apply" at bounding box center [428, 224] width 29 height 16
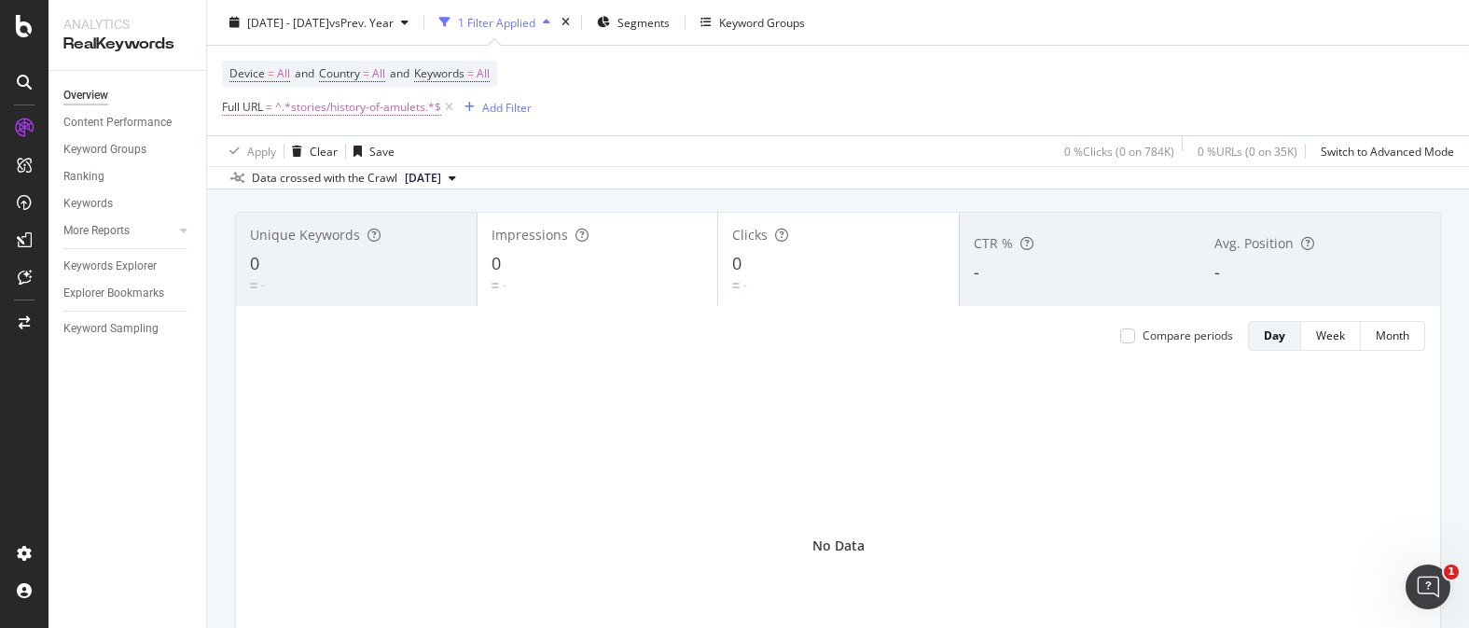
click at [368, 116] on span "^.*stories/history-of-amulets.*$" at bounding box center [358, 107] width 166 height 26
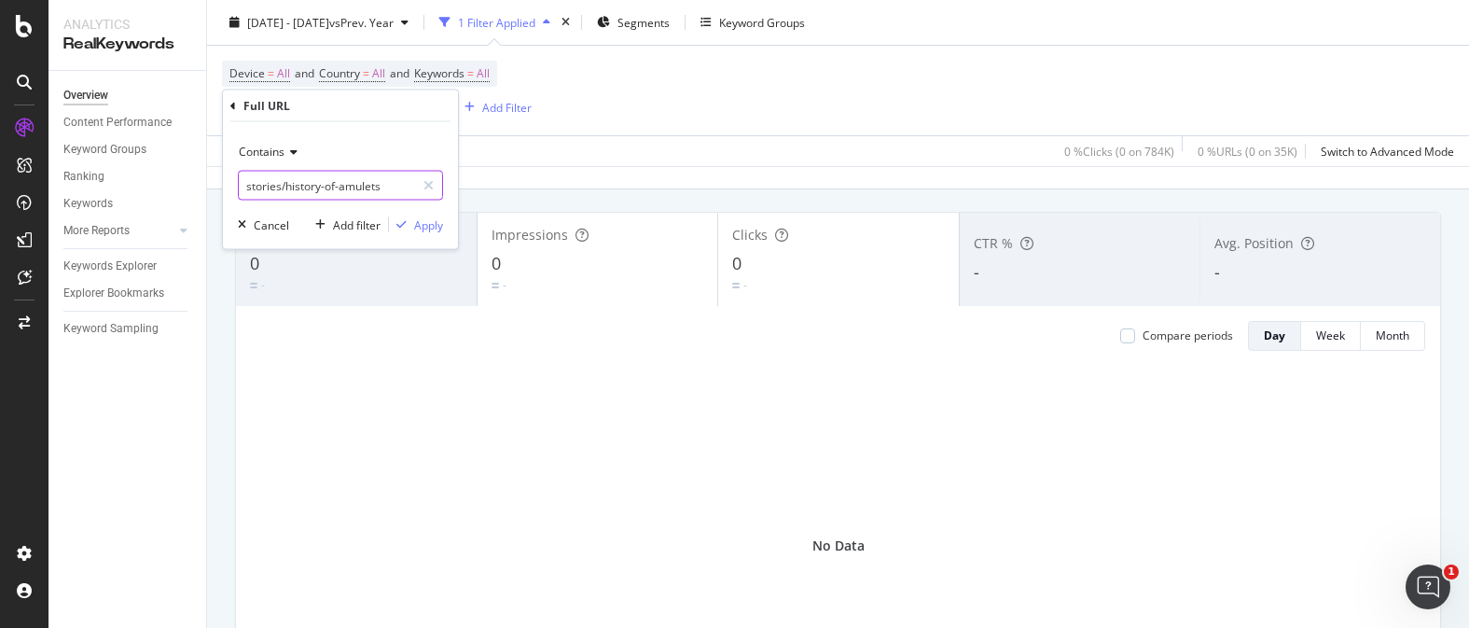
drag, startPoint x: 289, startPoint y: 181, endPoint x: 195, endPoint y: 181, distance: 94.2
click at [158, 177] on body "Analytics RealKeywords Overview Content Performance Keyword Groups Ranking Keyw…" at bounding box center [734, 314] width 1469 height 628
click at [285, 187] on input "stories/history-of-amulets" at bounding box center [327, 186] width 176 height 30
drag, startPoint x: 286, startPoint y: 185, endPoint x: 205, endPoint y: 180, distance: 81.3
click at [232, 184] on div "Contains stories/history-of-amulets Cancel Add filter Apply" at bounding box center [340, 185] width 235 height 127
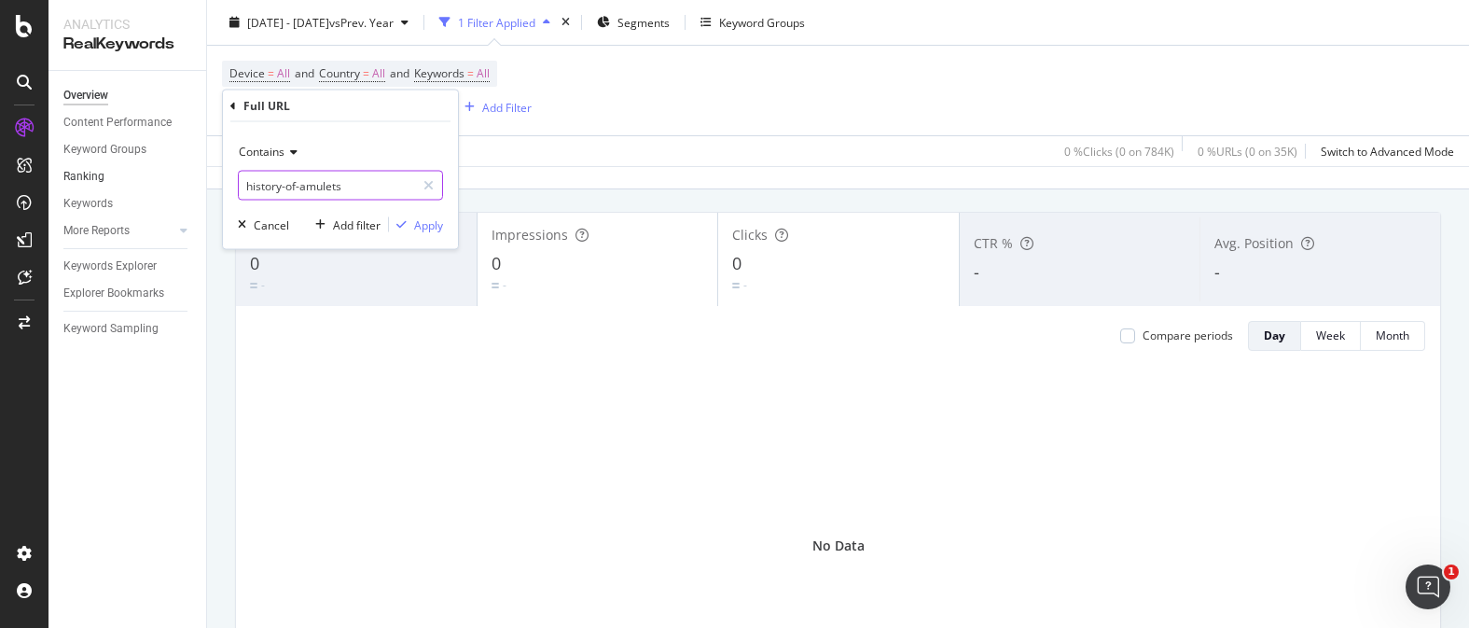
type input "history-of-amulets"
click at [422, 225] on div "Apply" at bounding box center [428, 224] width 29 height 16
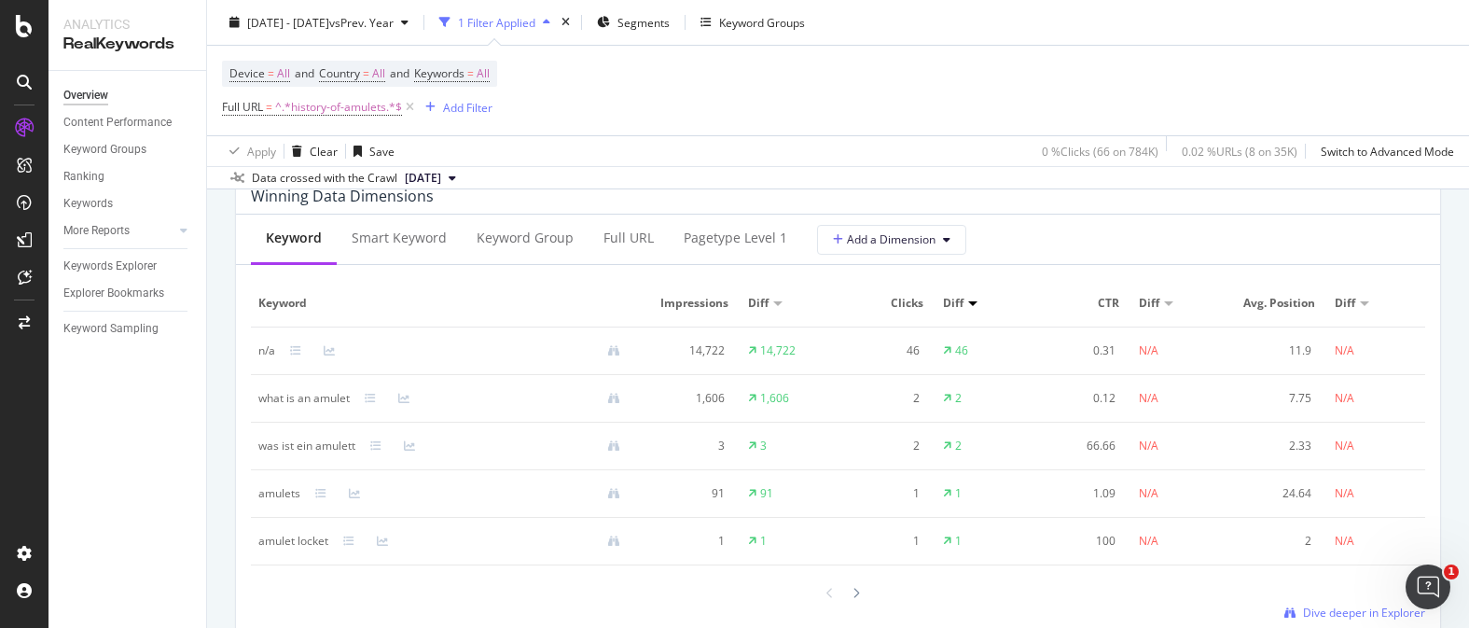
scroll to position [1707, 0]
click at [853, 587] on icon at bounding box center [856, 586] width 7 height 11
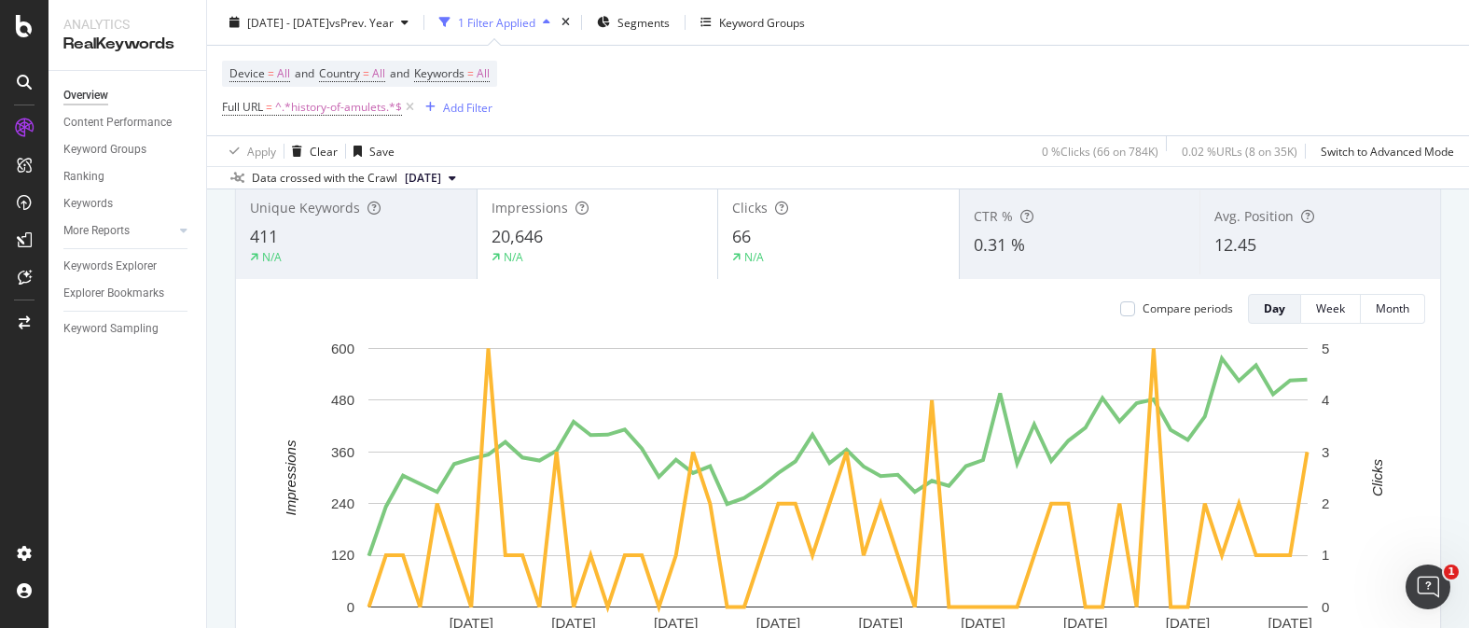
scroll to position [0, 0]
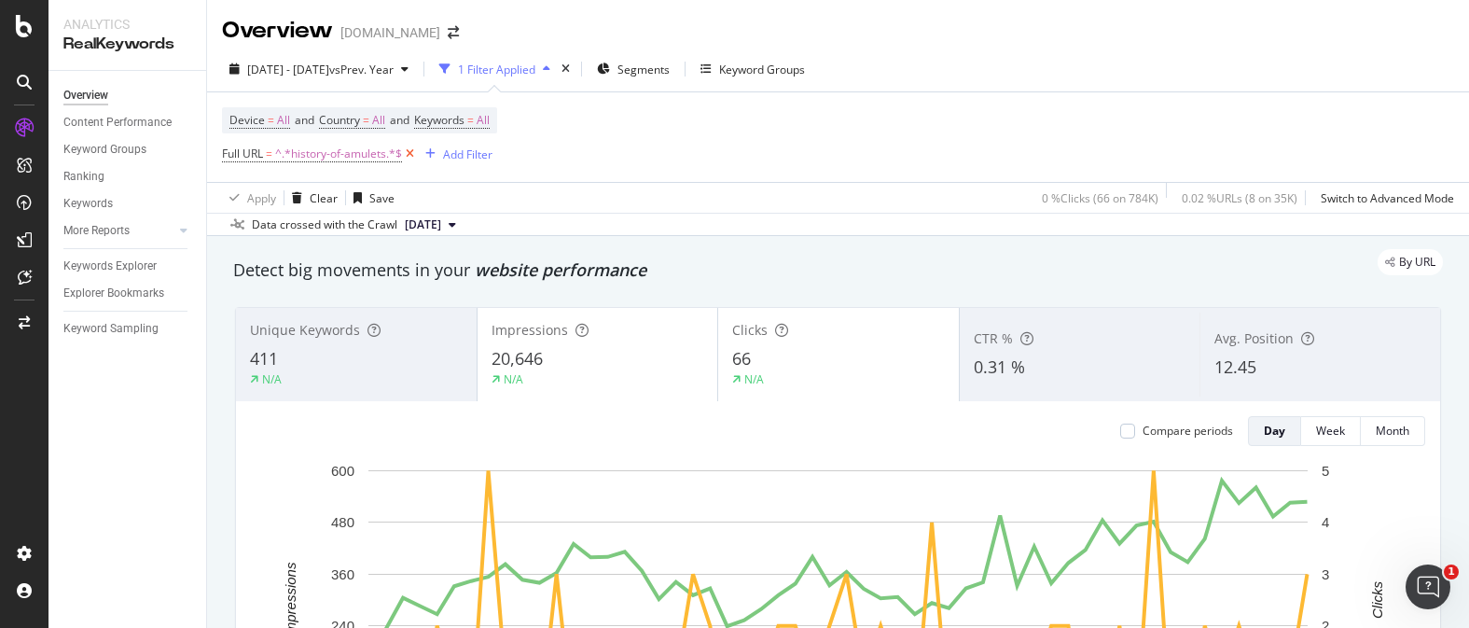
click at [405, 156] on icon at bounding box center [410, 154] width 16 height 19
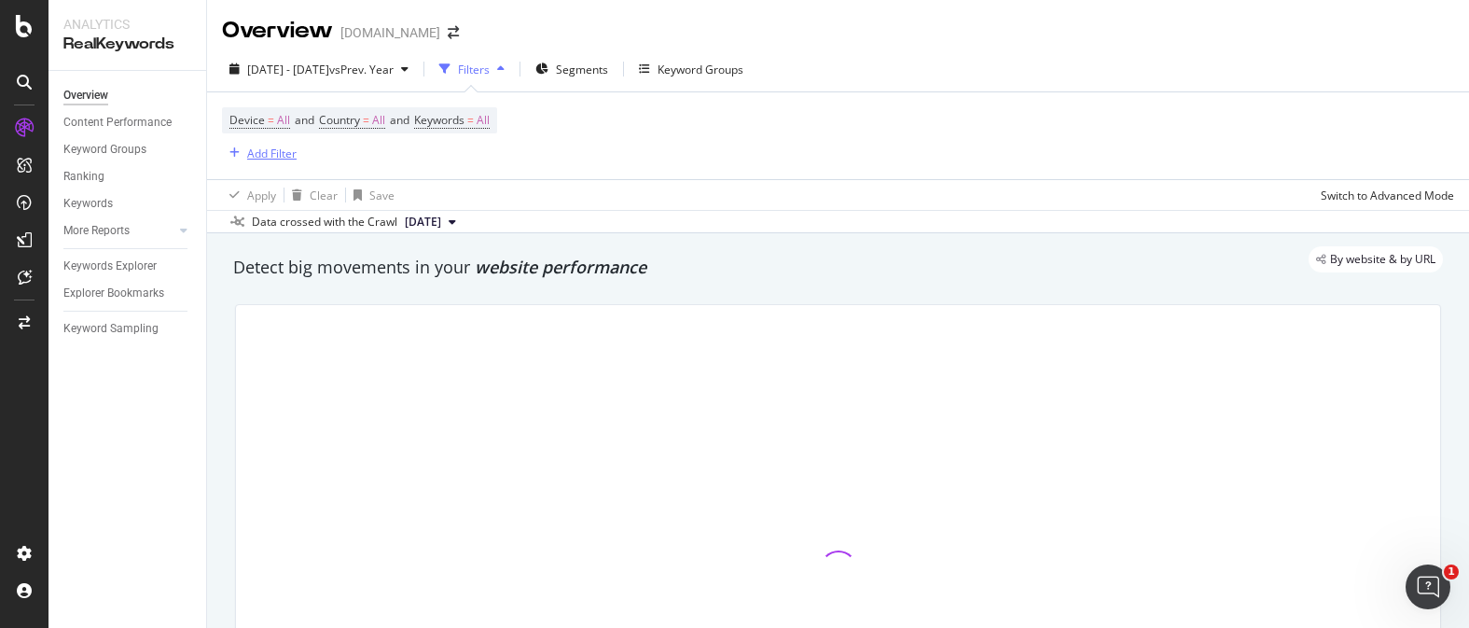
click at [265, 156] on div "Add Filter" at bounding box center [271, 154] width 49 height 16
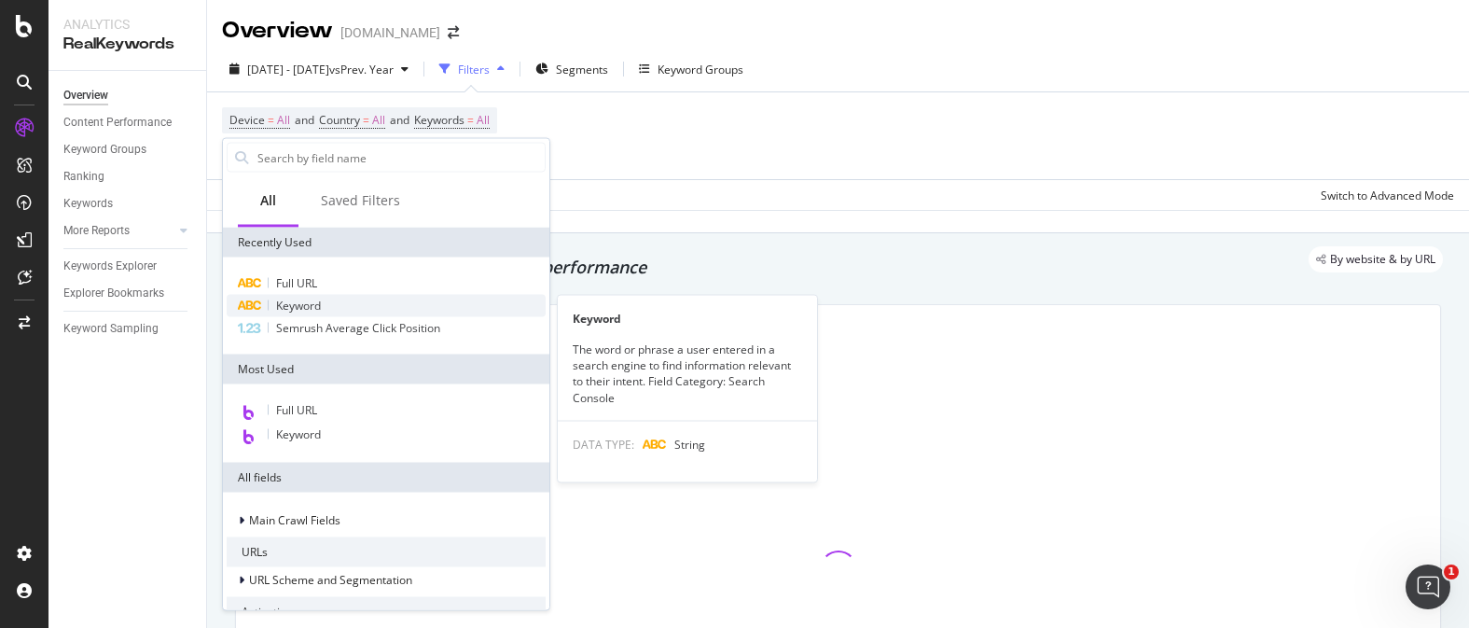
click at [378, 306] on div "Keyword" at bounding box center [386, 306] width 319 height 22
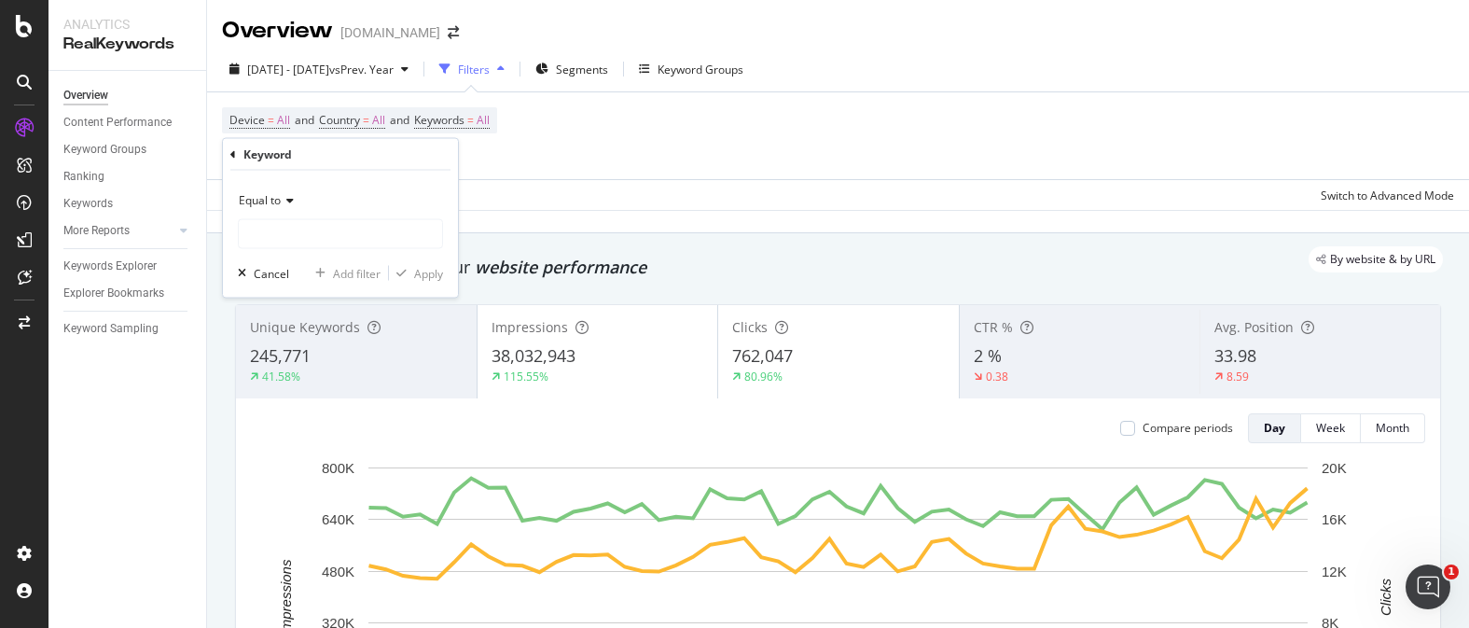
click at [294, 203] on icon at bounding box center [287, 200] width 13 height 11
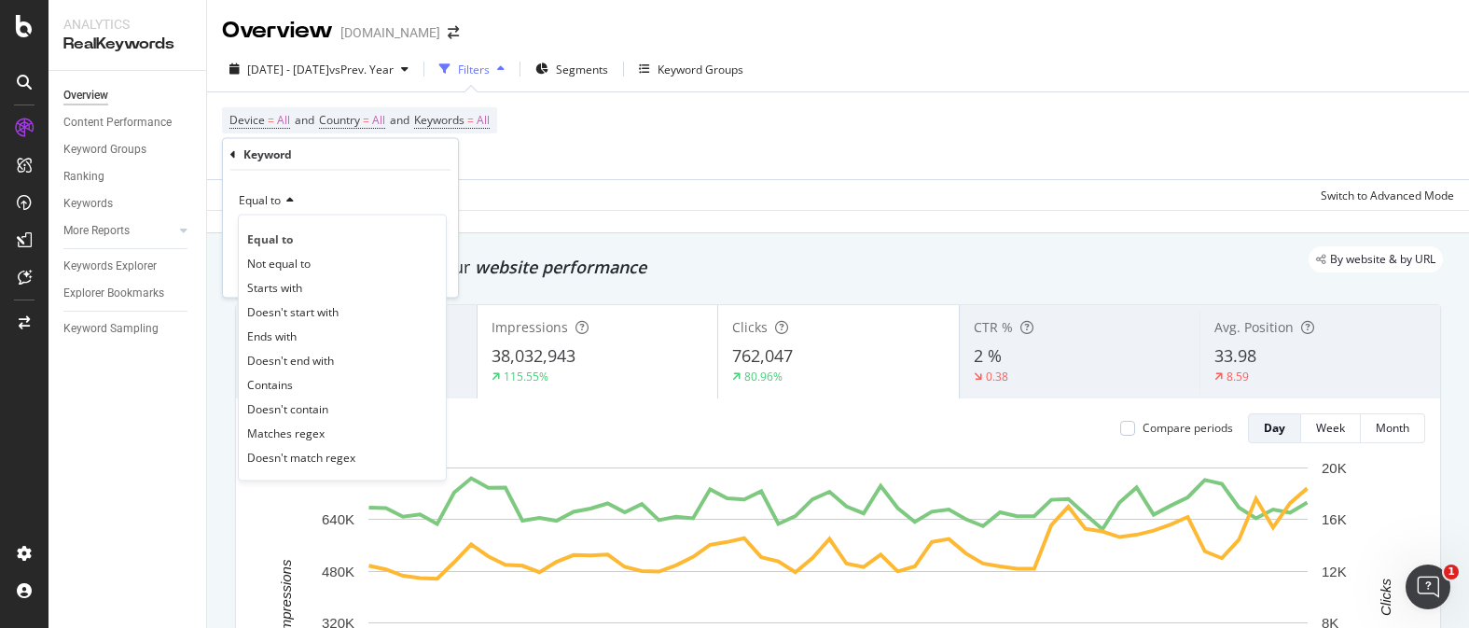
click at [363, 384] on div "Contains" at bounding box center [343, 384] width 200 height 24
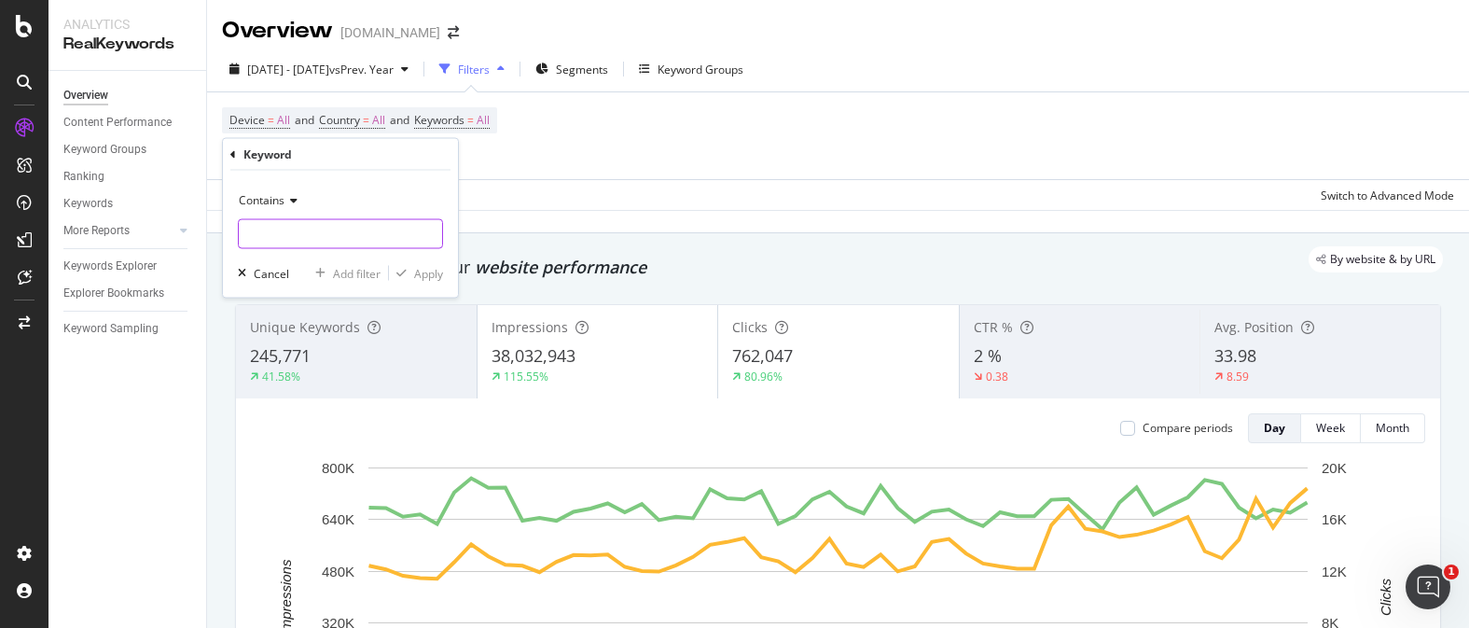
click at [313, 243] on input "text" at bounding box center [340, 234] width 203 height 30
type input "charms"
click at [426, 277] on div "Apply" at bounding box center [428, 273] width 29 height 16
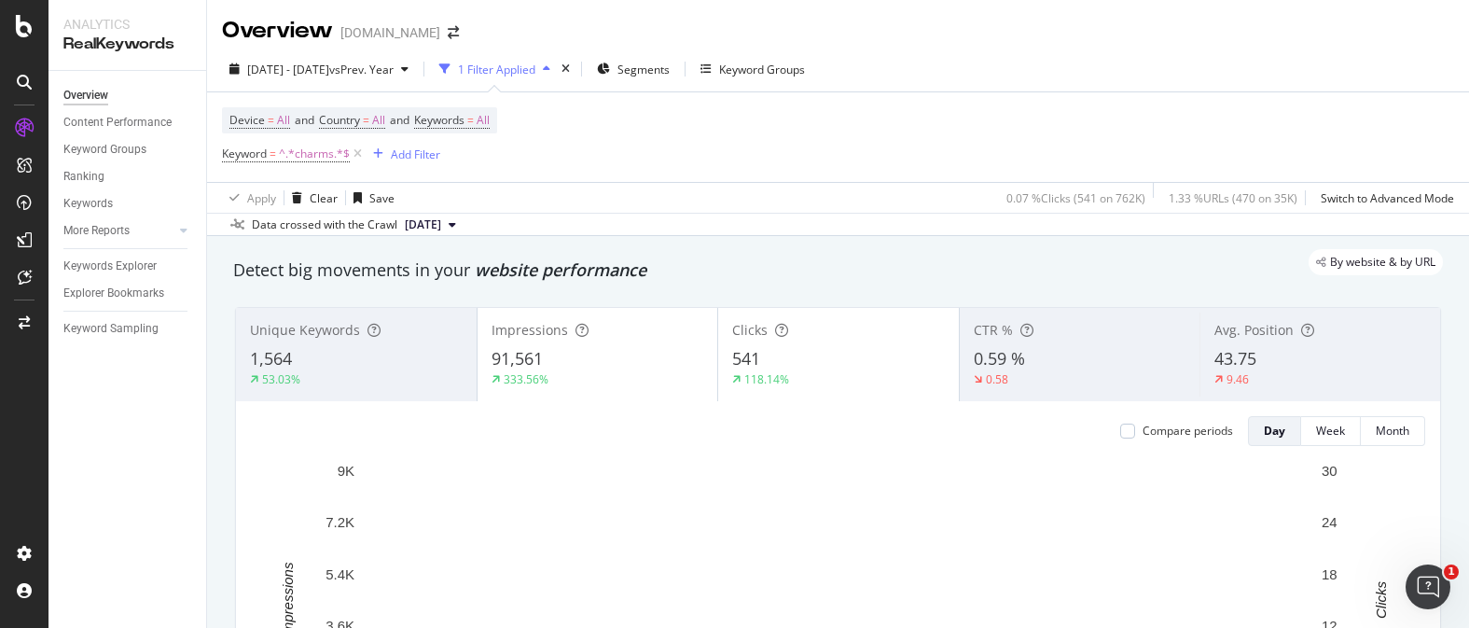
scroll to position [3, 0]
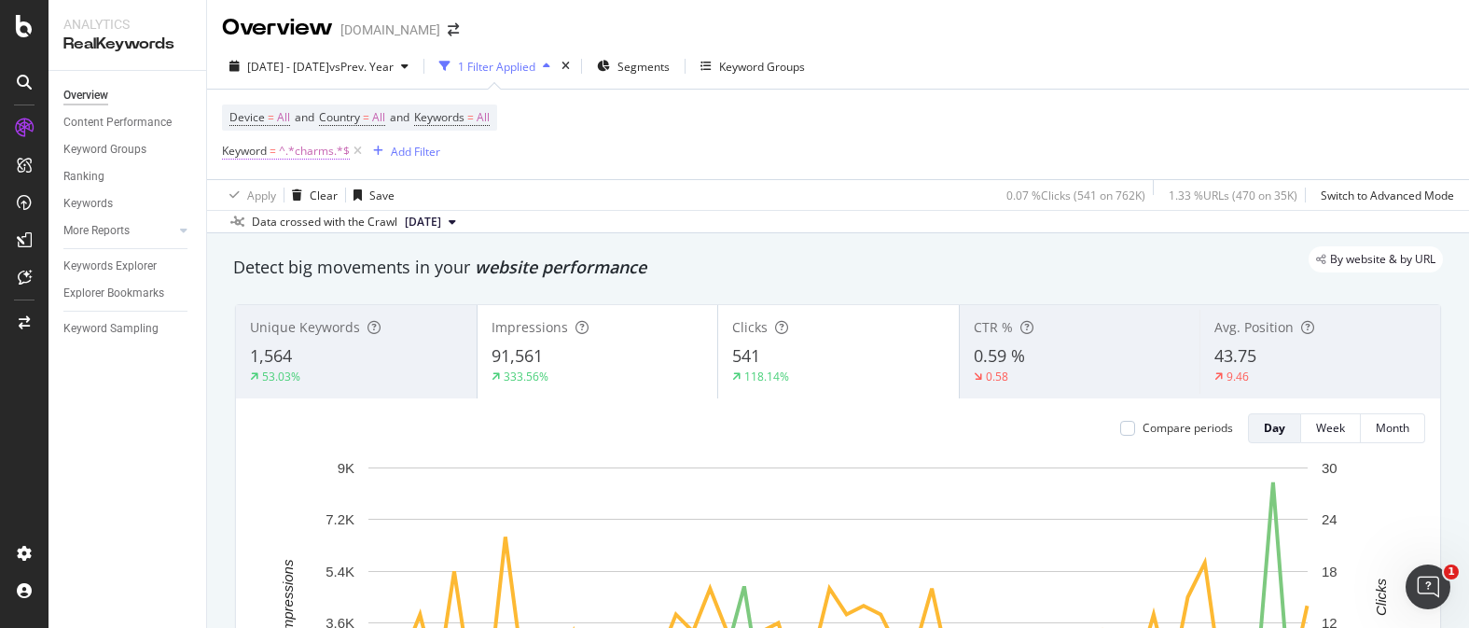
click at [309, 150] on span "^.*charms.*$" at bounding box center [314, 151] width 71 height 26
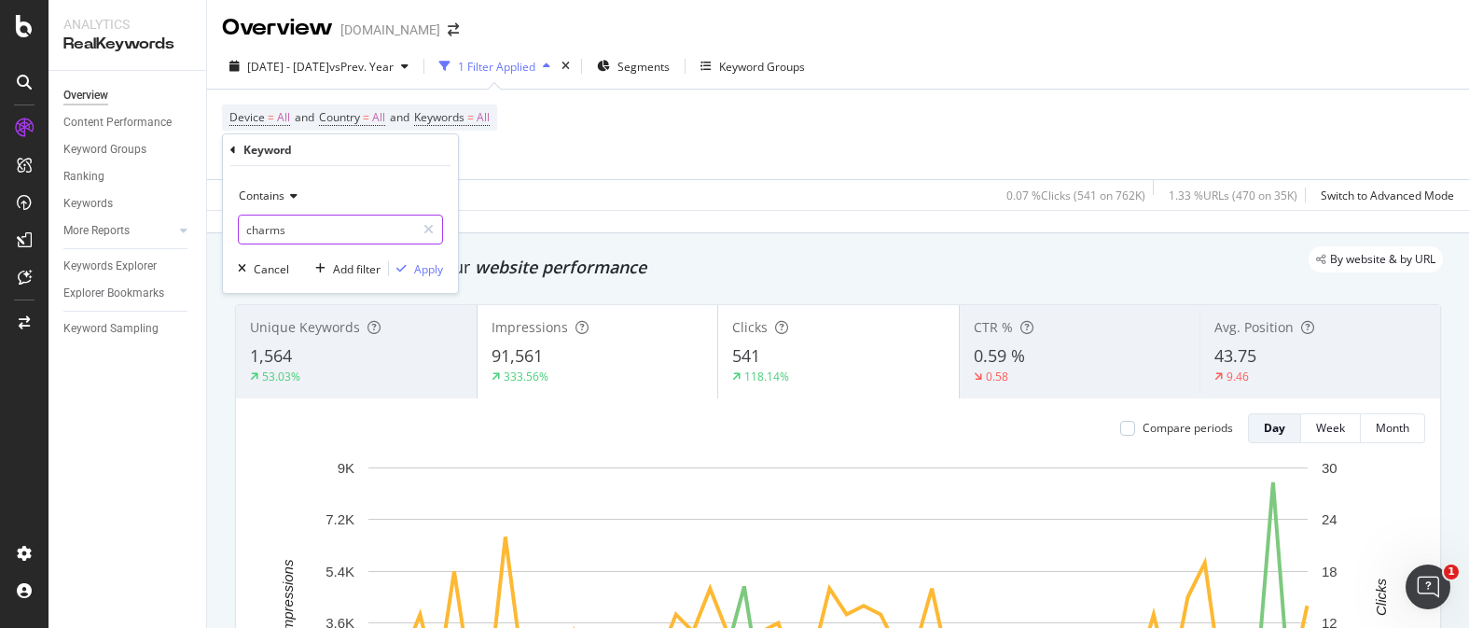
click at [271, 223] on input "charms" at bounding box center [327, 230] width 176 height 30
type input "amulet"
click at [417, 271] on div "Apply" at bounding box center [428, 269] width 29 height 16
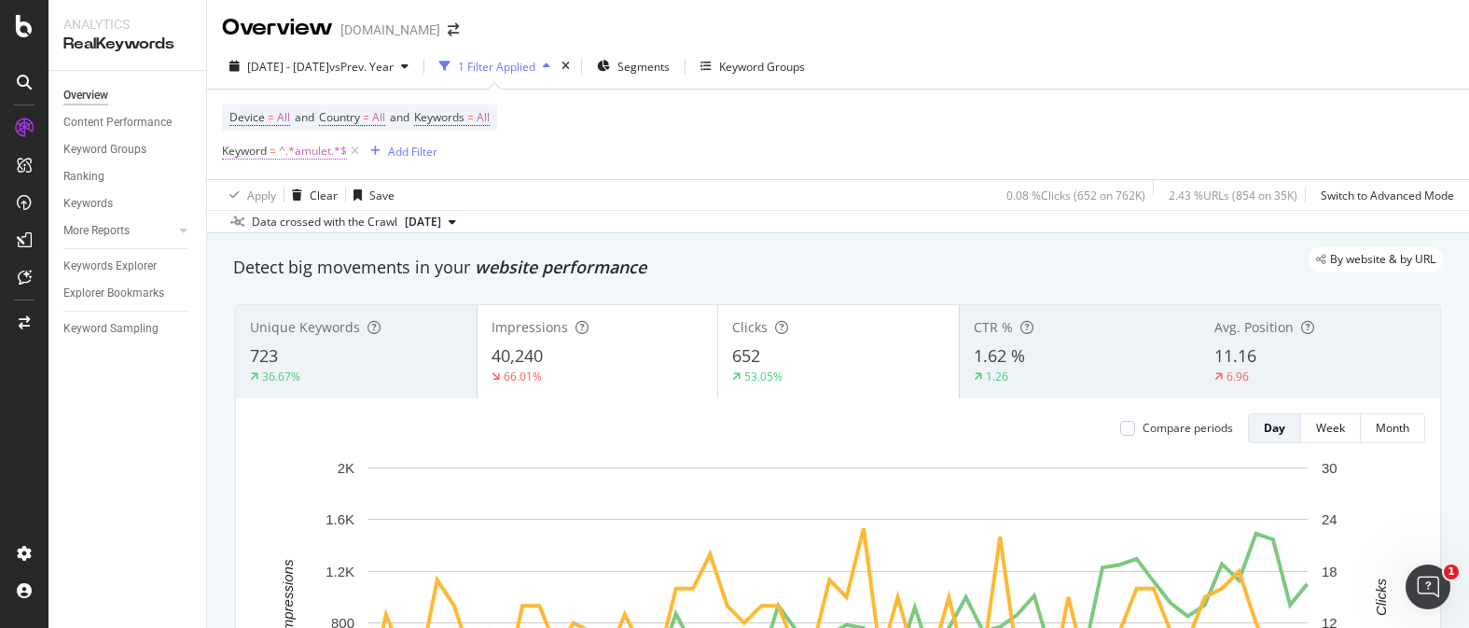
click at [335, 155] on span "^.*amulet.*$" at bounding box center [313, 151] width 68 height 26
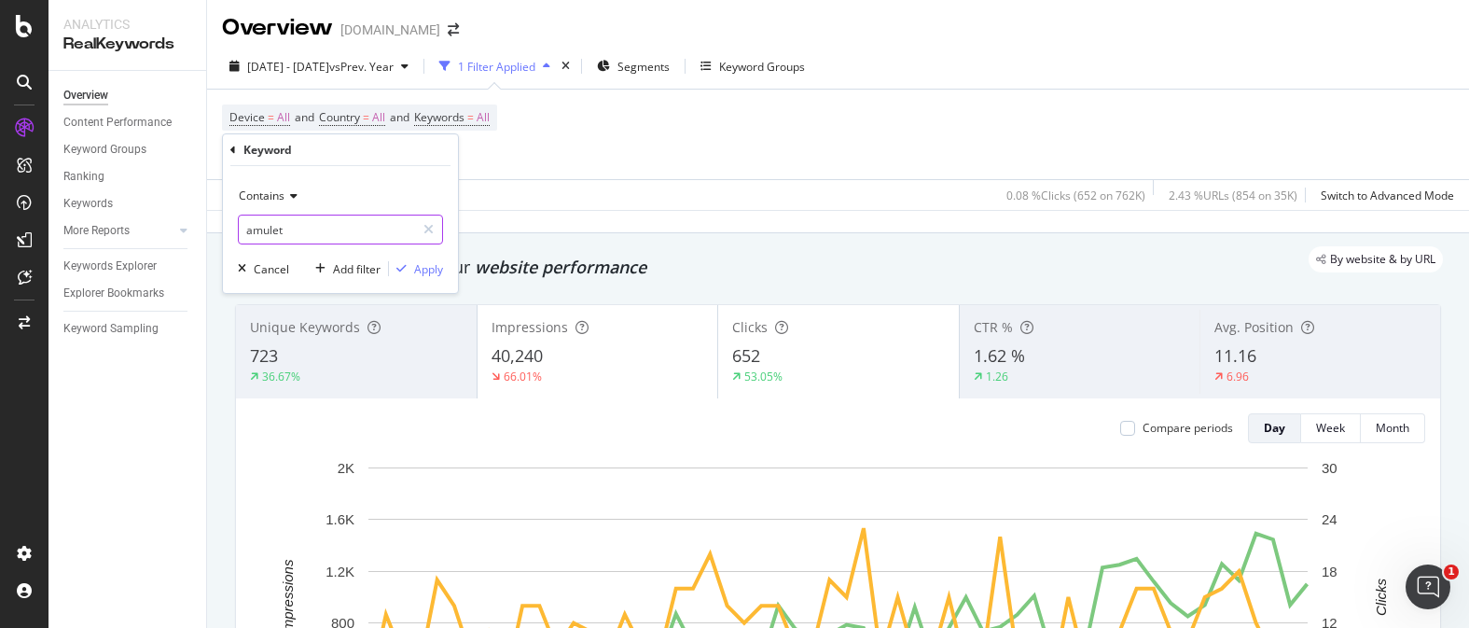
click at [269, 223] on input "amulet" at bounding box center [327, 230] width 176 height 30
type input "charm"
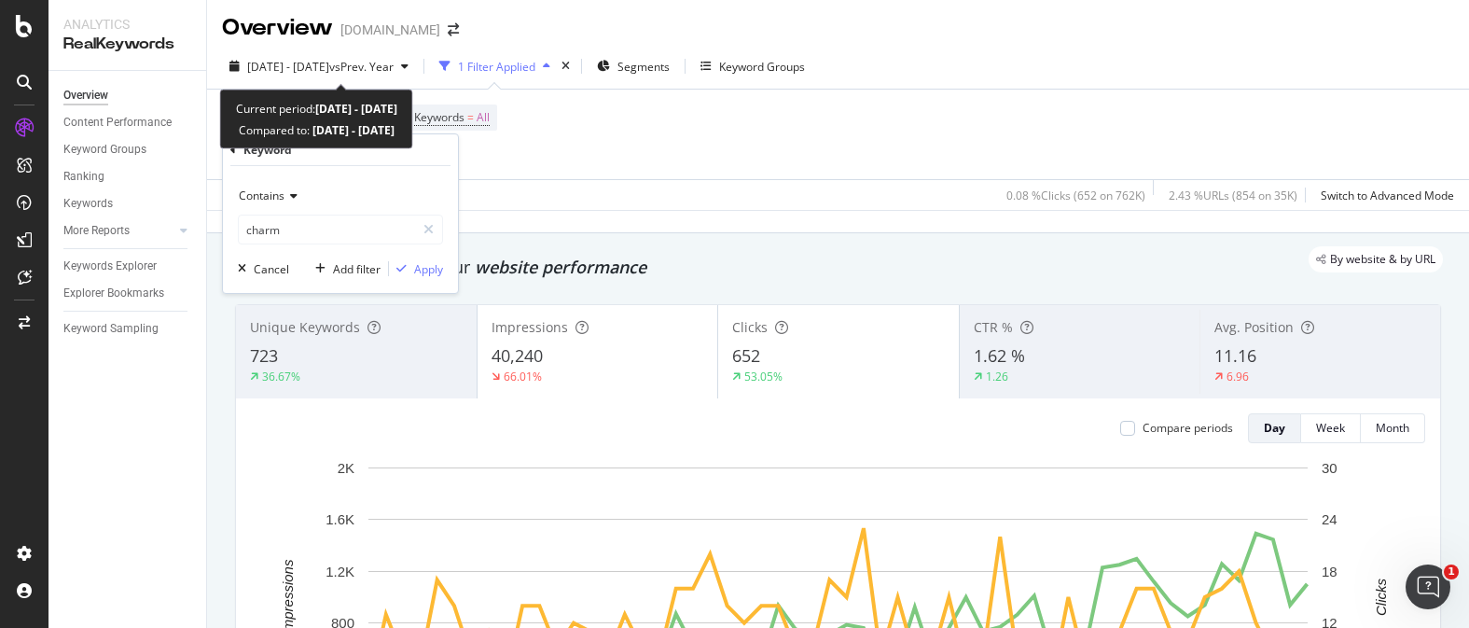
scroll to position [5, 0]
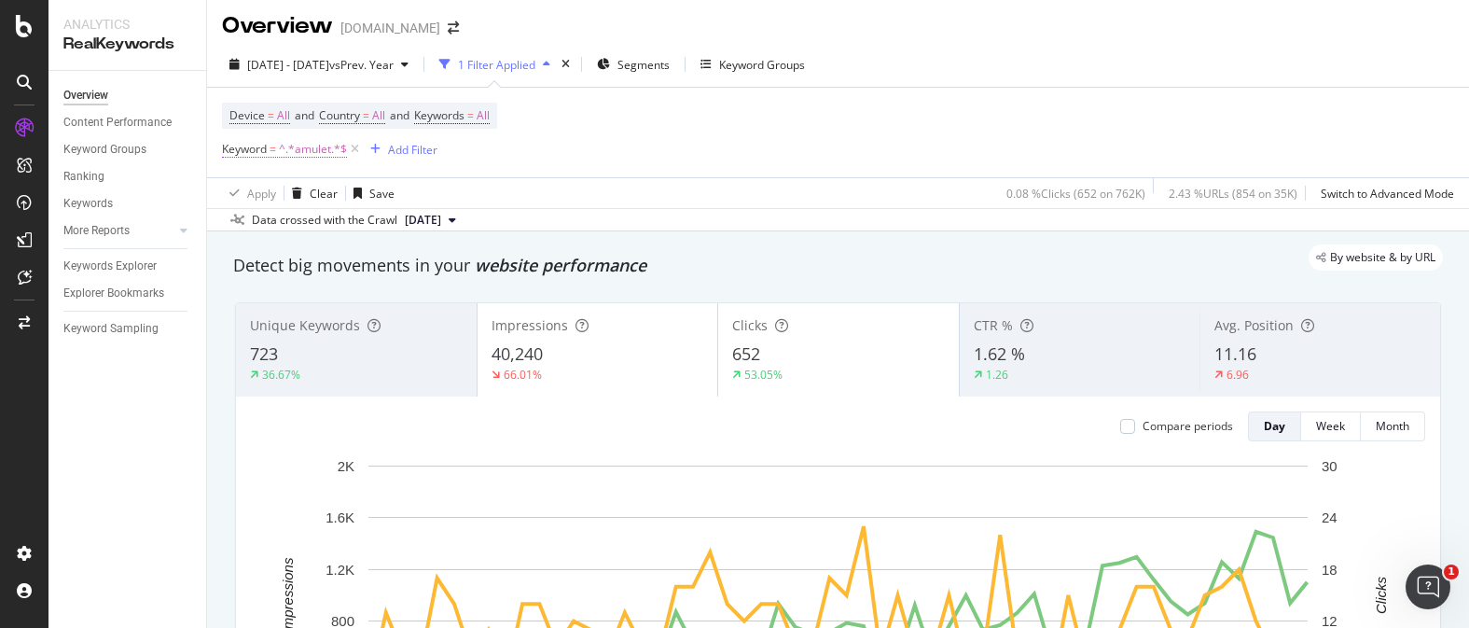
click at [318, 158] on span "^.*amulet.*$" at bounding box center [313, 149] width 68 height 26
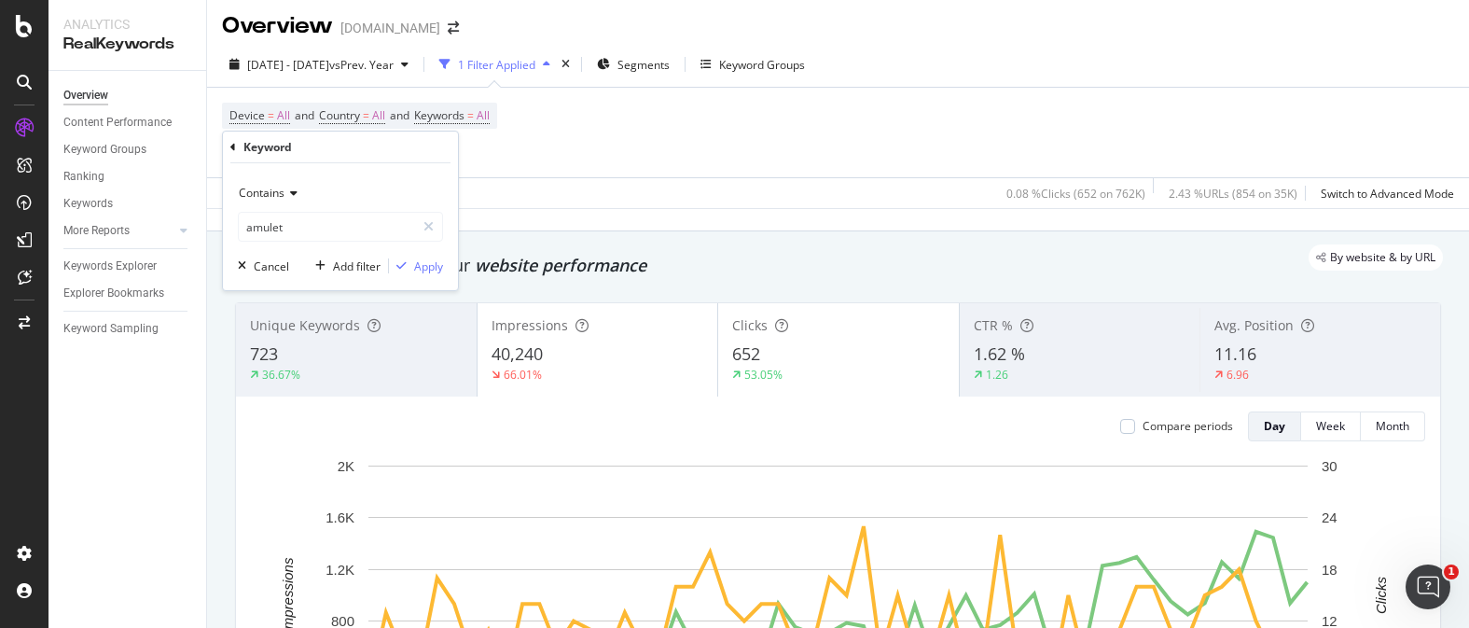
scroll to position [6, 0]
click at [300, 216] on input "amulet" at bounding box center [327, 227] width 176 height 30
type input "charm"
click at [435, 271] on div "Apply" at bounding box center [428, 266] width 29 height 16
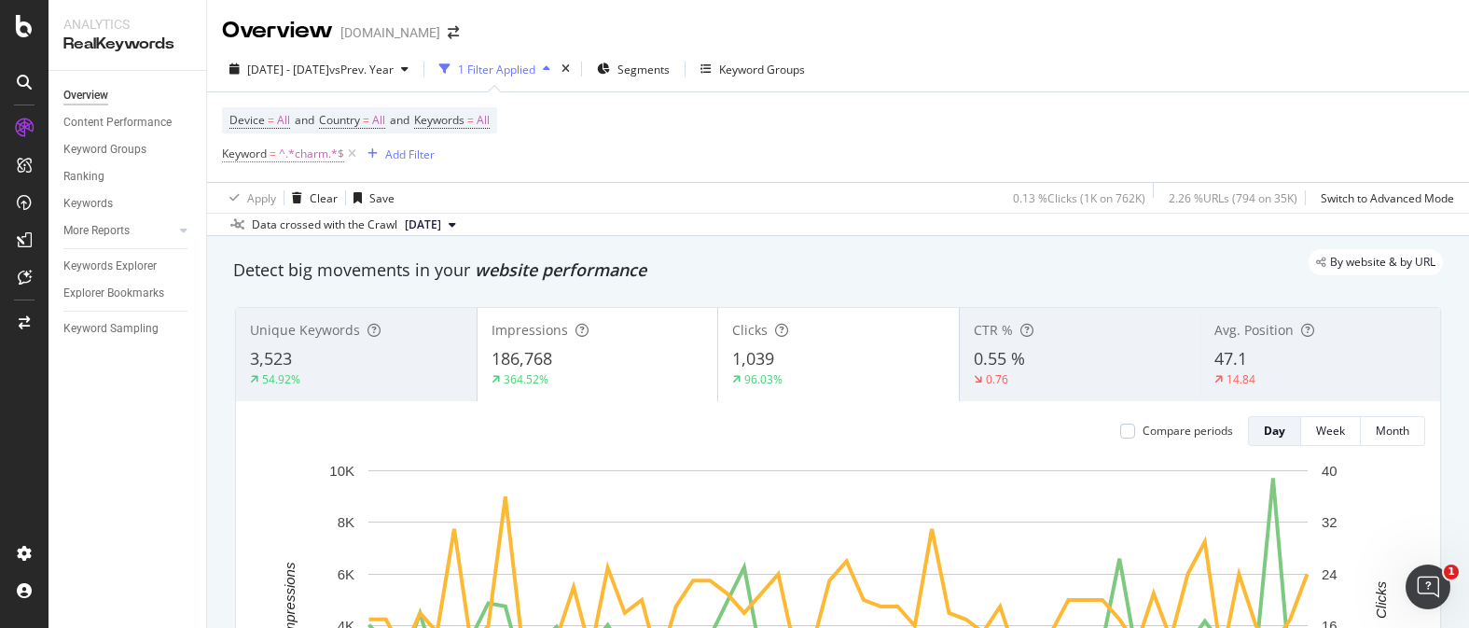
click at [313, 153] on span "^.*charm.*$" at bounding box center [311, 154] width 65 height 26
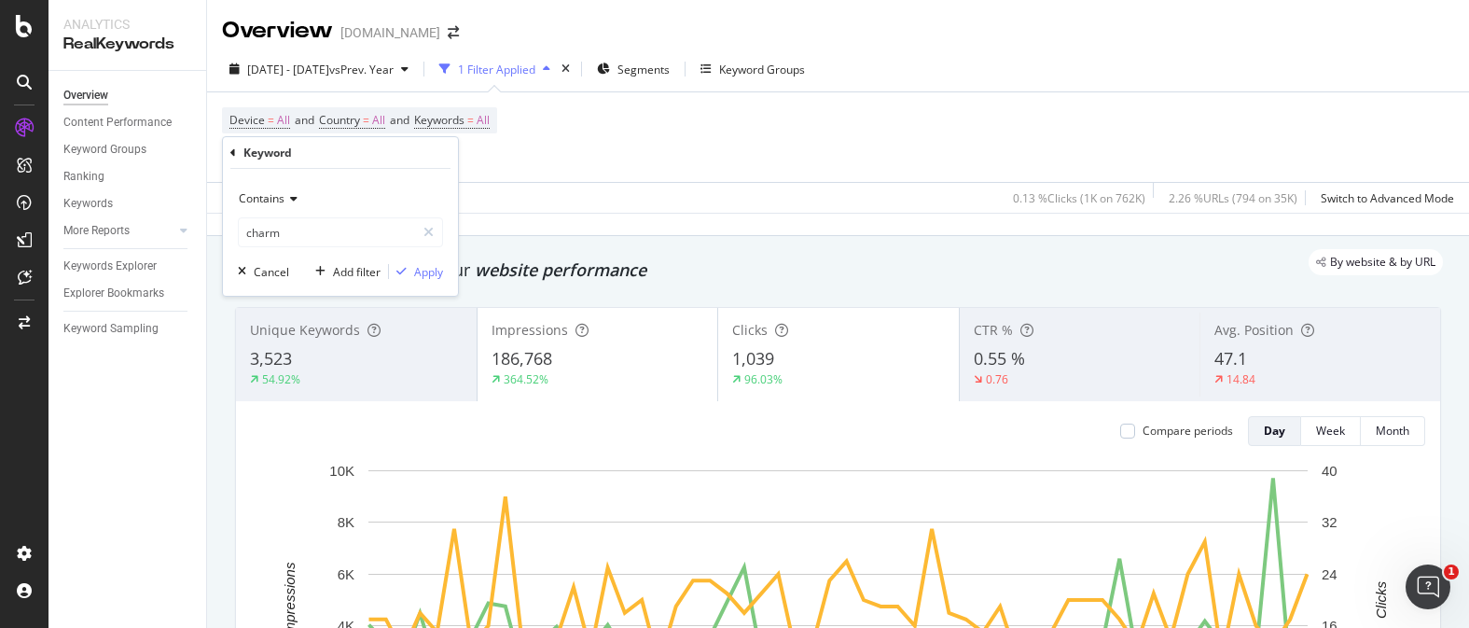
click at [234, 156] on icon at bounding box center [233, 152] width 6 height 11
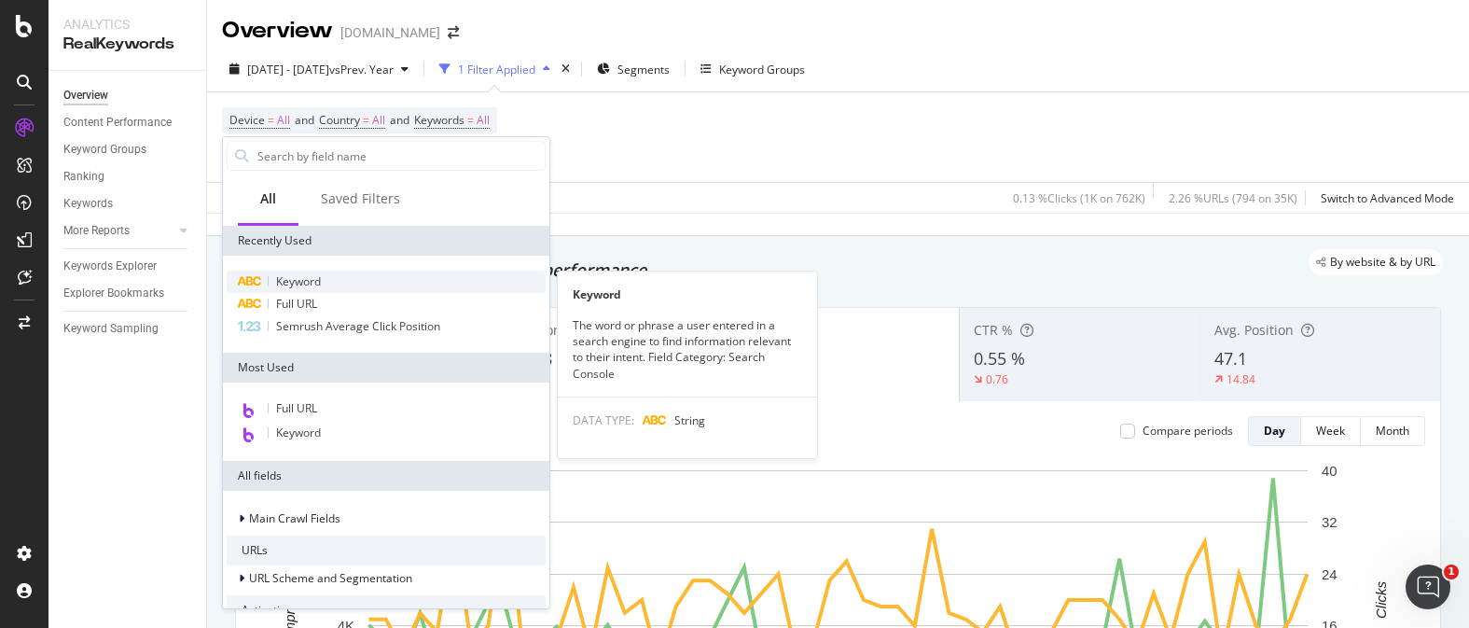
click at [323, 288] on div "Keyword" at bounding box center [386, 282] width 319 height 22
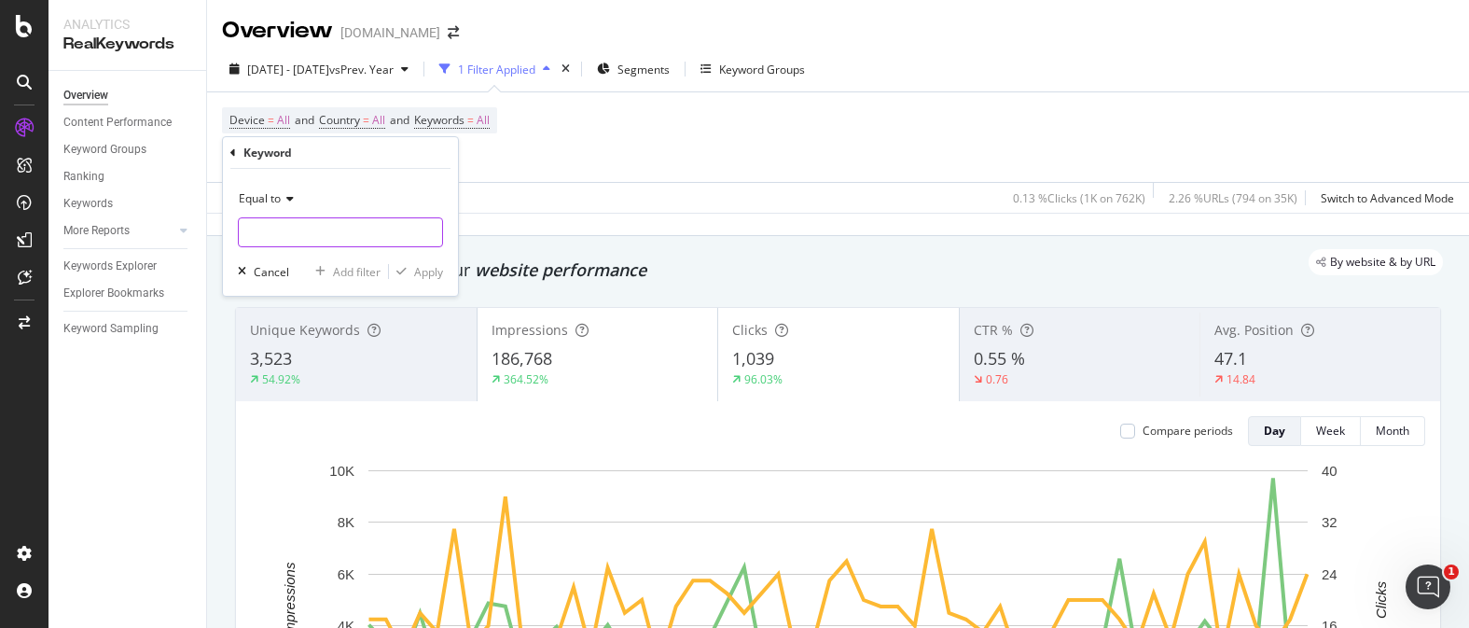
click at [294, 238] on input "text" at bounding box center [340, 232] width 203 height 30
type input "charms"
click at [370, 196] on div "Equal to" at bounding box center [340, 199] width 205 height 30
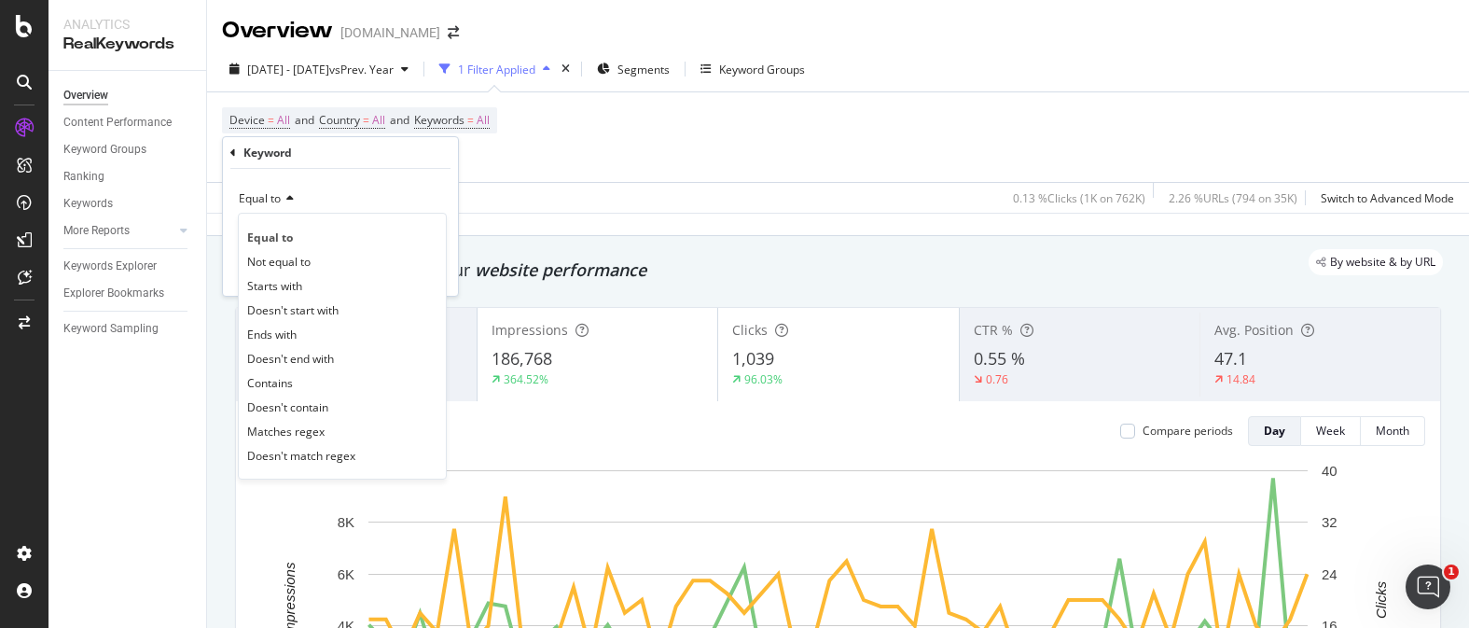
click at [368, 185] on div "Equal to" at bounding box center [340, 199] width 205 height 30
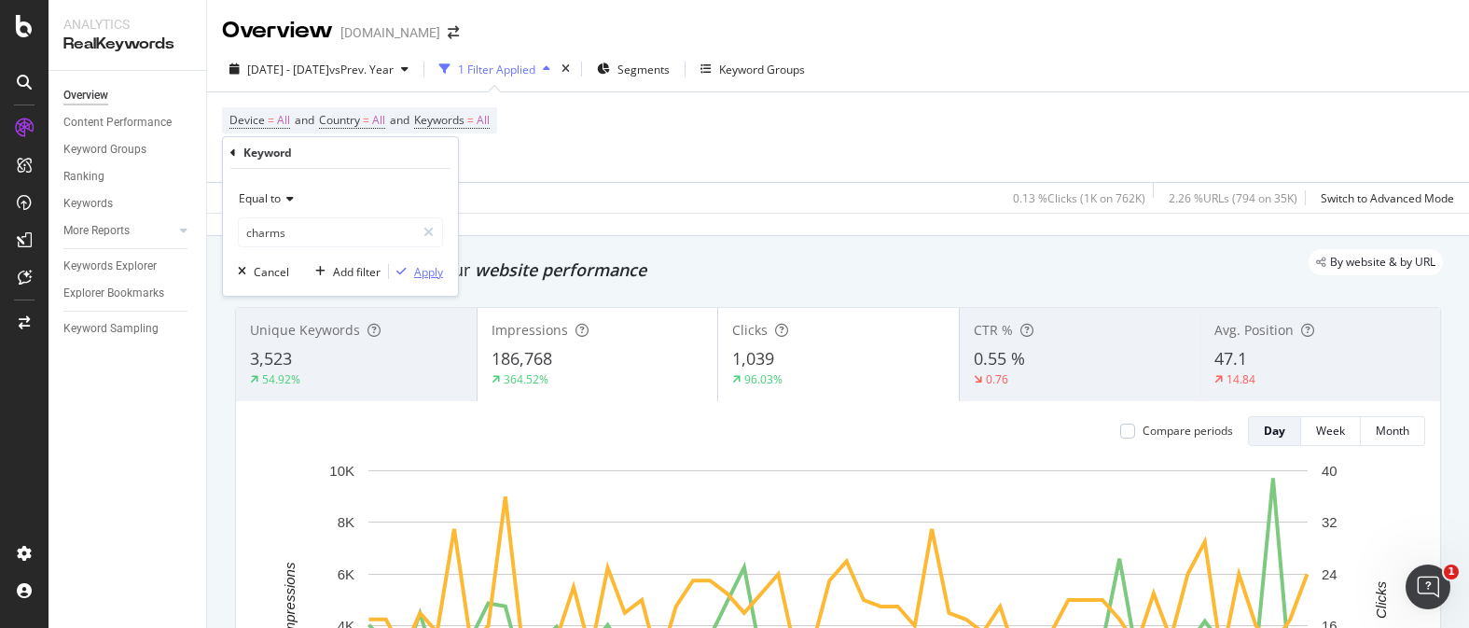
click at [418, 271] on div "Apply" at bounding box center [428, 272] width 29 height 16
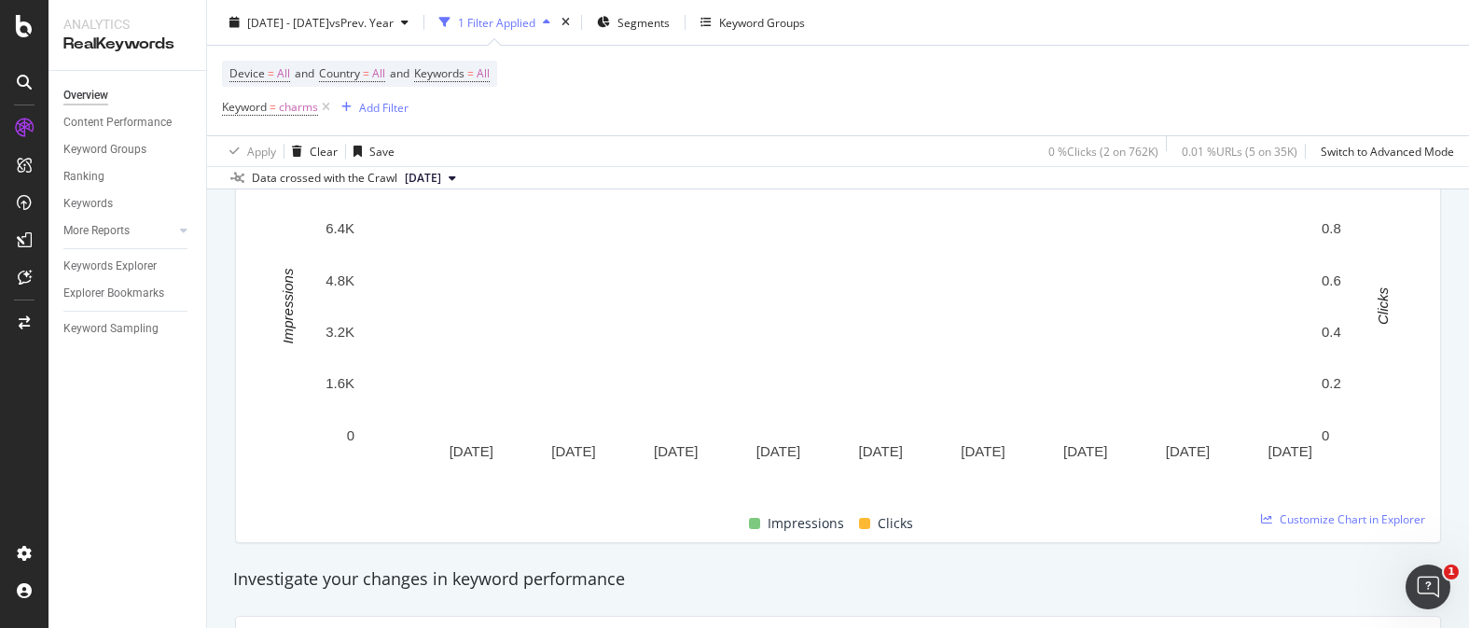
scroll to position [290, 0]
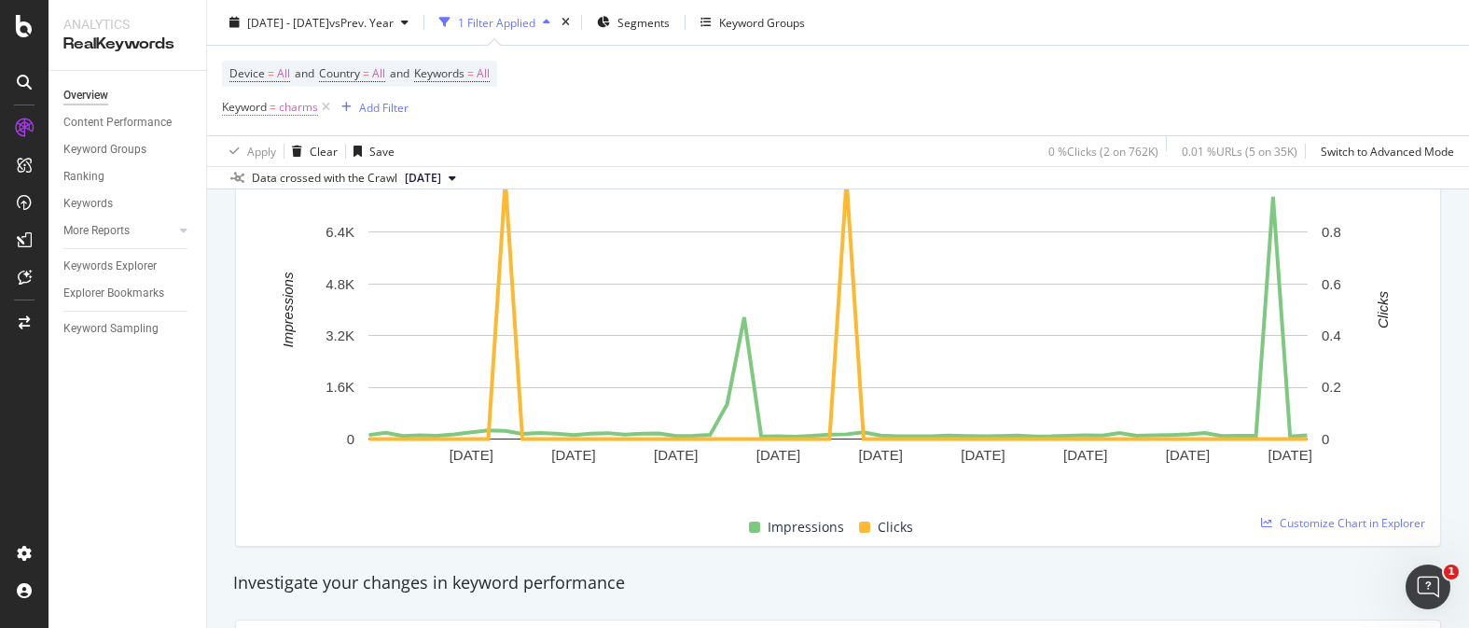
click at [274, 112] on span "=" at bounding box center [273, 107] width 7 height 16
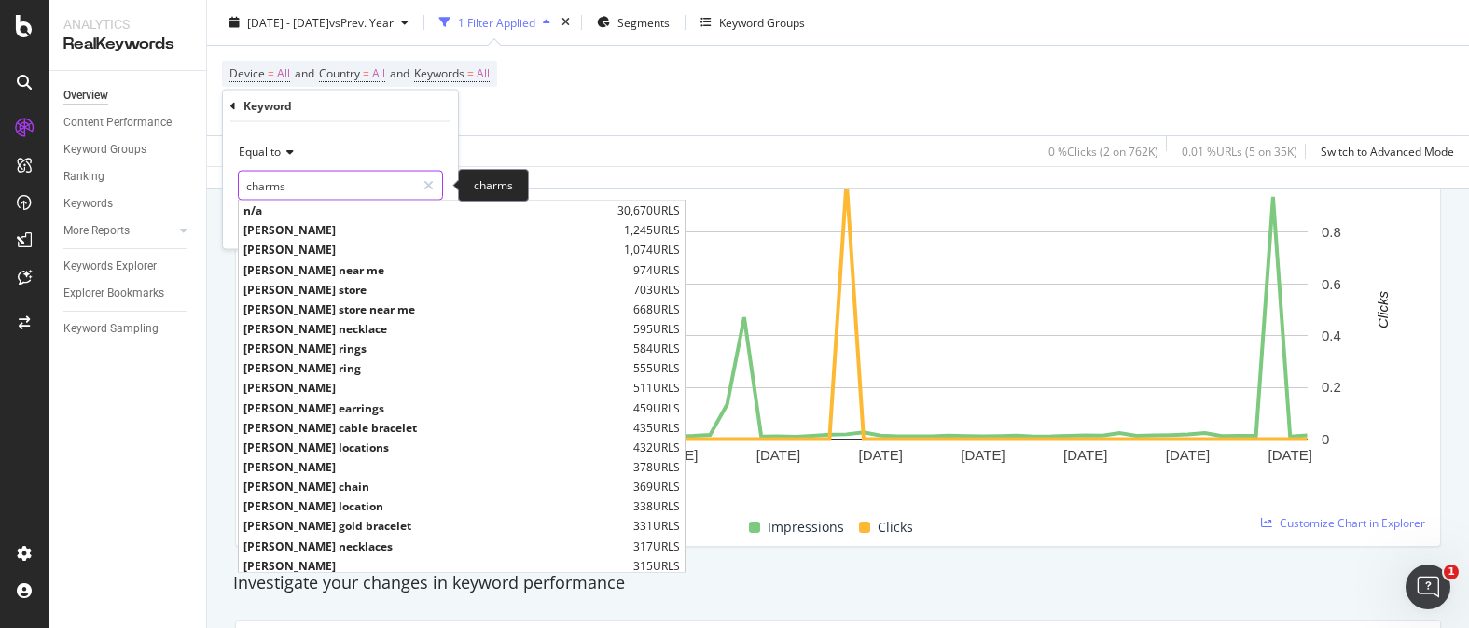
click at [304, 178] on input "charms" at bounding box center [327, 186] width 176 height 30
click at [299, 186] on input "charms" at bounding box center [327, 186] width 176 height 30
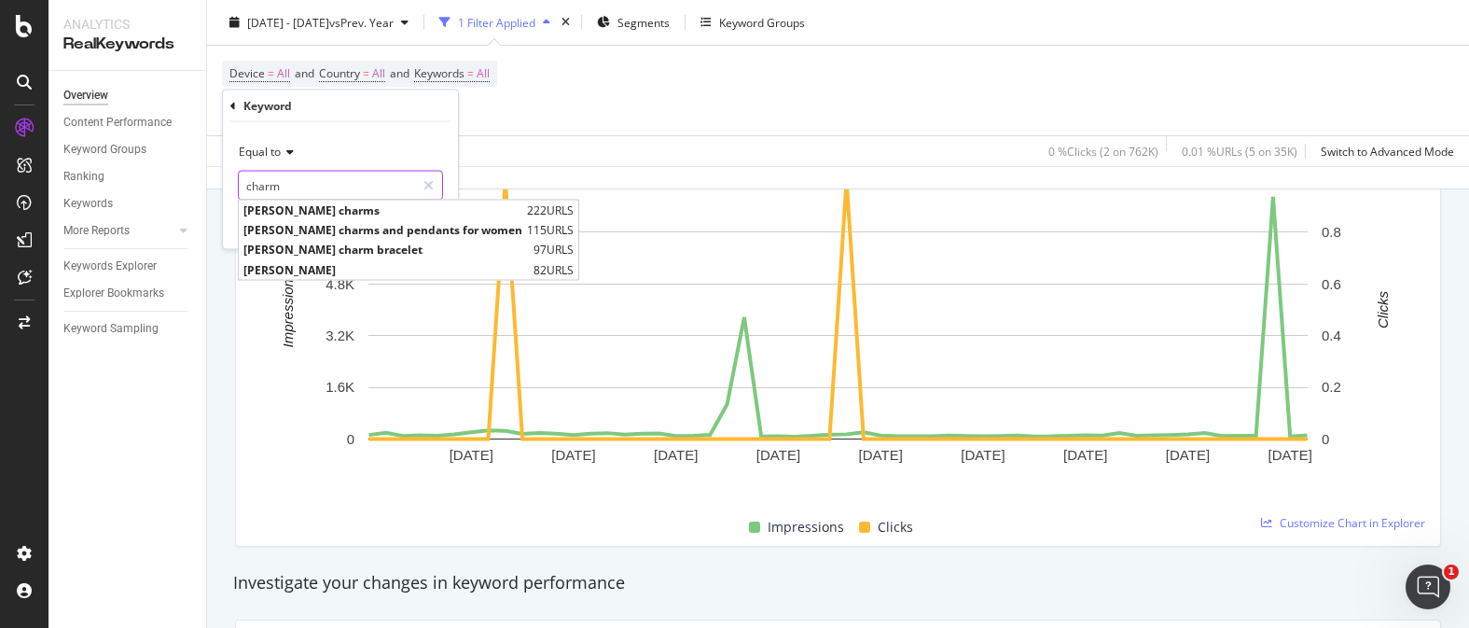
type input "charm"
click at [416, 137] on div "Equal to" at bounding box center [340, 152] width 205 height 30
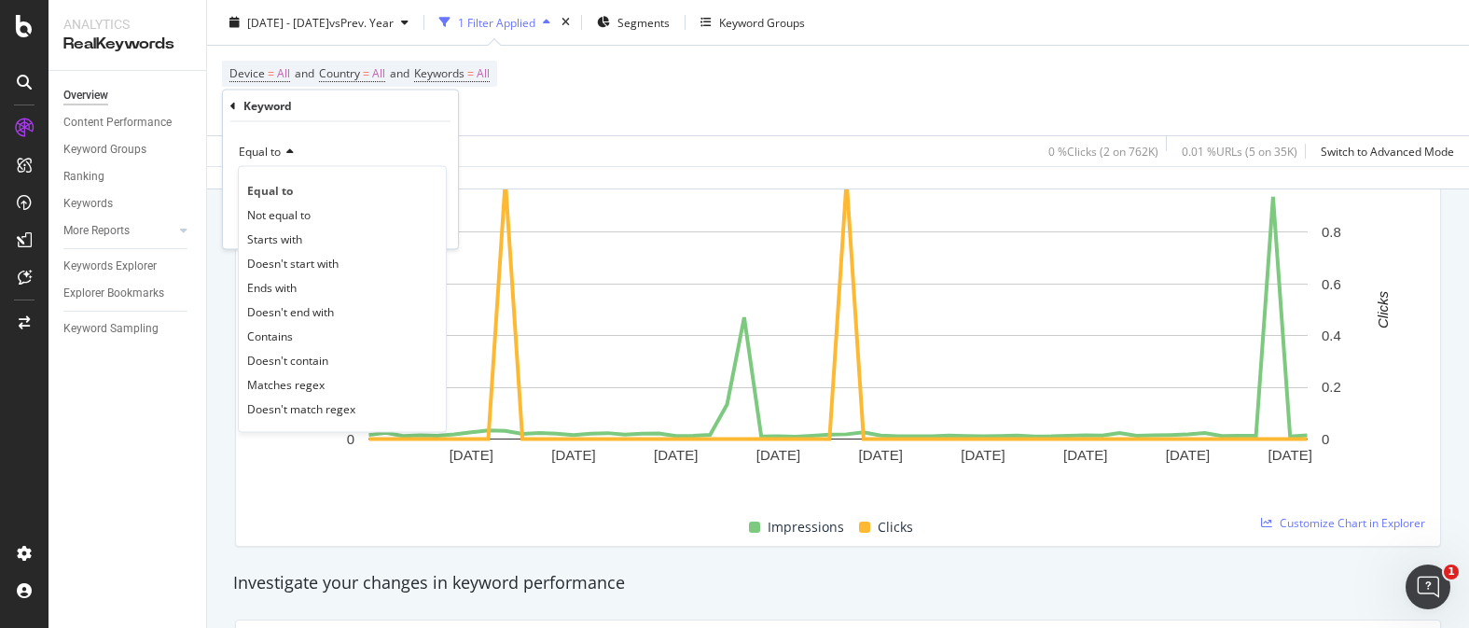
click at [409, 146] on div "Equal to" at bounding box center [340, 152] width 205 height 30
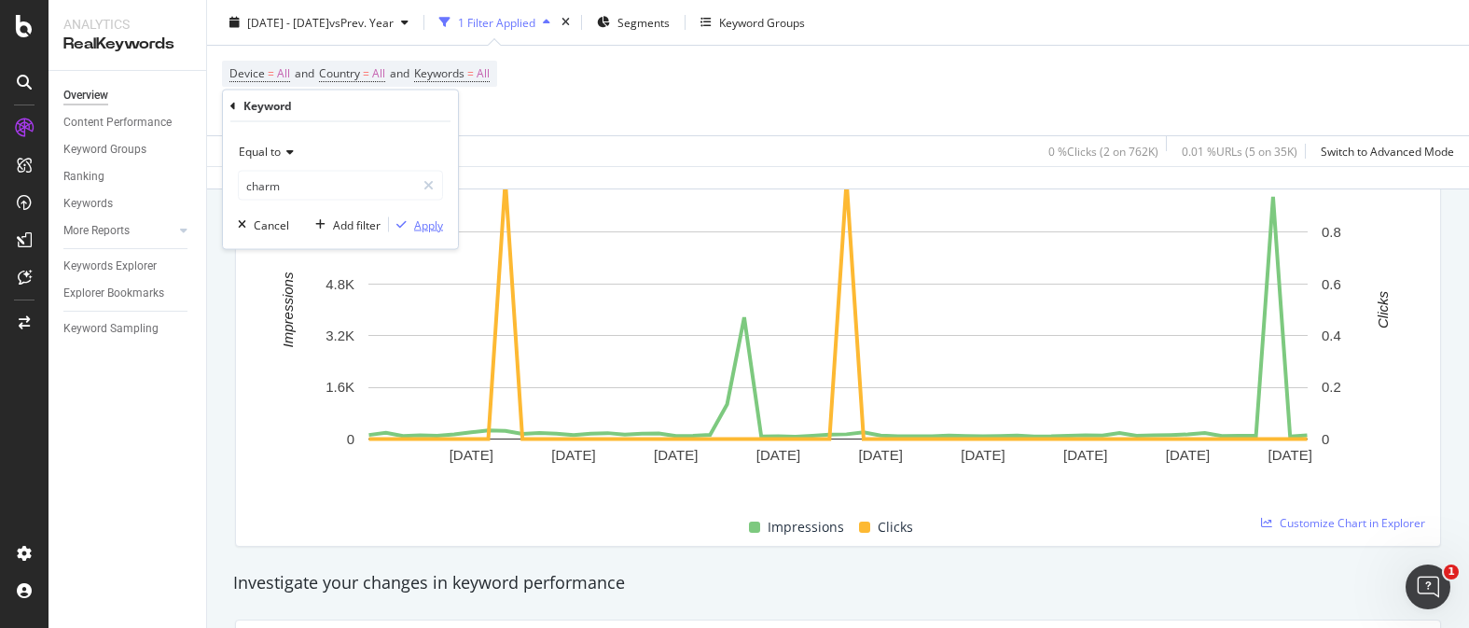
click at [419, 221] on div "Apply" at bounding box center [428, 224] width 29 height 16
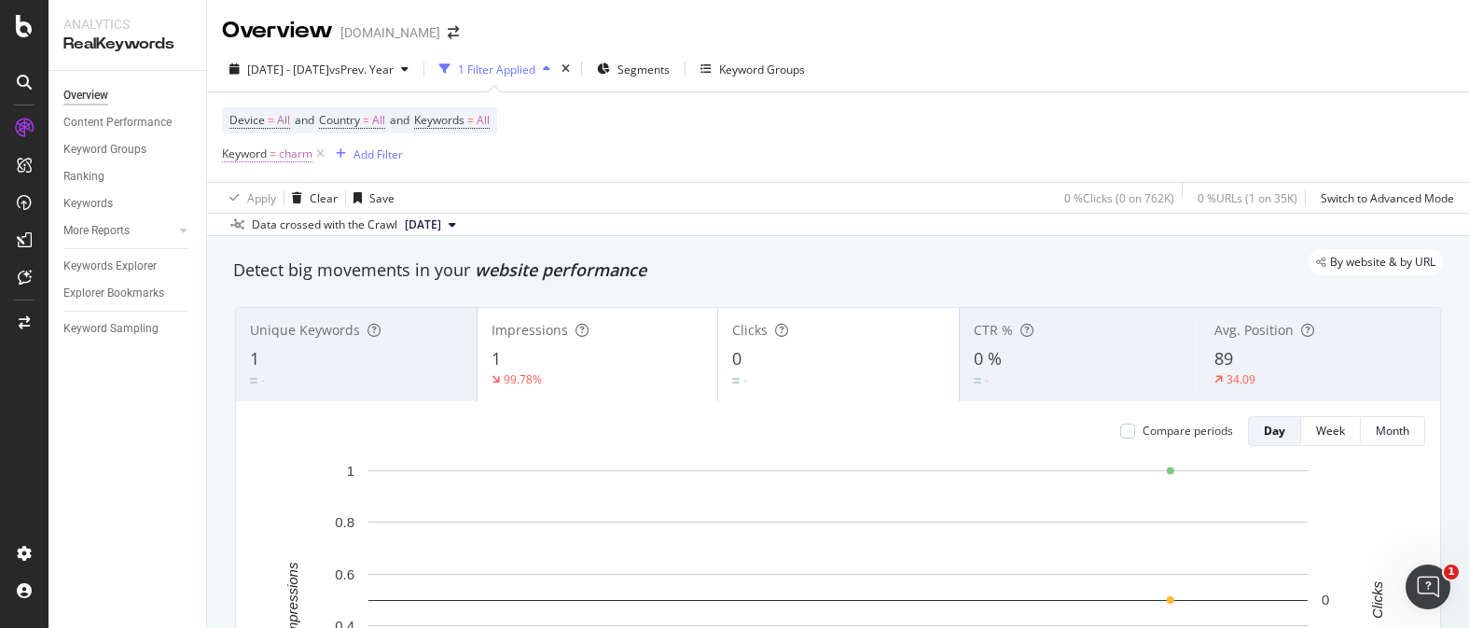
click at [285, 160] on span "charm" at bounding box center [296, 154] width 34 height 26
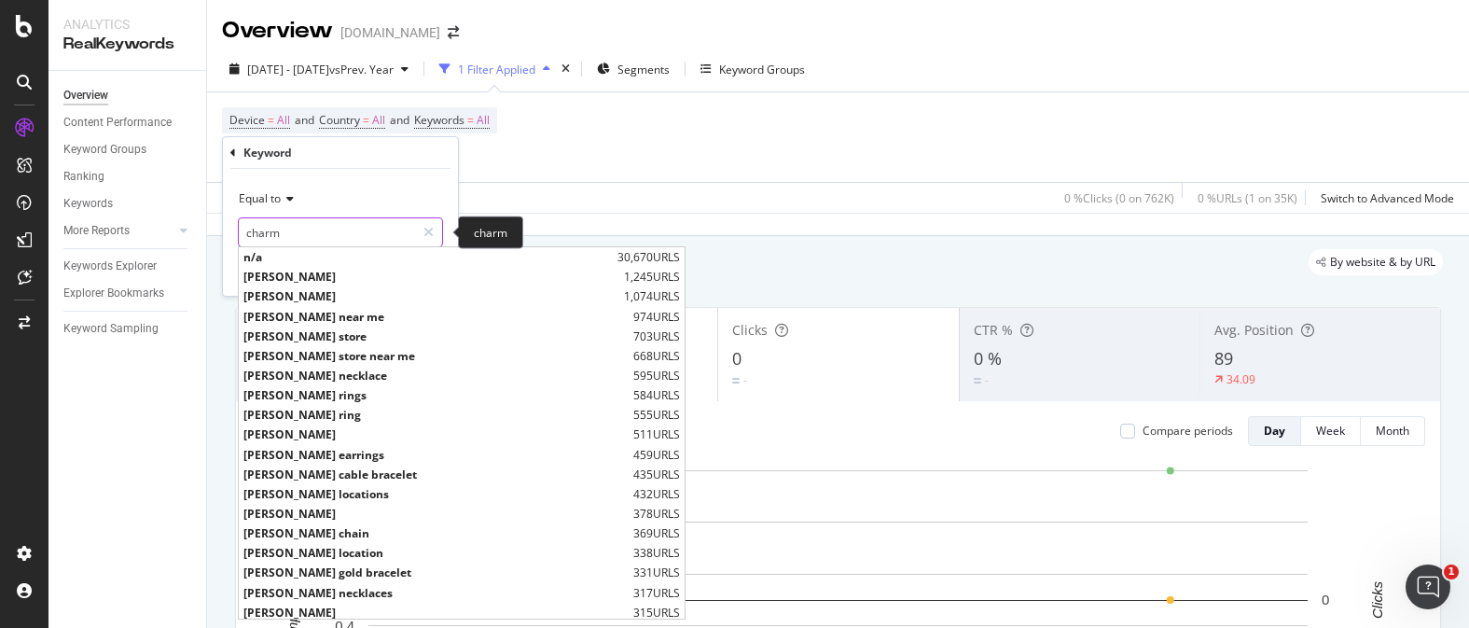
click at [302, 235] on input "charm" at bounding box center [327, 232] width 176 height 30
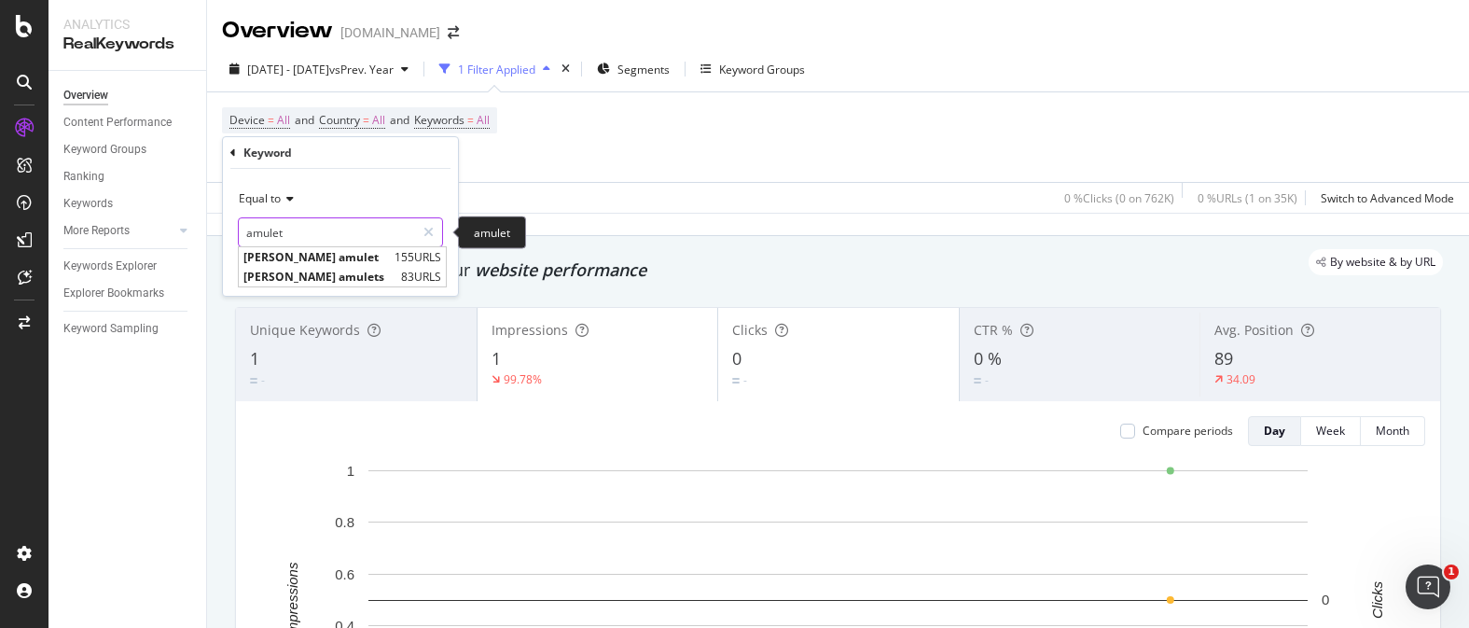
type input "amulet"
click at [353, 196] on div "Equal to" at bounding box center [340, 199] width 205 height 30
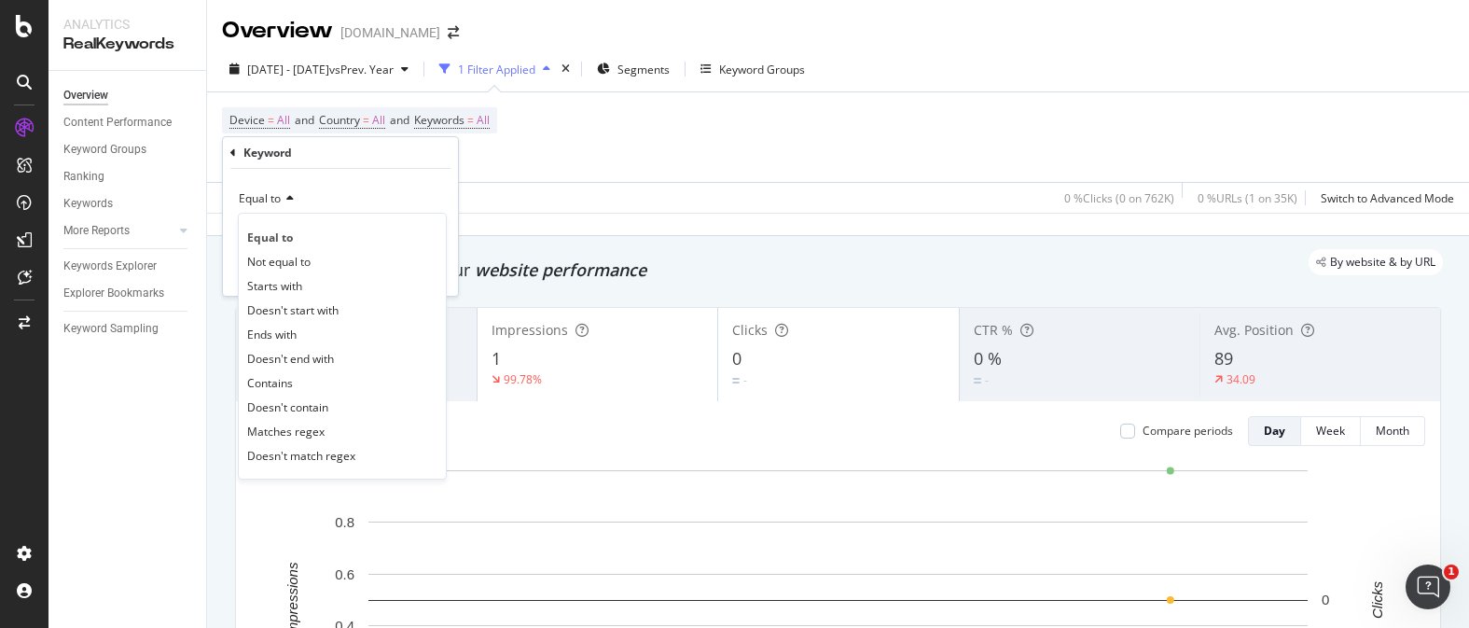
click at [396, 195] on div "Equal to" at bounding box center [340, 199] width 205 height 30
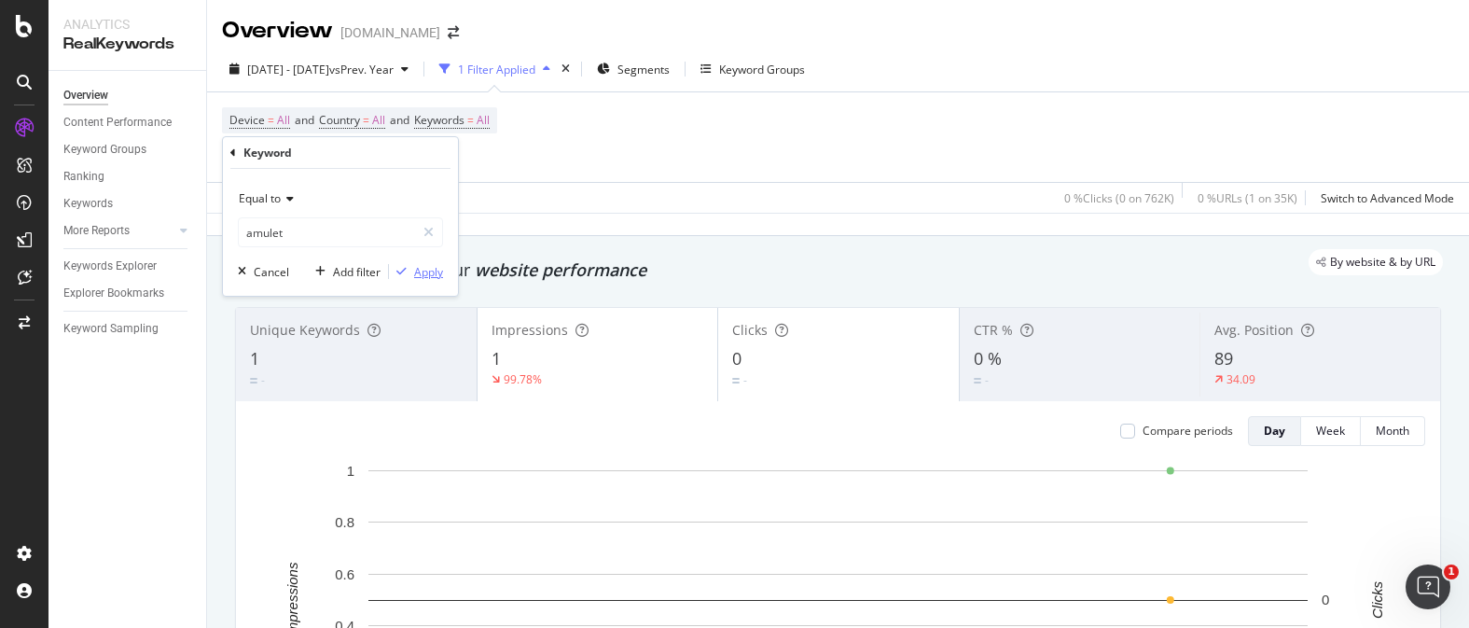
click at [427, 270] on div "Apply" at bounding box center [428, 272] width 29 height 16
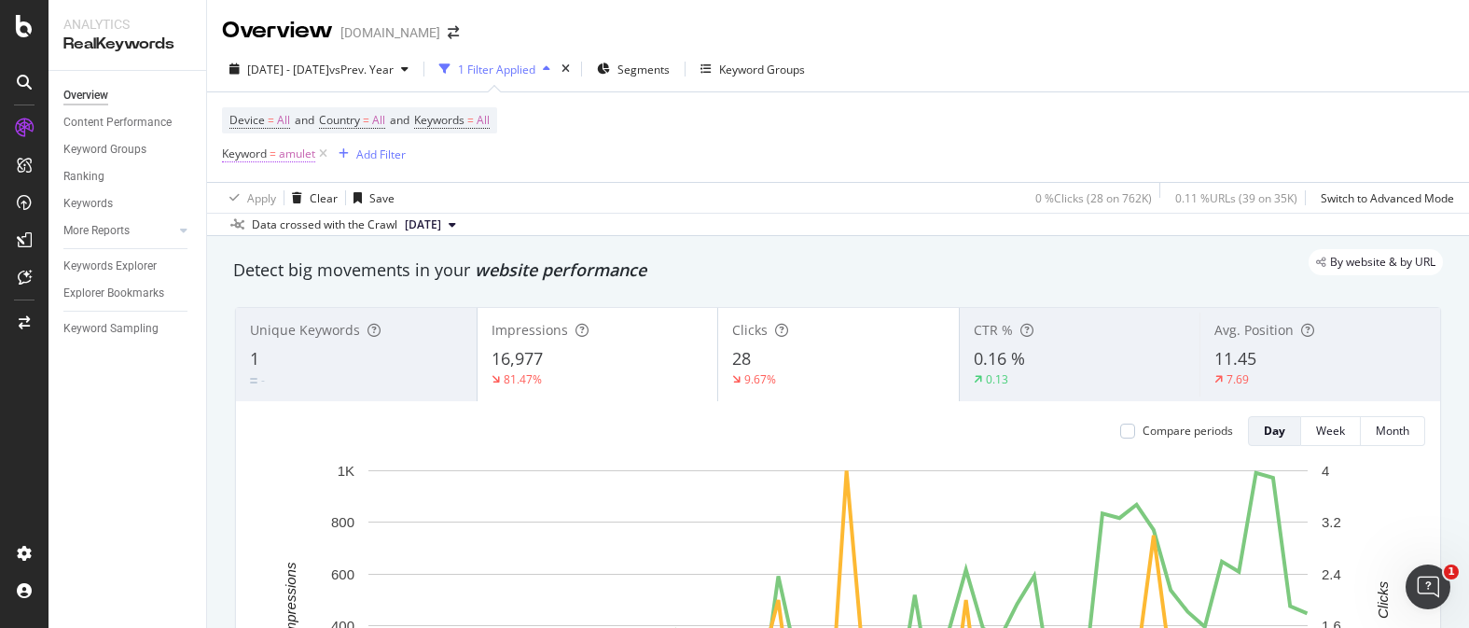
click at [303, 153] on span "amulet" at bounding box center [297, 154] width 36 height 26
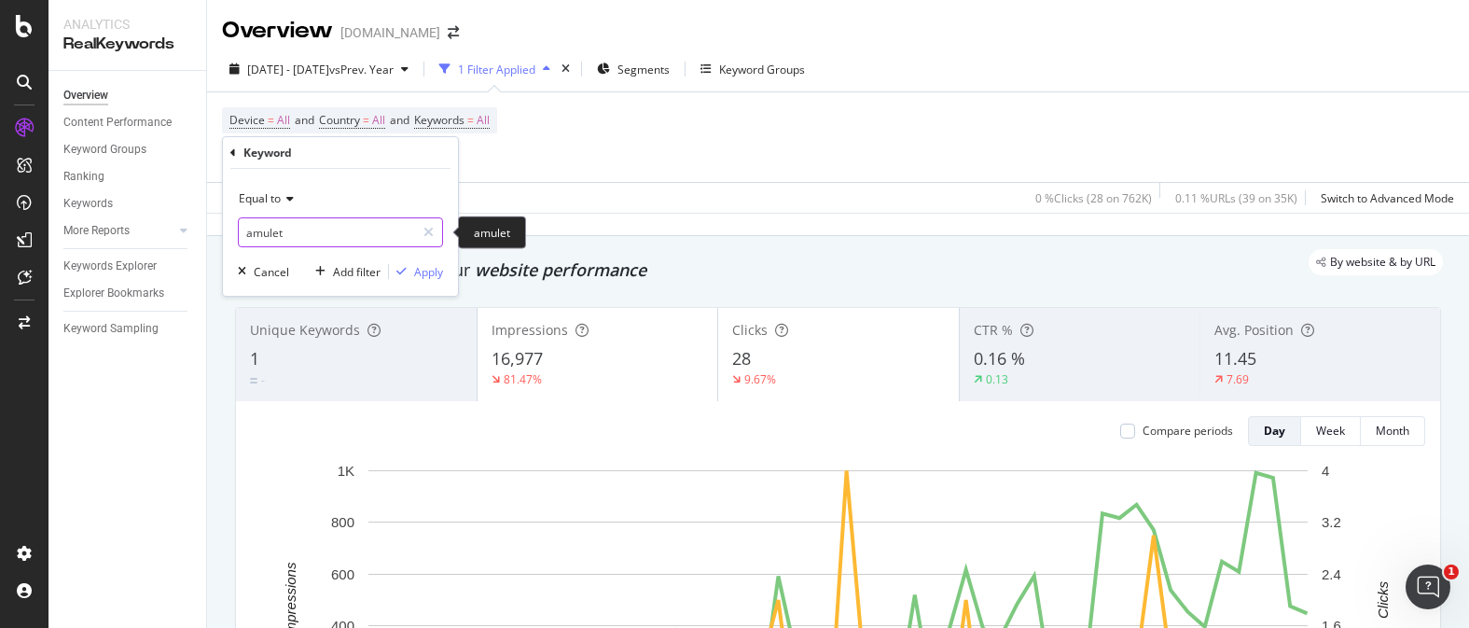
click at [295, 224] on input "amulet" at bounding box center [327, 232] width 176 height 30
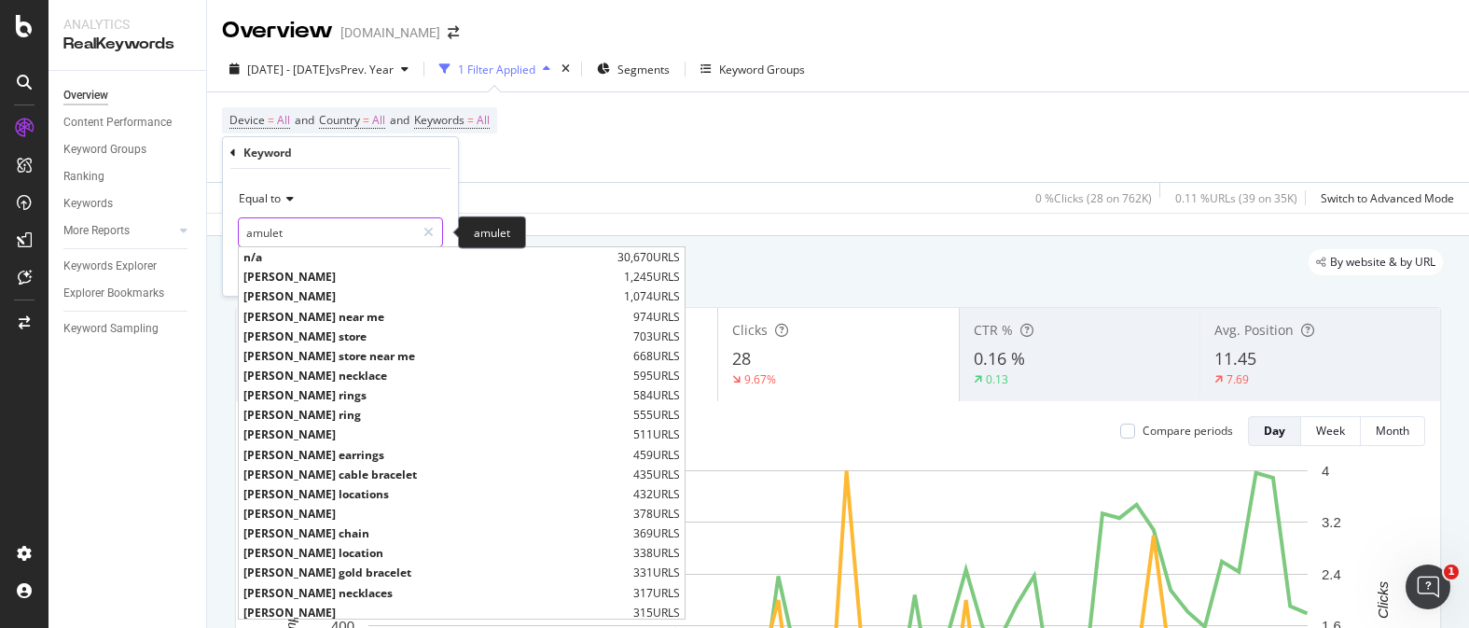
click at [293, 232] on input "amulet" at bounding box center [327, 232] width 176 height 30
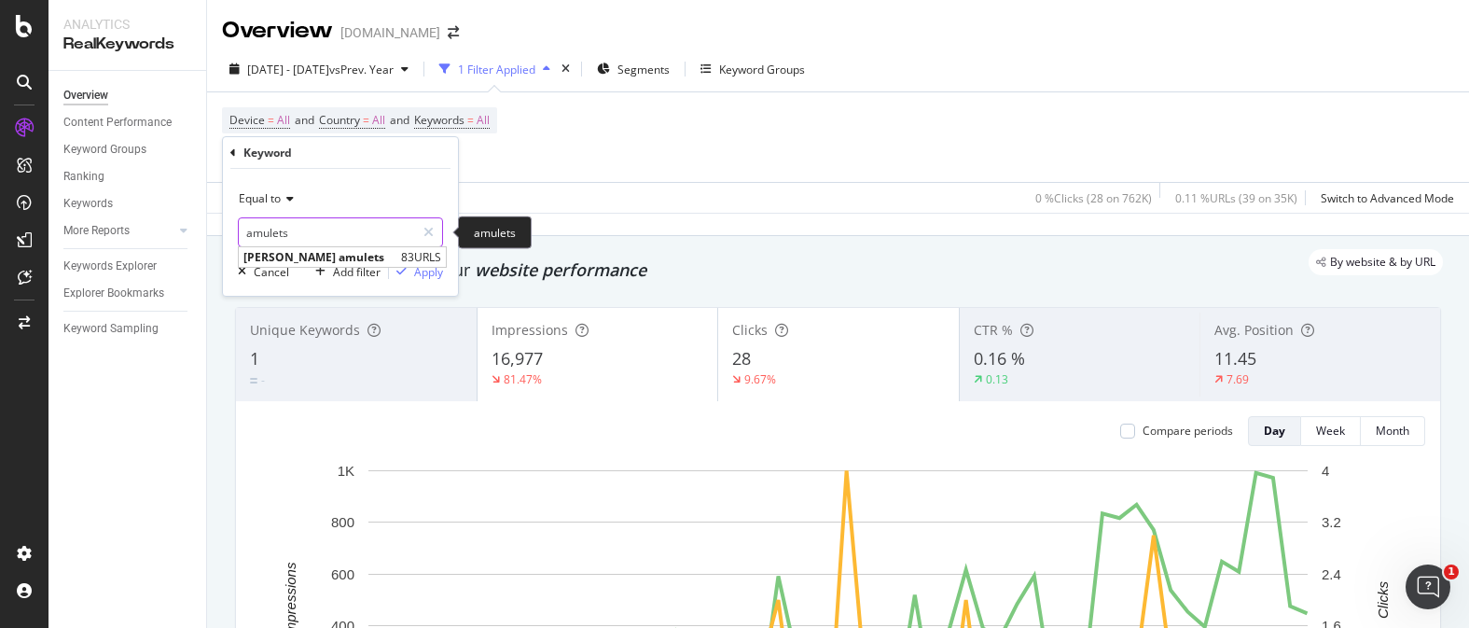
type input "amulets"
click at [358, 182] on div "Equal to amulets amulets [PERSON_NAME] amulets 83 URLS Cancel Add filter Apply" at bounding box center [340, 232] width 235 height 127
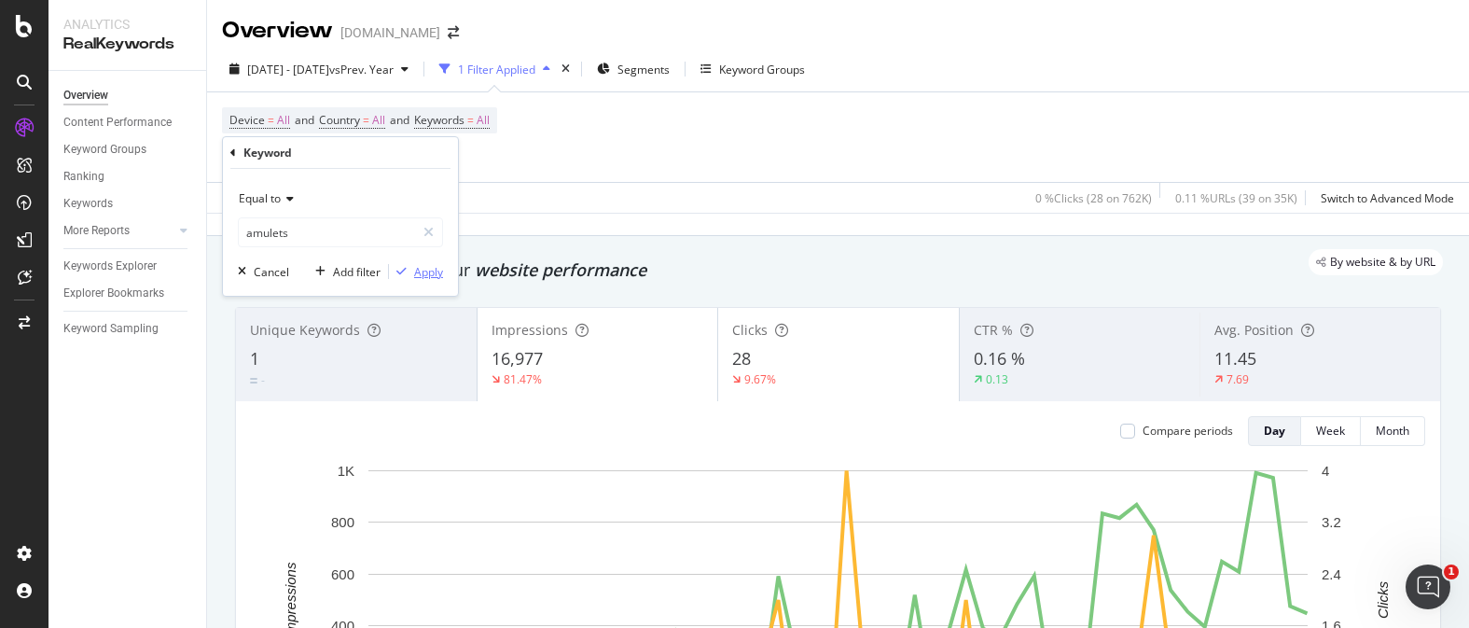
click at [418, 267] on div "Apply" at bounding box center [428, 272] width 29 height 16
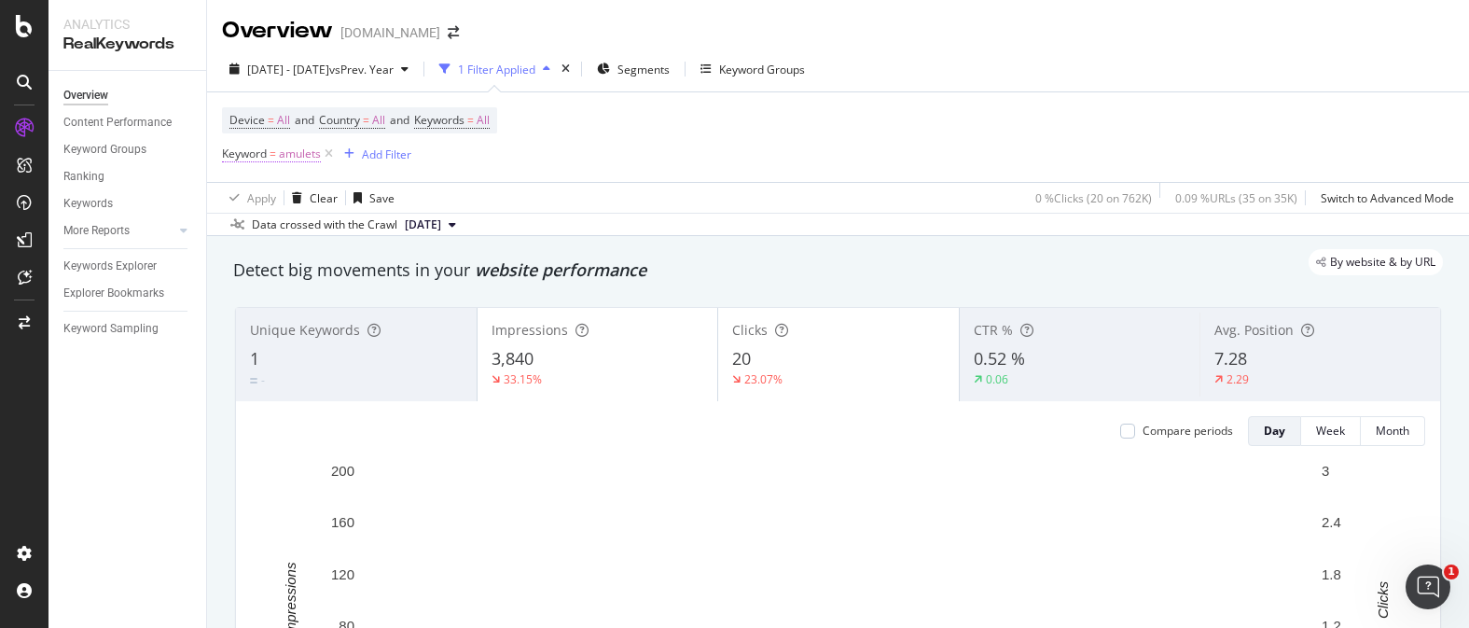
click at [302, 160] on span "amulets" at bounding box center [300, 154] width 42 height 26
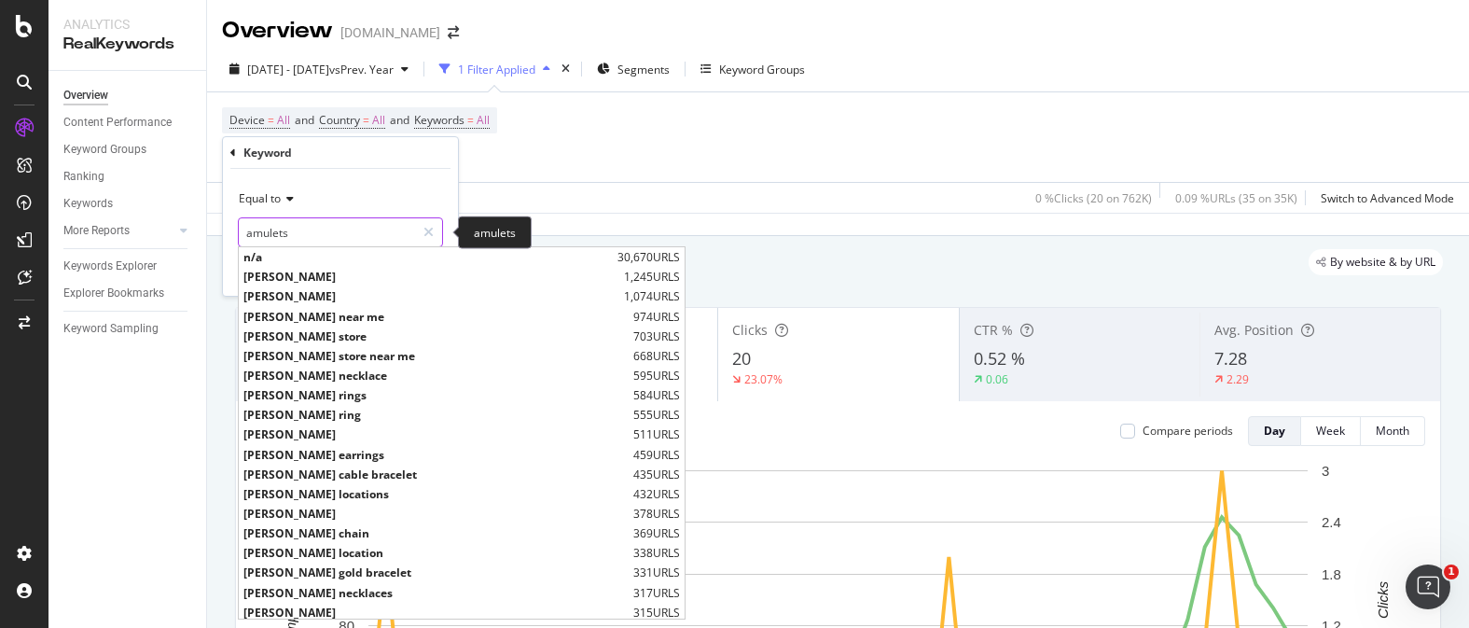
click at [299, 231] on input "amulets" at bounding box center [327, 232] width 176 height 30
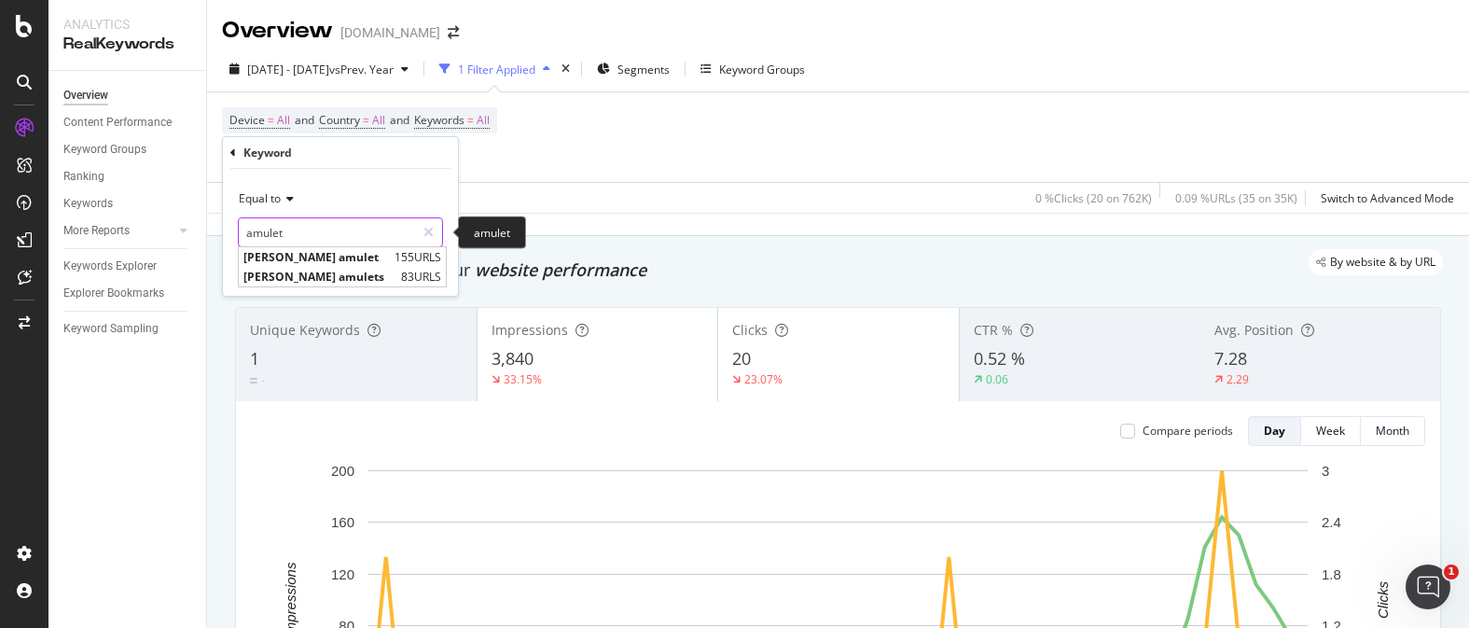
type input "amulet"
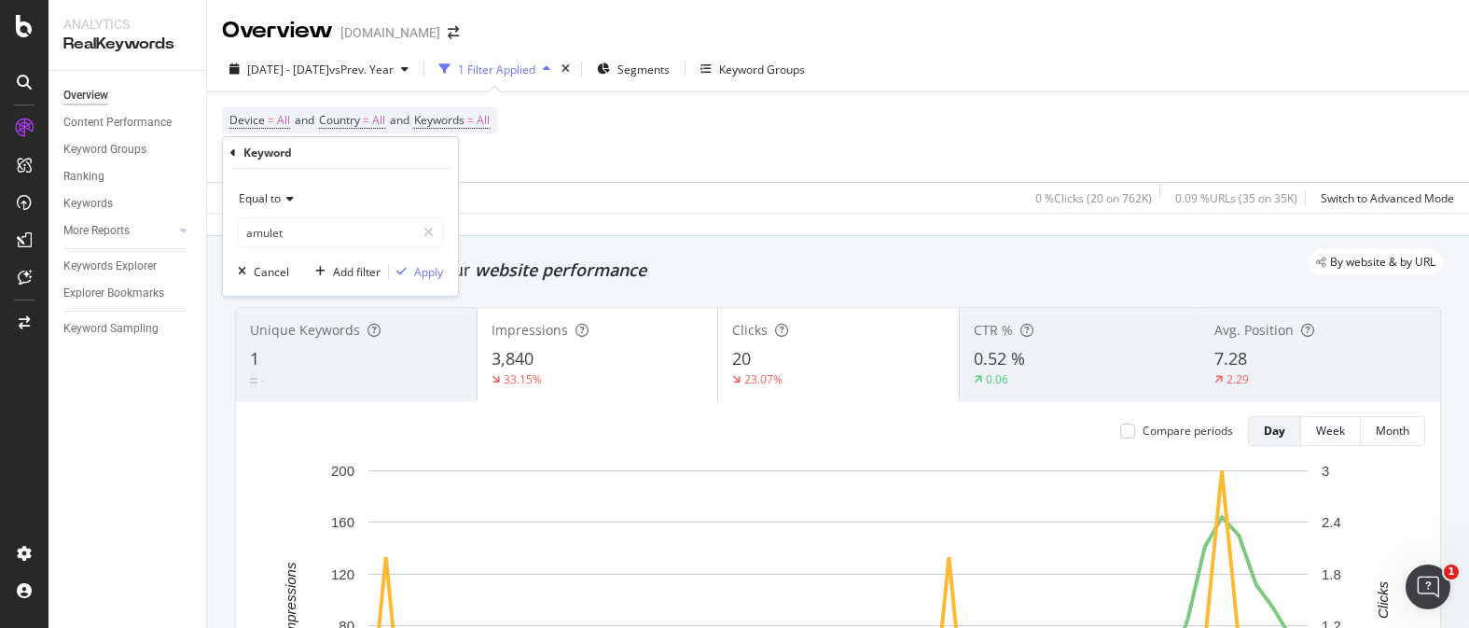
click at [368, 166] on div "Keyword" at bounding box center [340, 153] width 220 height 32
click at [417, 271] on div "Apply" at bounding box center [428, 272] width 29 height 16
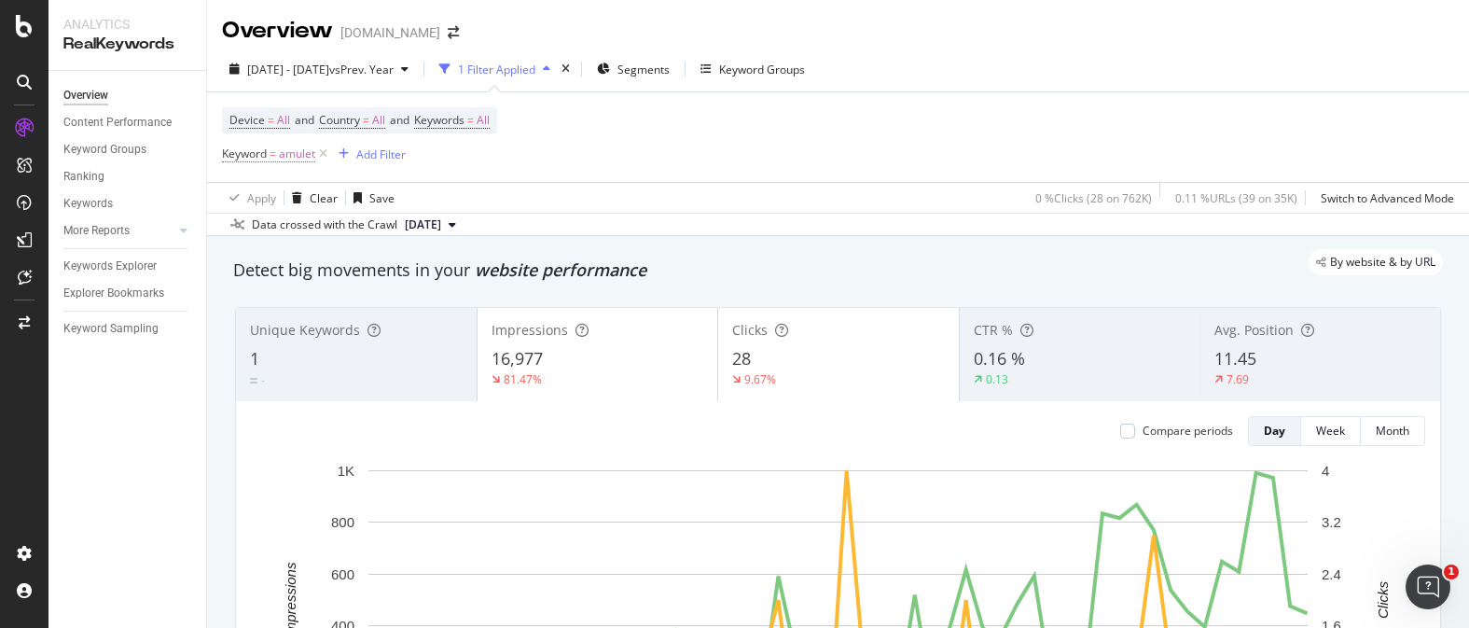
click at [273, 161] on span "=" at bounding box center [273, 154] width 7 height 16
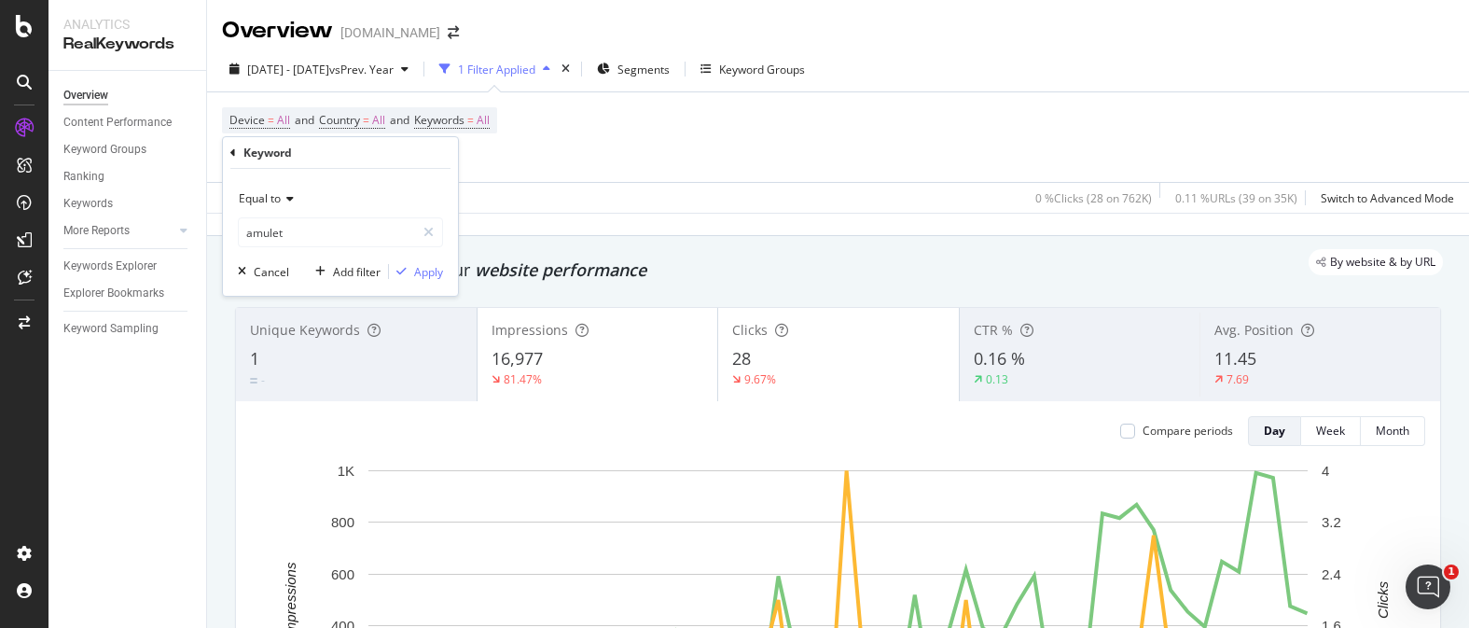
click at [232, 155] on icon at bounding box center [233, 152] width 6 height 11
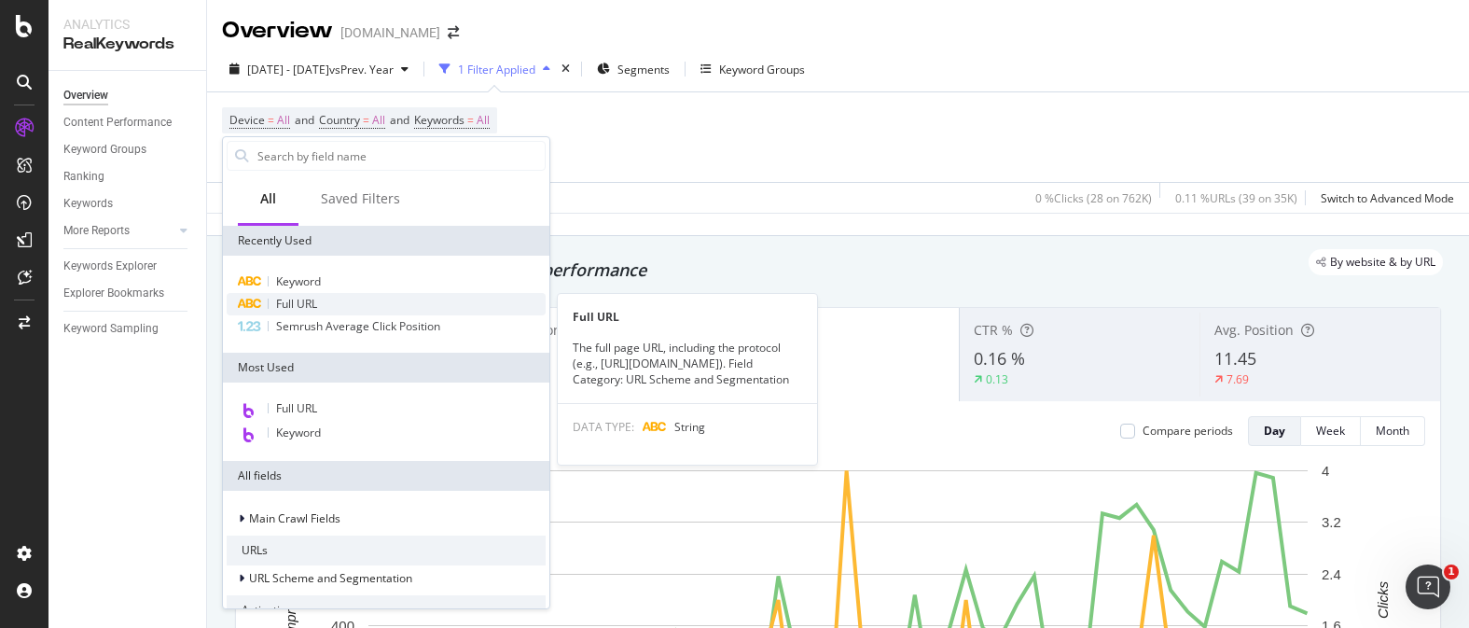
click at [319, 304] on div "Full URL" at bounding box center [386, 304] width 319 height 22
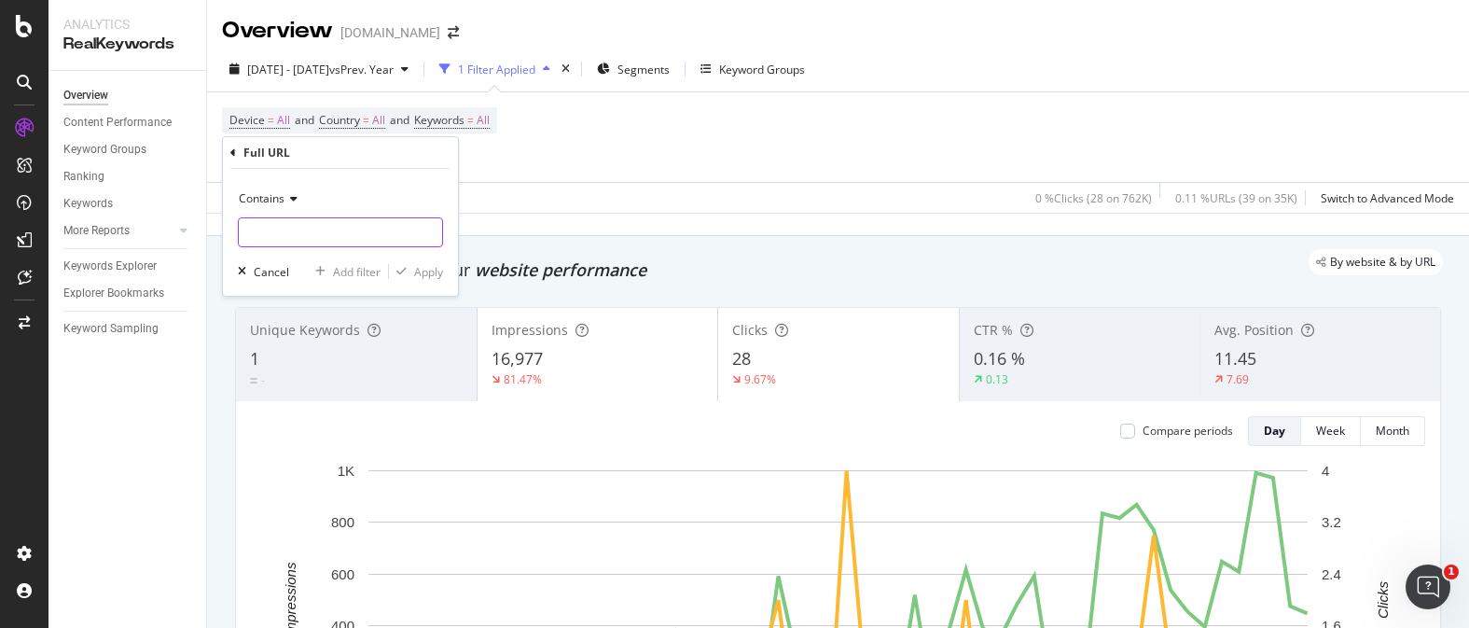
click at [317, 231] on input "text" at bounding box center [340, 232] width 203 height 30
type input "s"
type input "guides/history-of-amulet"
click at [423, 276] on div "Apply" at bounding box center [428, 272] width 29 height 16
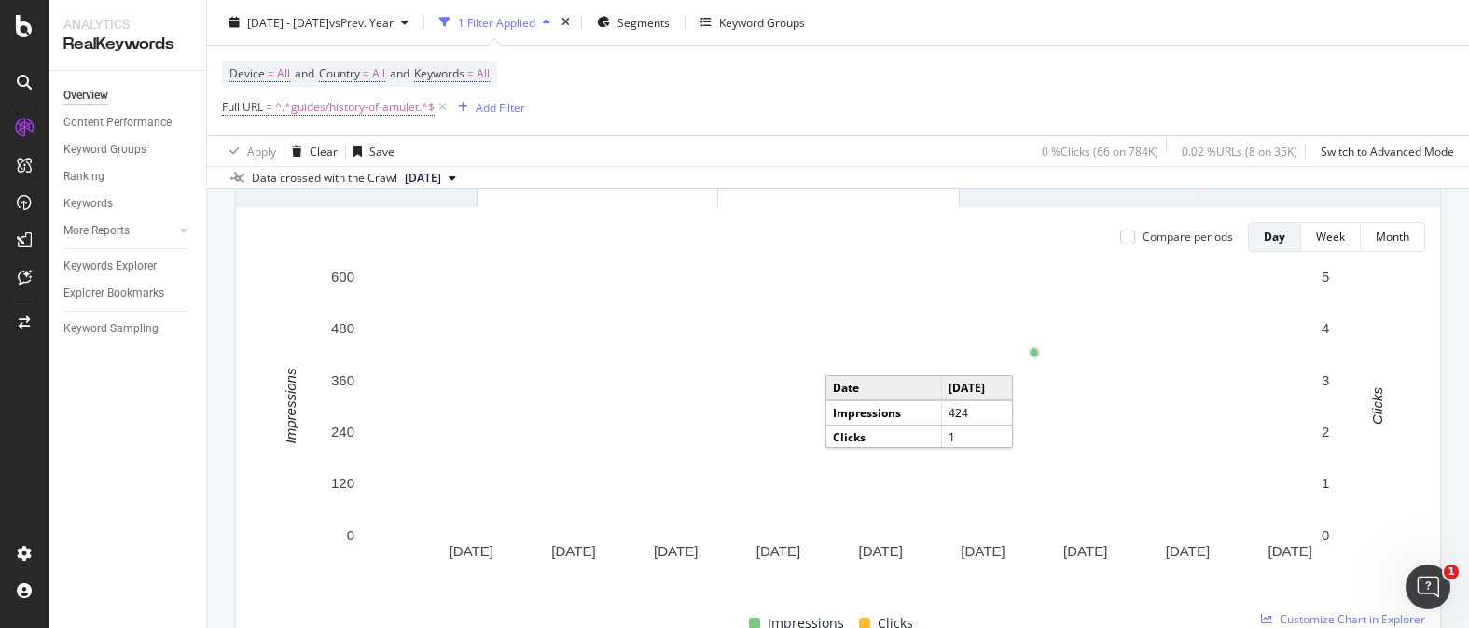
scroll to position [182, 0]
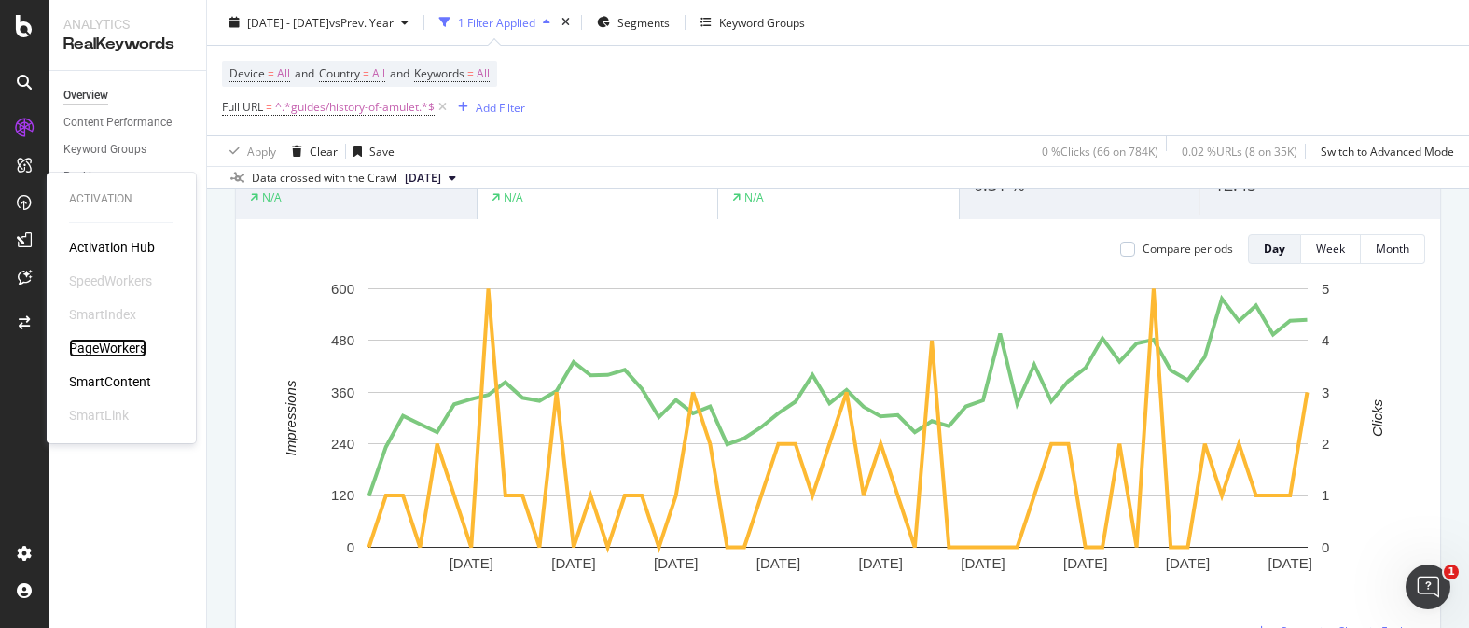
click at [125, 345] on div "PageWorkers" at bounding box center [107, 348] width 77 height 19
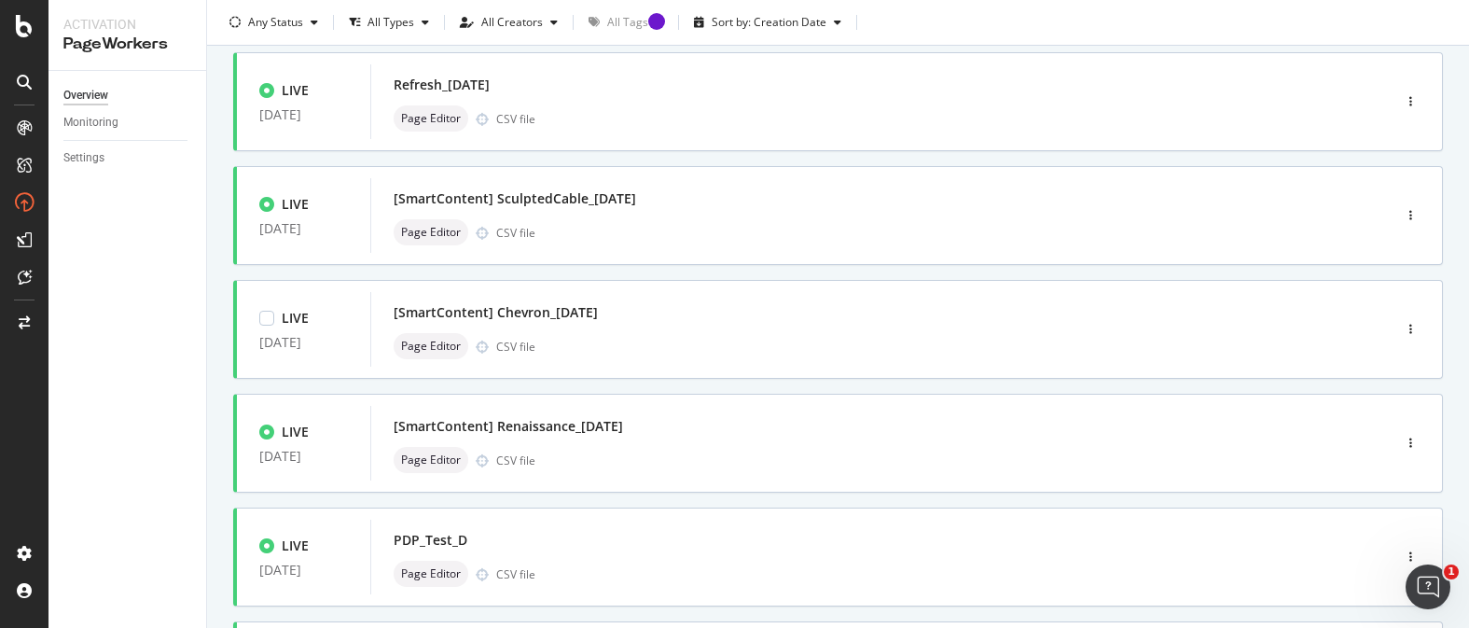
scroll to position [785, 0]
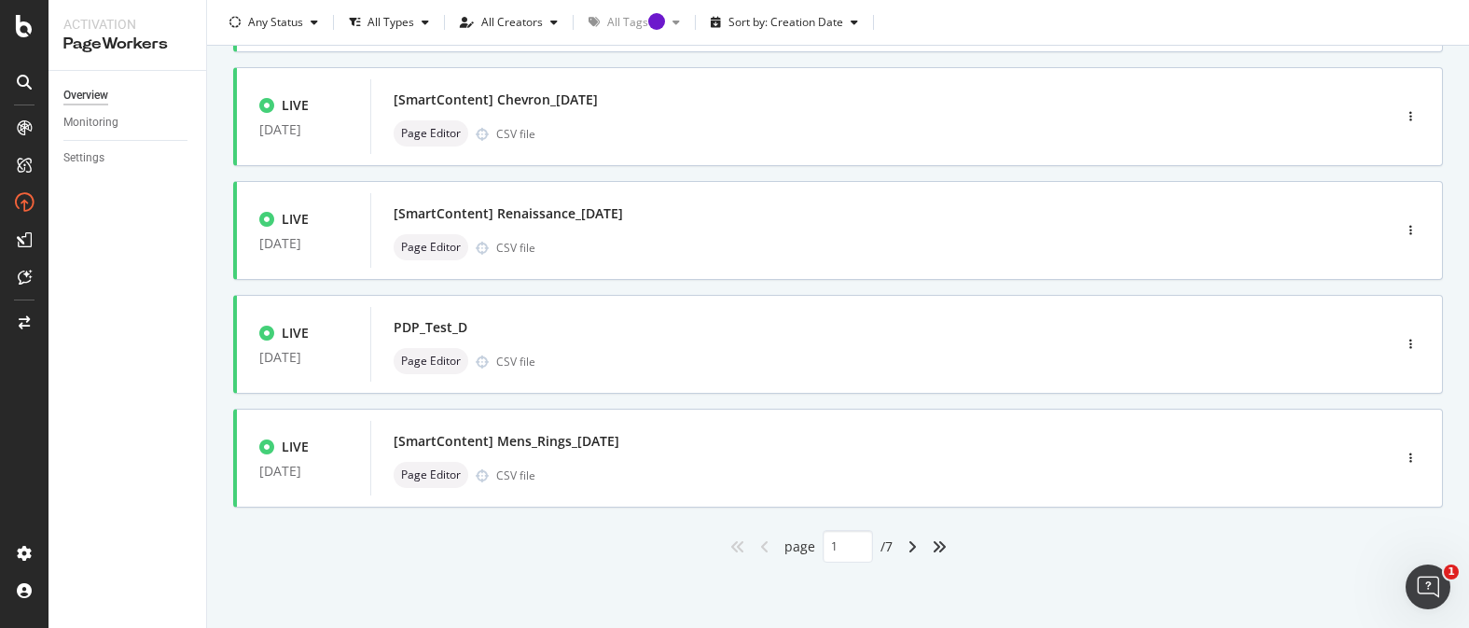
click at [920, 544] on div "angle-right" at bounding box center [912, 547] width 24 height 30
type input "2"
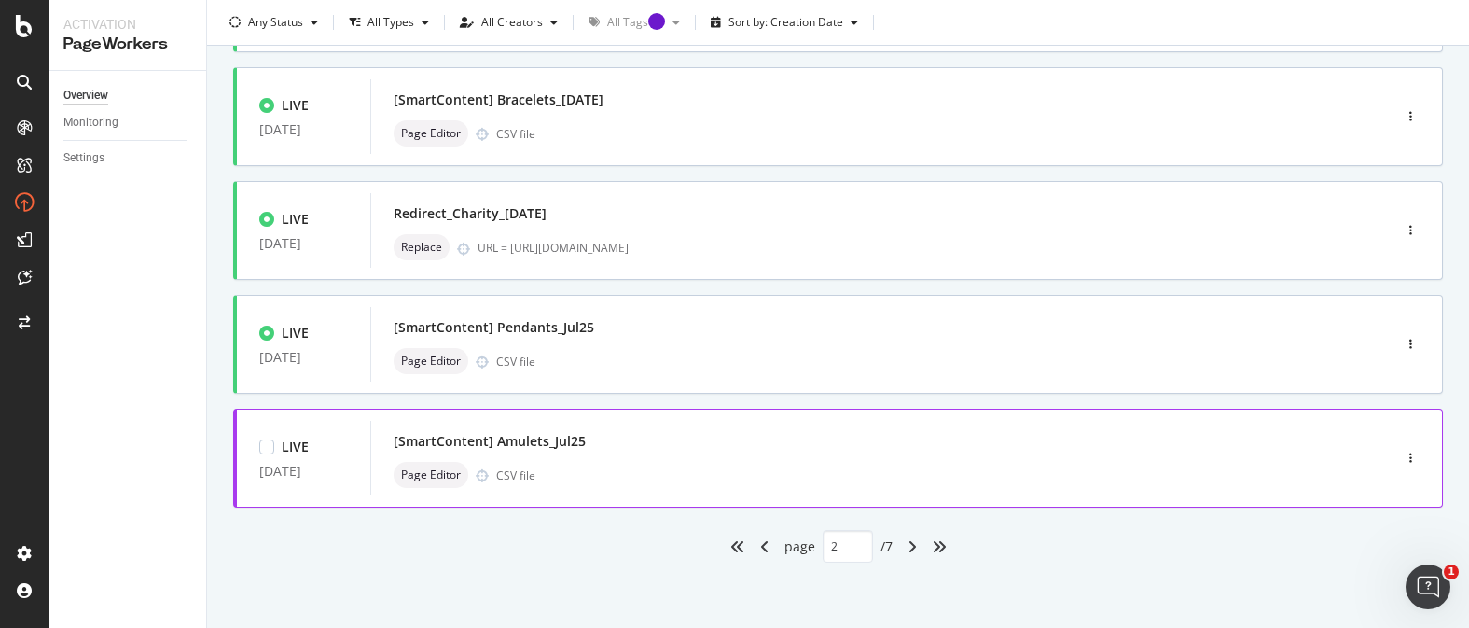
click at [799, 438] on div "[SmartContent] Amulets_Jul25" at bounding box center [853, 441] width 919 height 26
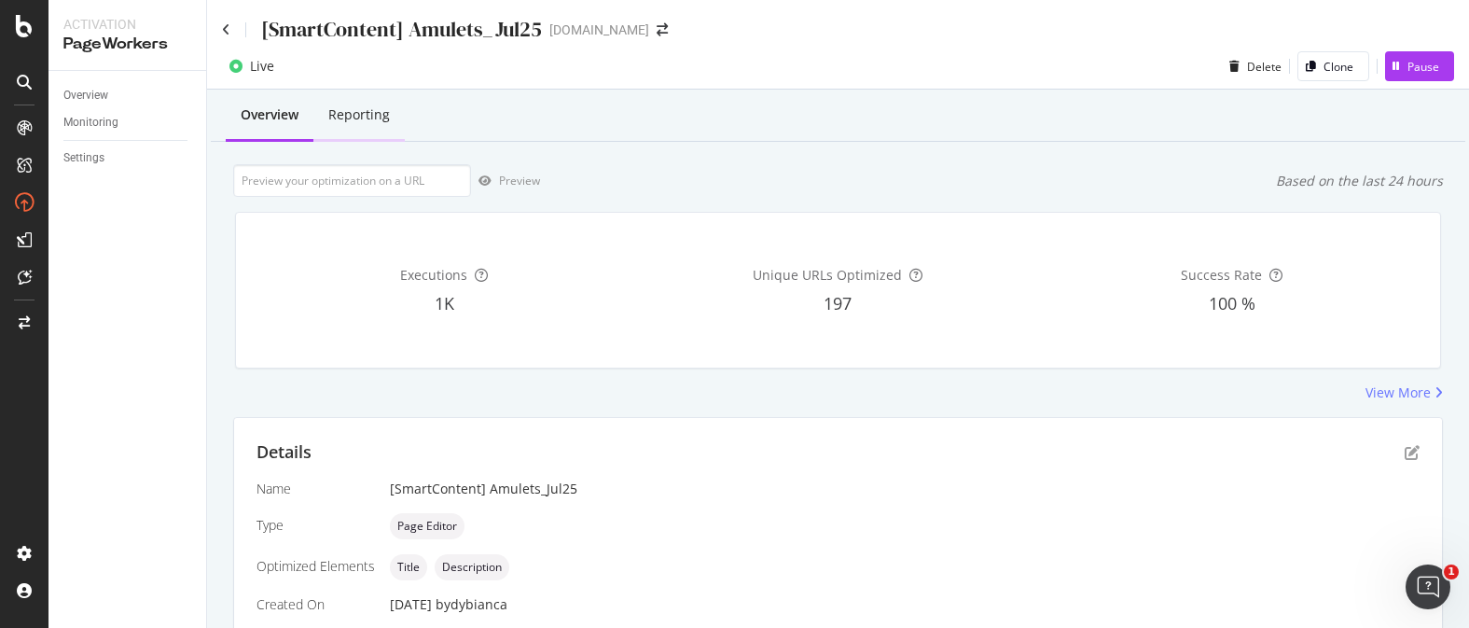
click at [377, 118] on div "Reporting" at bounding box center [359, 114] width 62 height 19
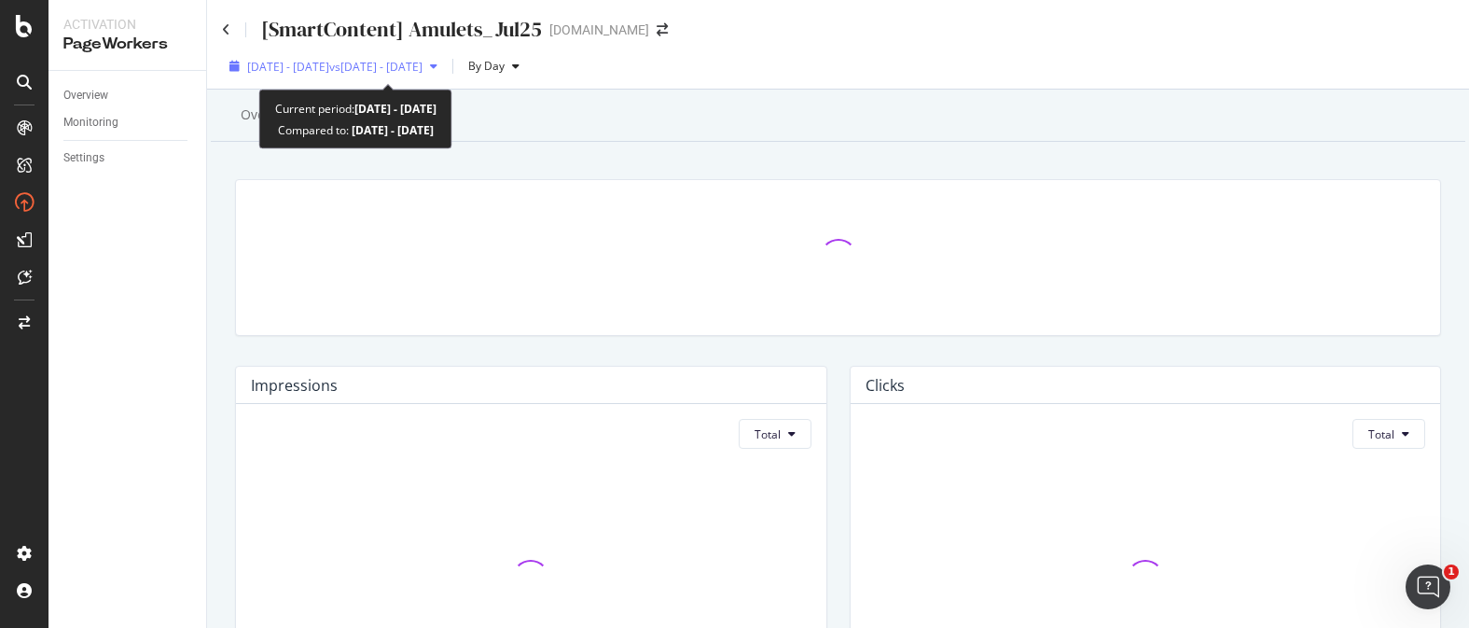
click at [423, 70] on span "vs [DATE] - [DATE]" at bounding box center [375, 67] width 93 height 16
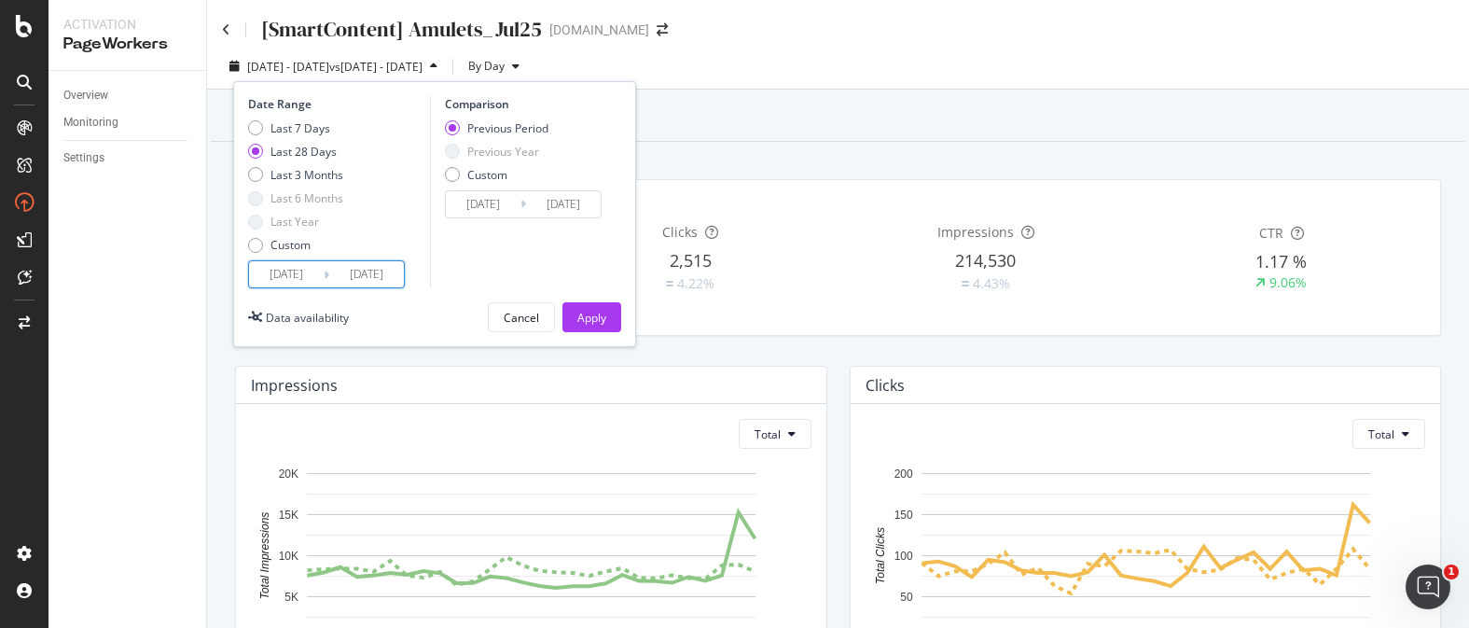
click at [294, 271] on input "[DATE]" at bounding box center [286, 274] width 75 height 26
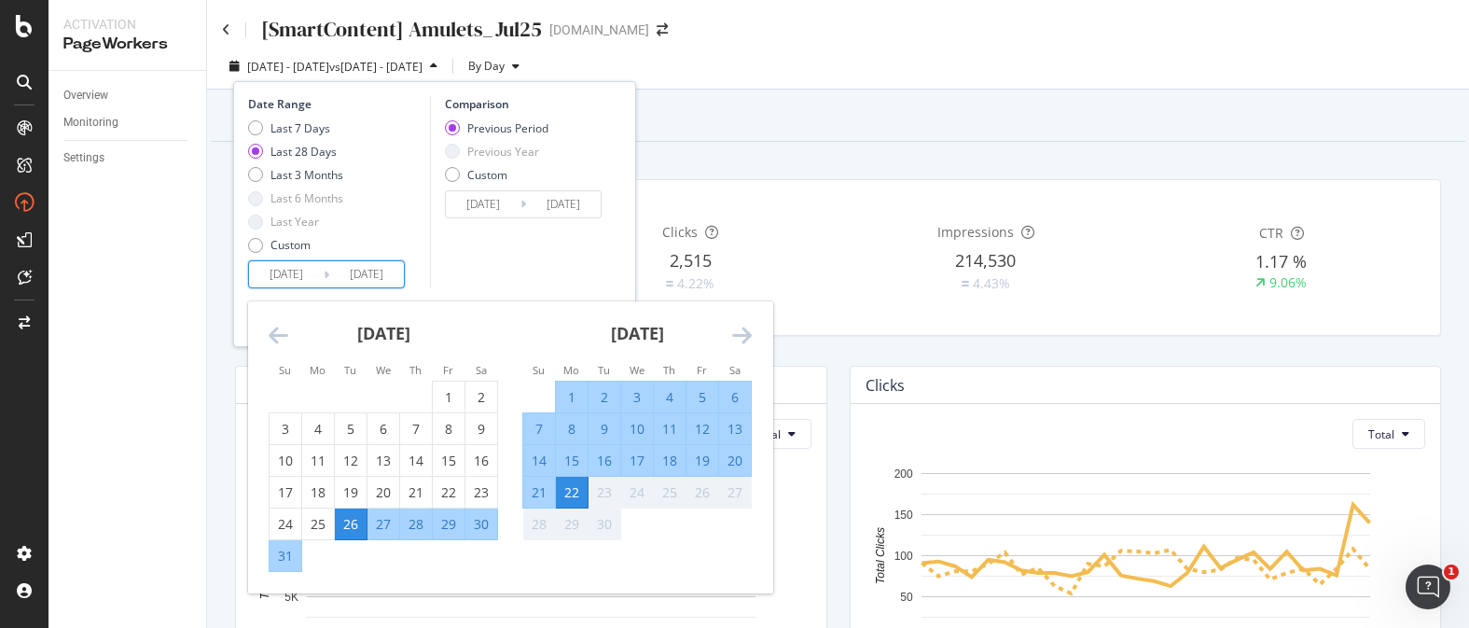
click at [279, 341] on icon "Move backward to switch to the previous month." at bounding box center [279, 335] width 20 height 22
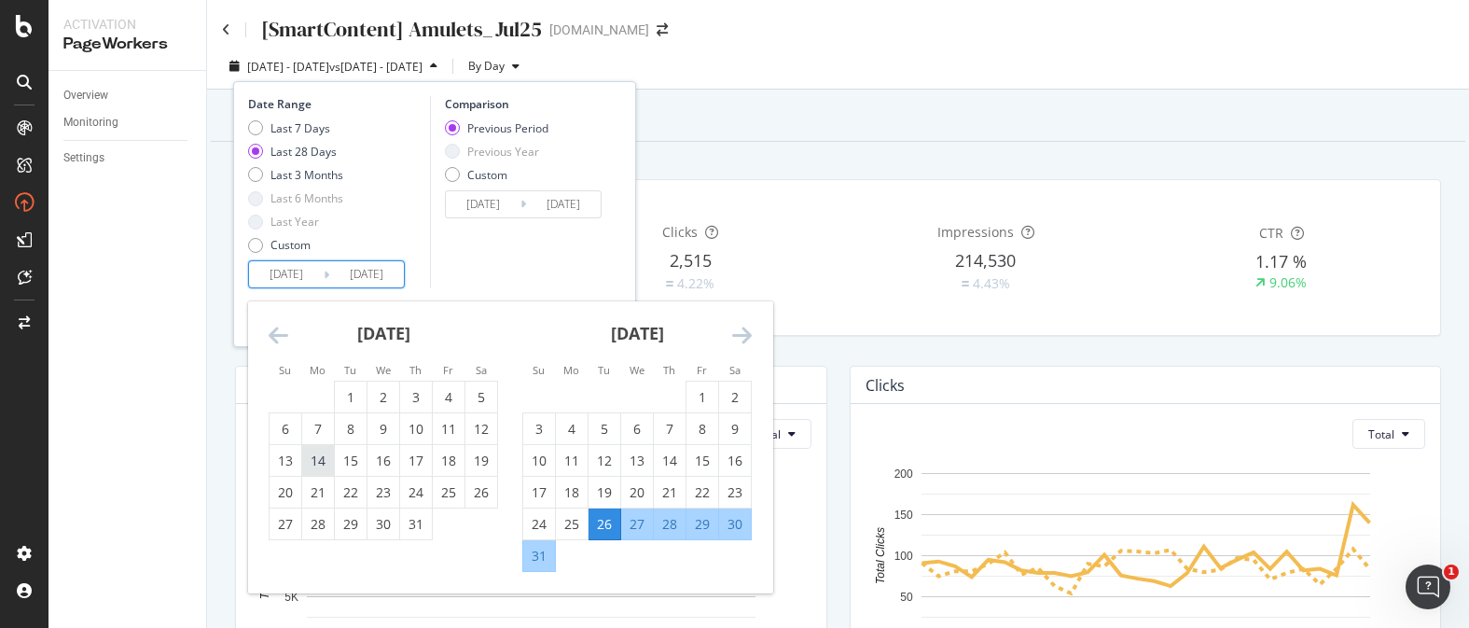
click at [323, 463] on div "14" at bounding box center [318, 461] width 32 height 19
type input "[DATE]"
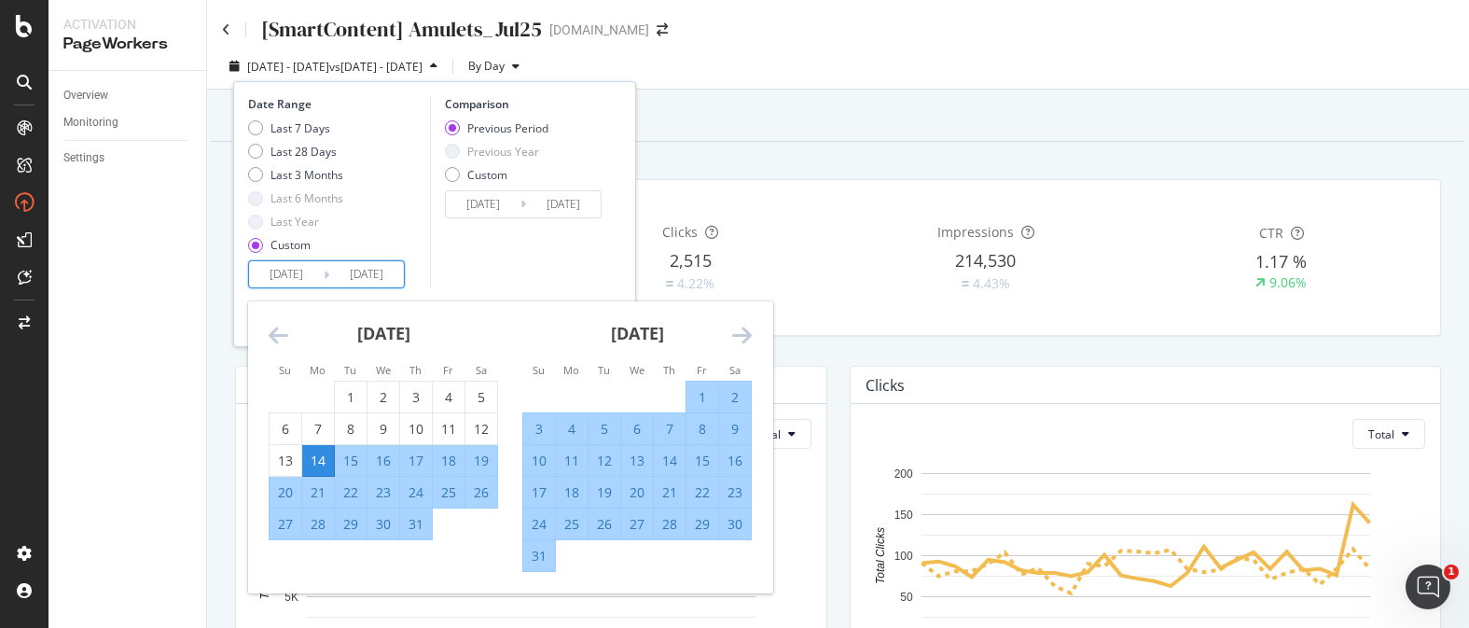
click at [743, 326] on icon "Move forward to switch to the next month." at bounding box center [742, 335] width 20 height 22
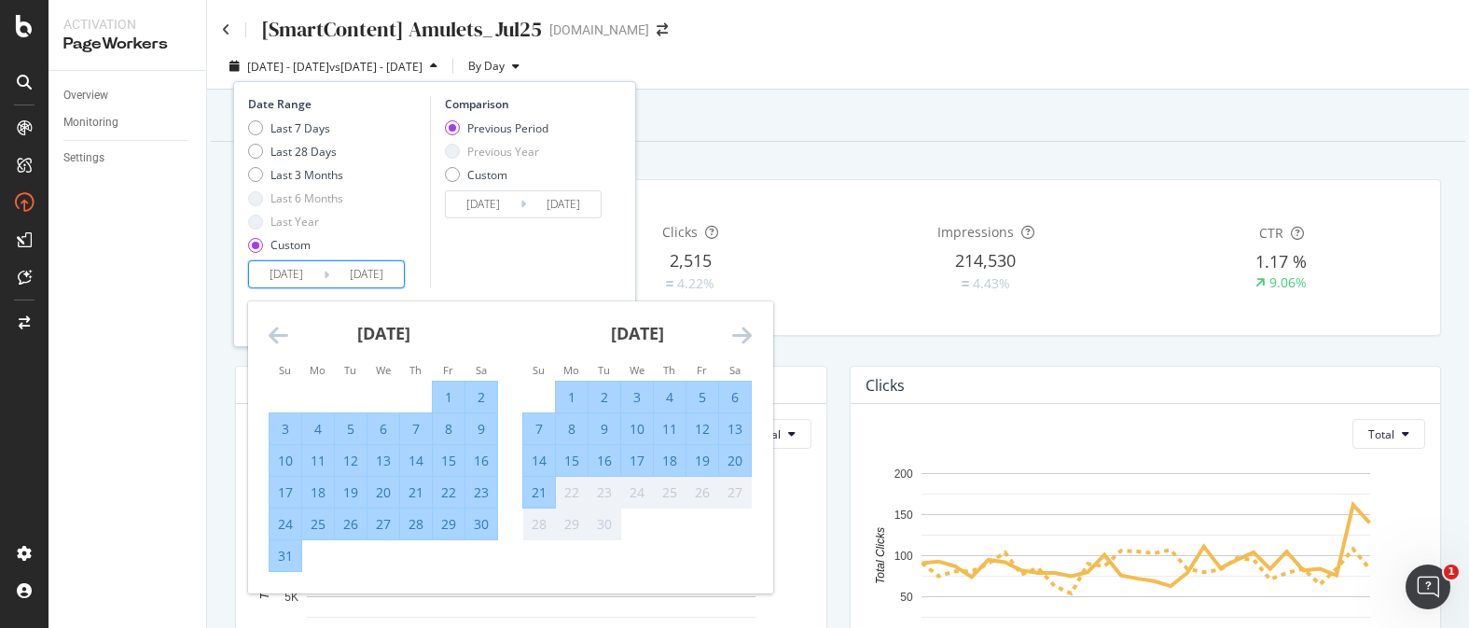
click at [549, 428] on div "7" at bounding box center [539, 429] width 32 height 19
type input "[DATE]"
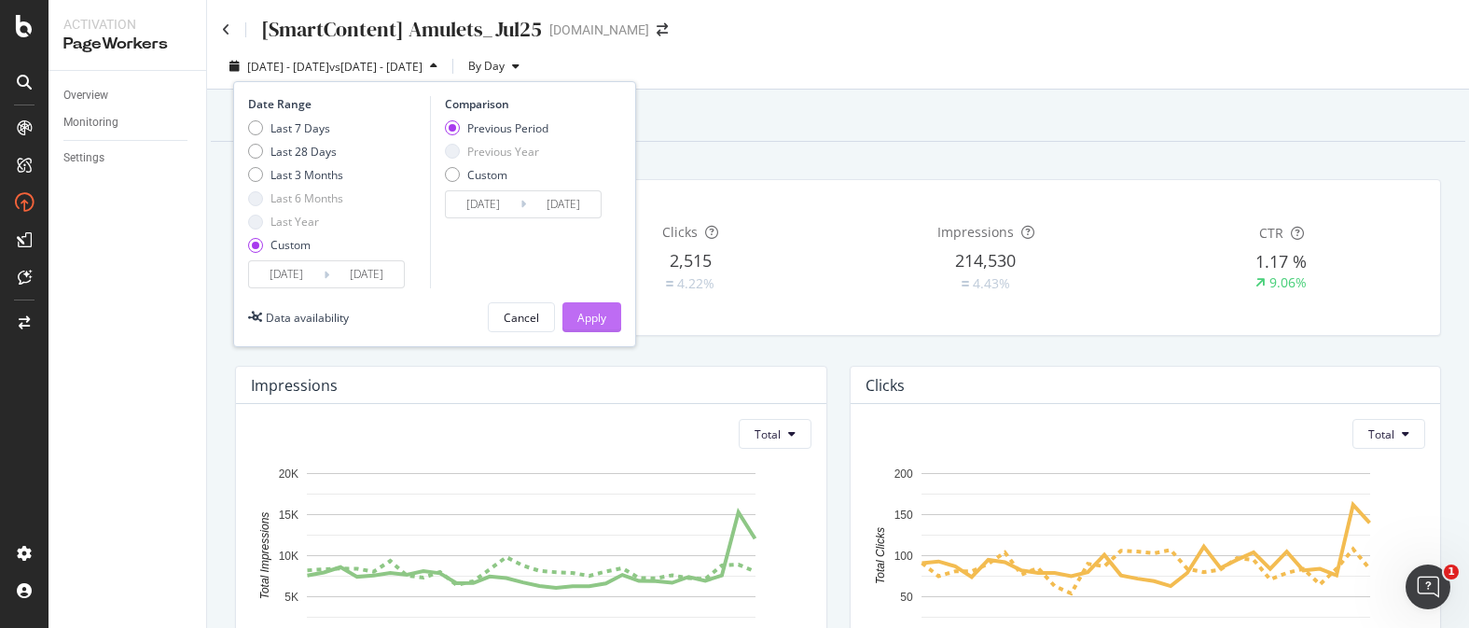
click at [606, 317] on button "Apply" at bounding box center [592, 317] width 59 height 30
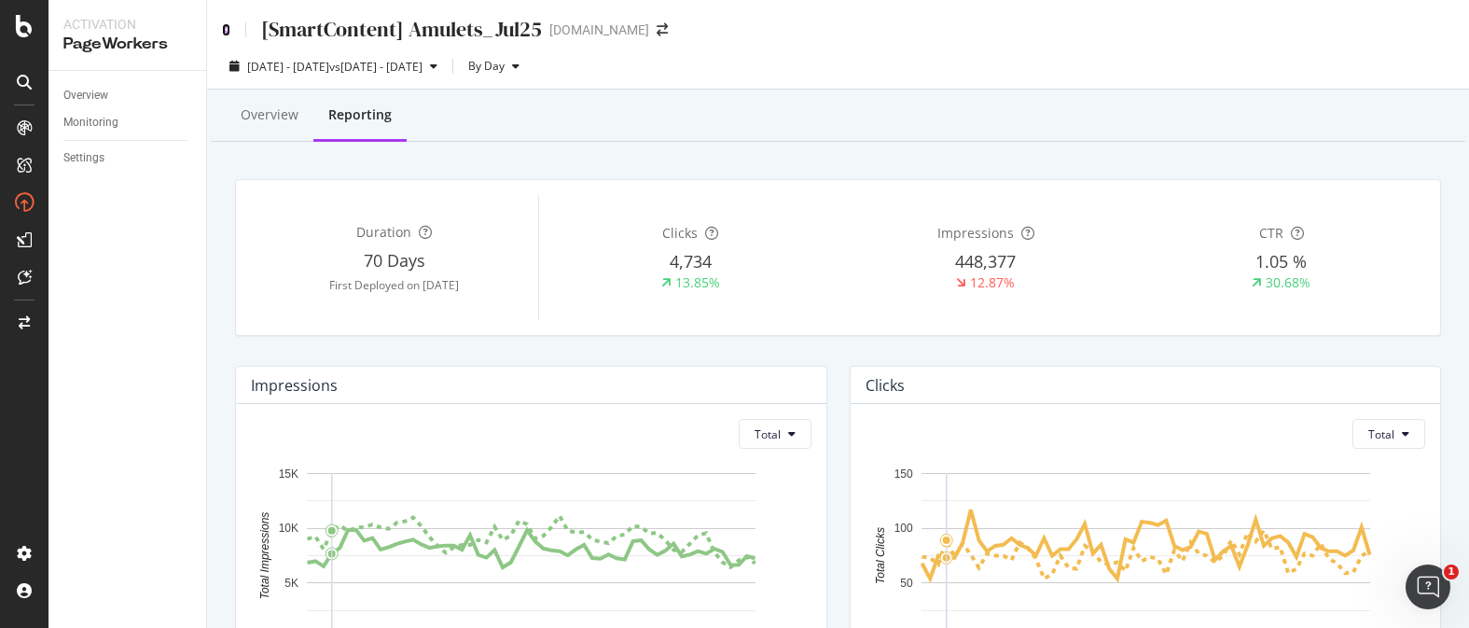
click at [225, 26] on icon at bounding box center [226, 29] width 8 height 13
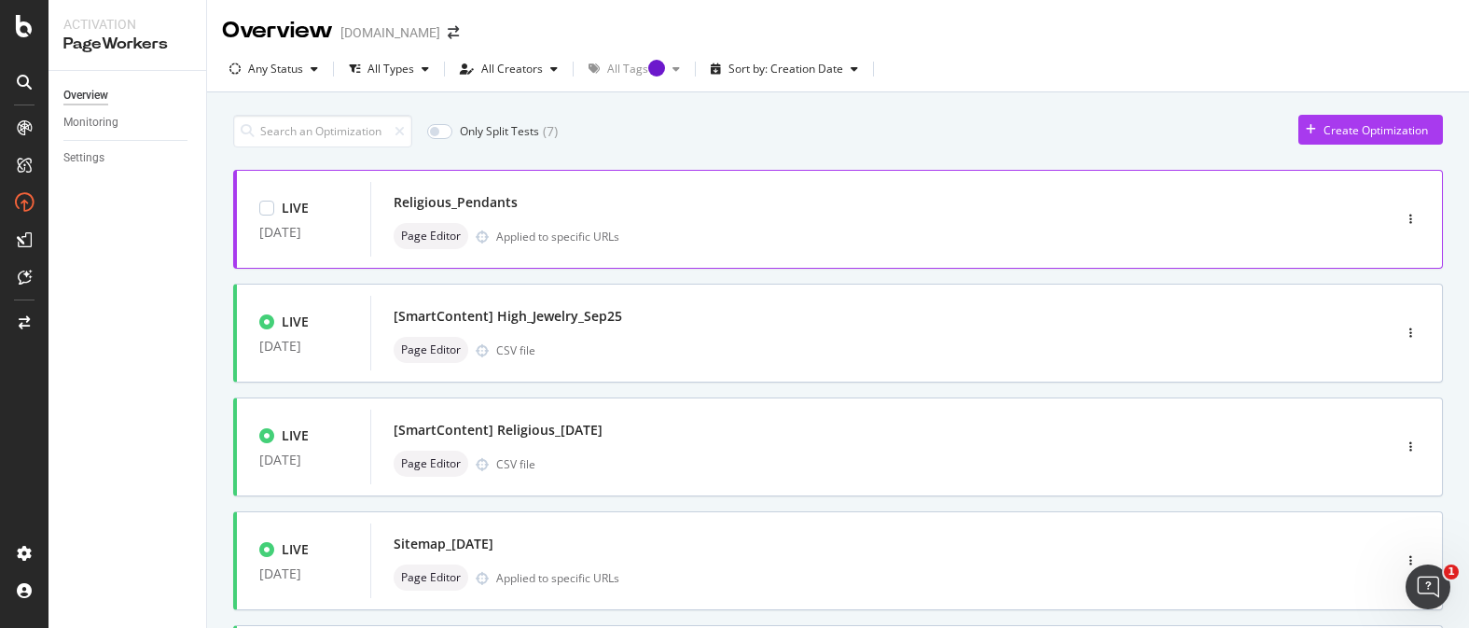
click at [727, 241] on div "Page Editor Applied to specific URLs" at bounding box center [853, 236] width 919 height 26
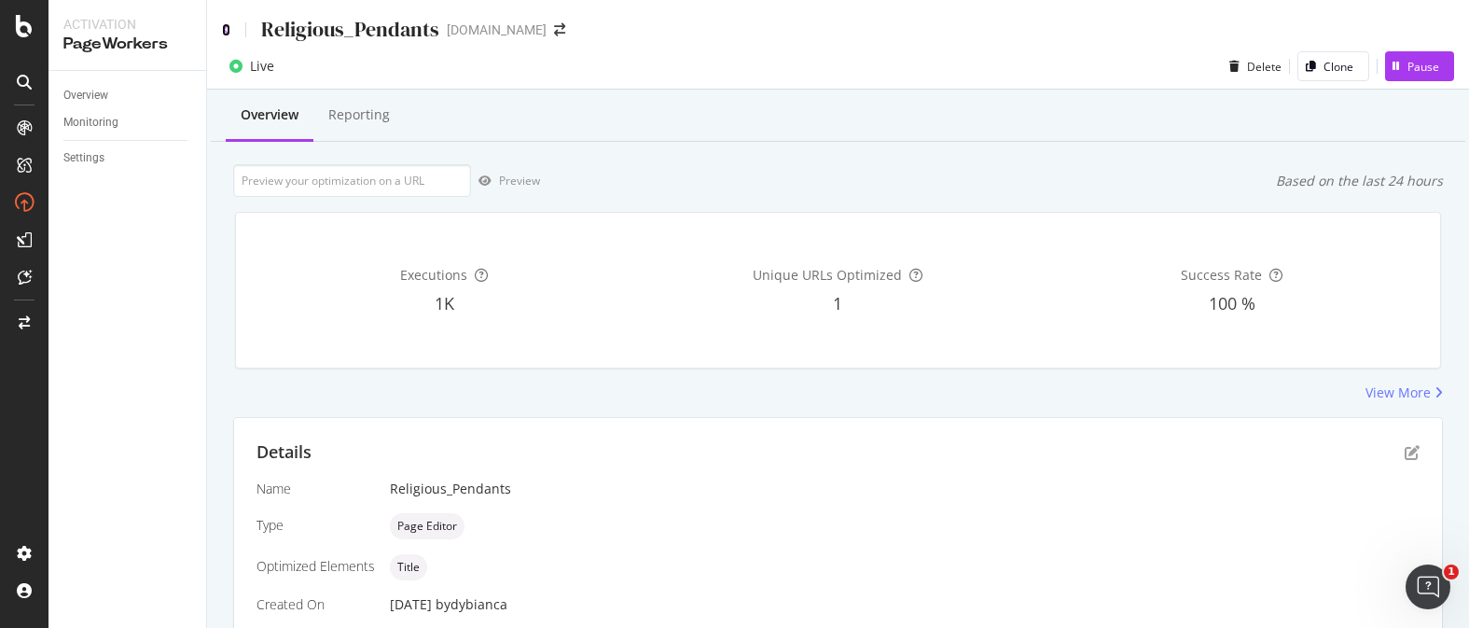
click at [222, 28] on icon at bounding box center [226, 29] width 8 height 13
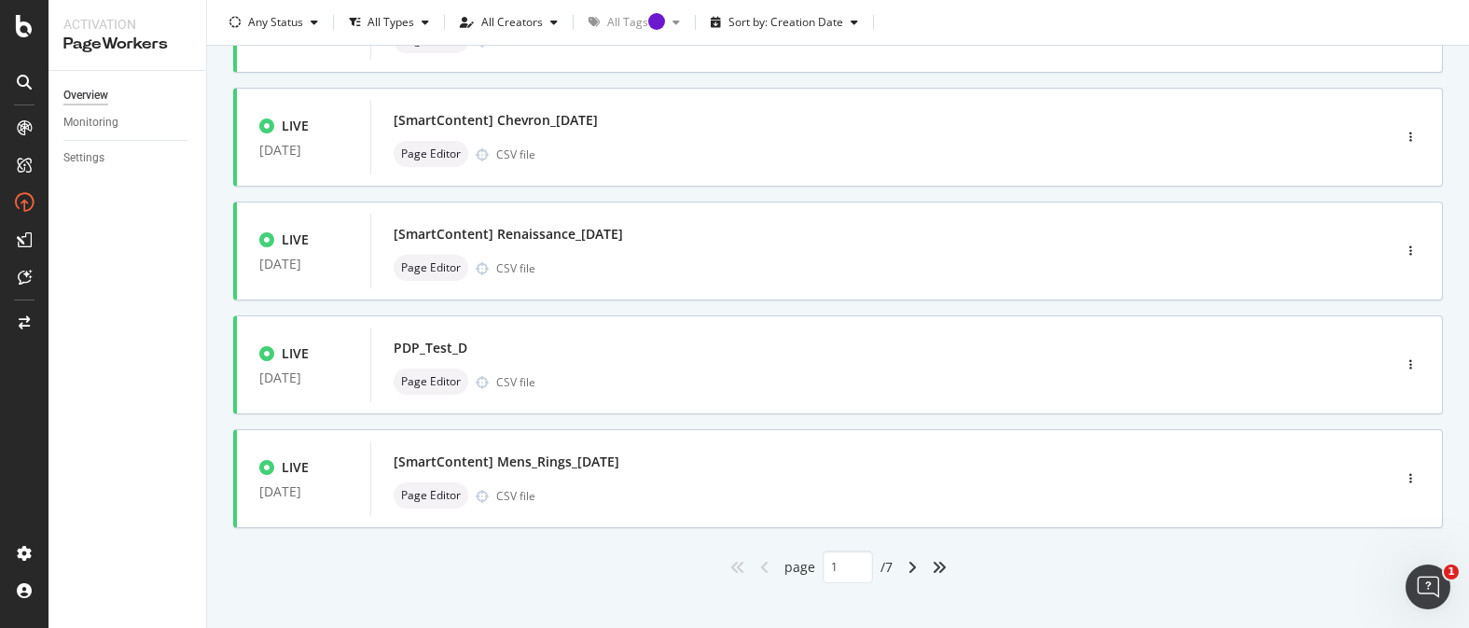
scroll to position [785, 0]
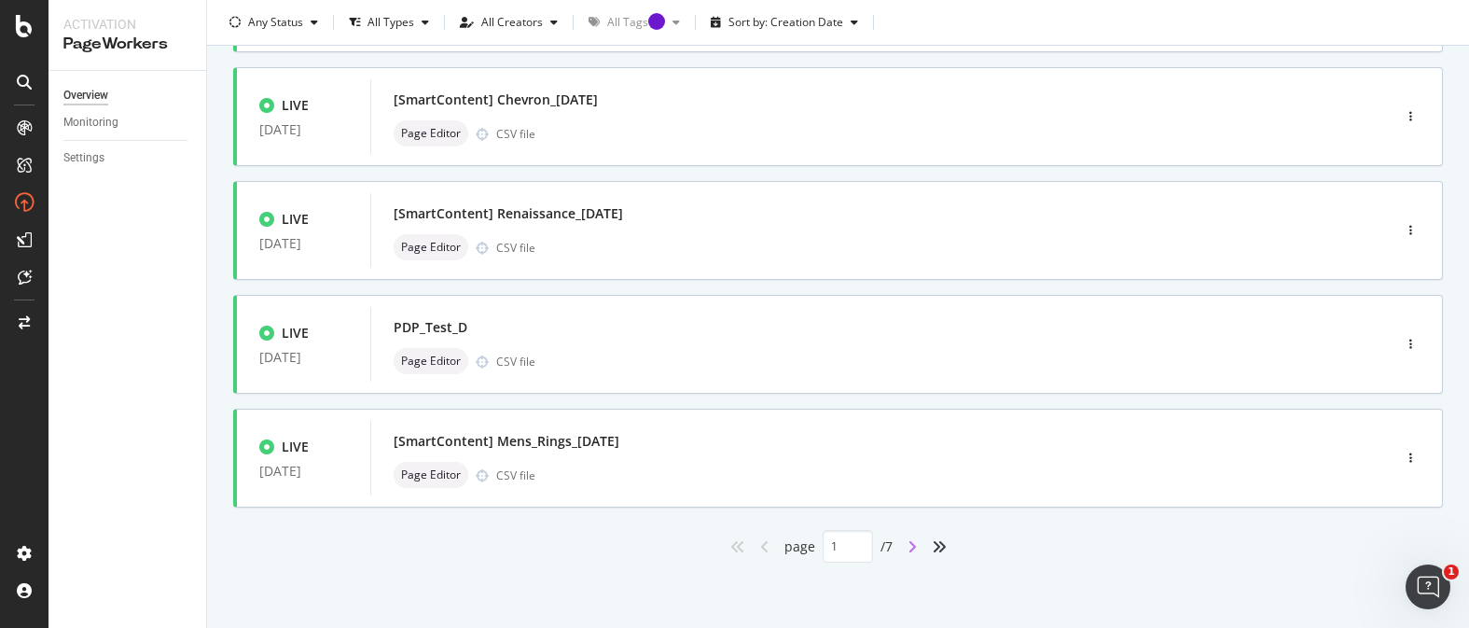
click at [908, 544] on icon "angle-right" at bounding box center [912, 546] width 9 height 15
type input "2"
click at [816, 368] on div "Page Editor CSV file" at bounding box center [853, 361] width 919 height 26
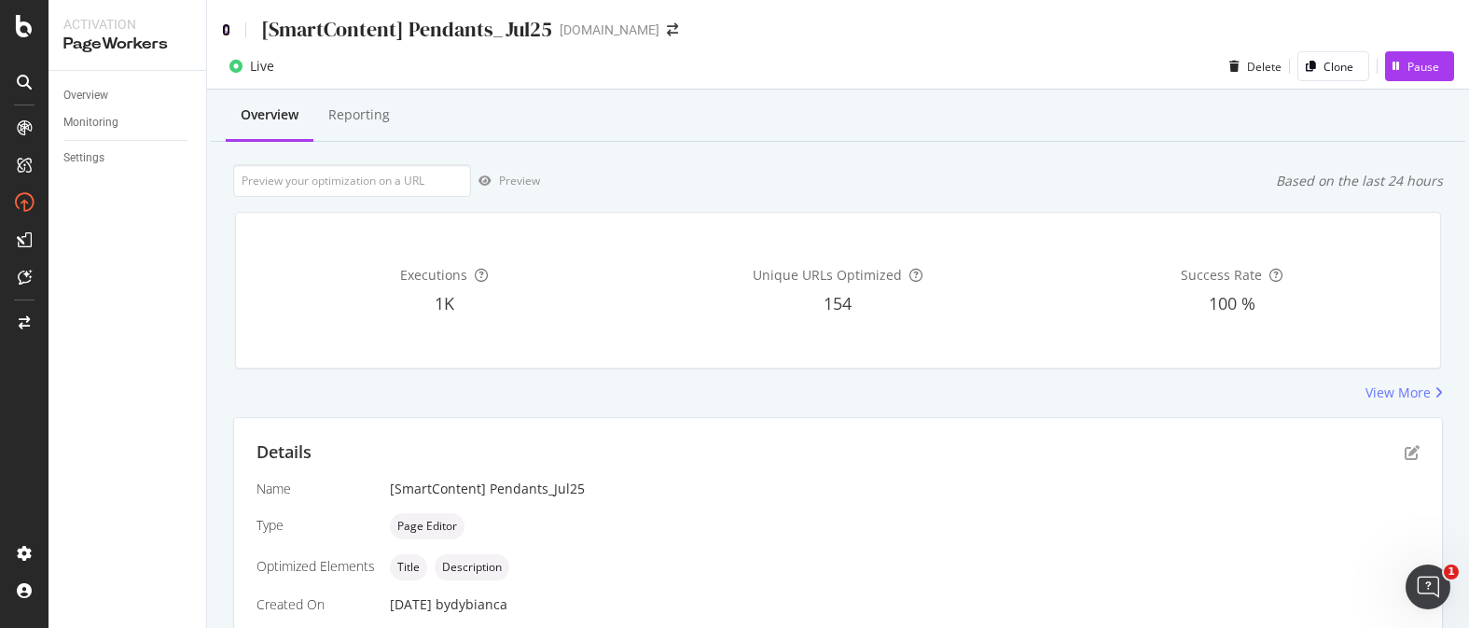
click at [228, 32] on icon at bounding box center [226, 29] width 8 height 13
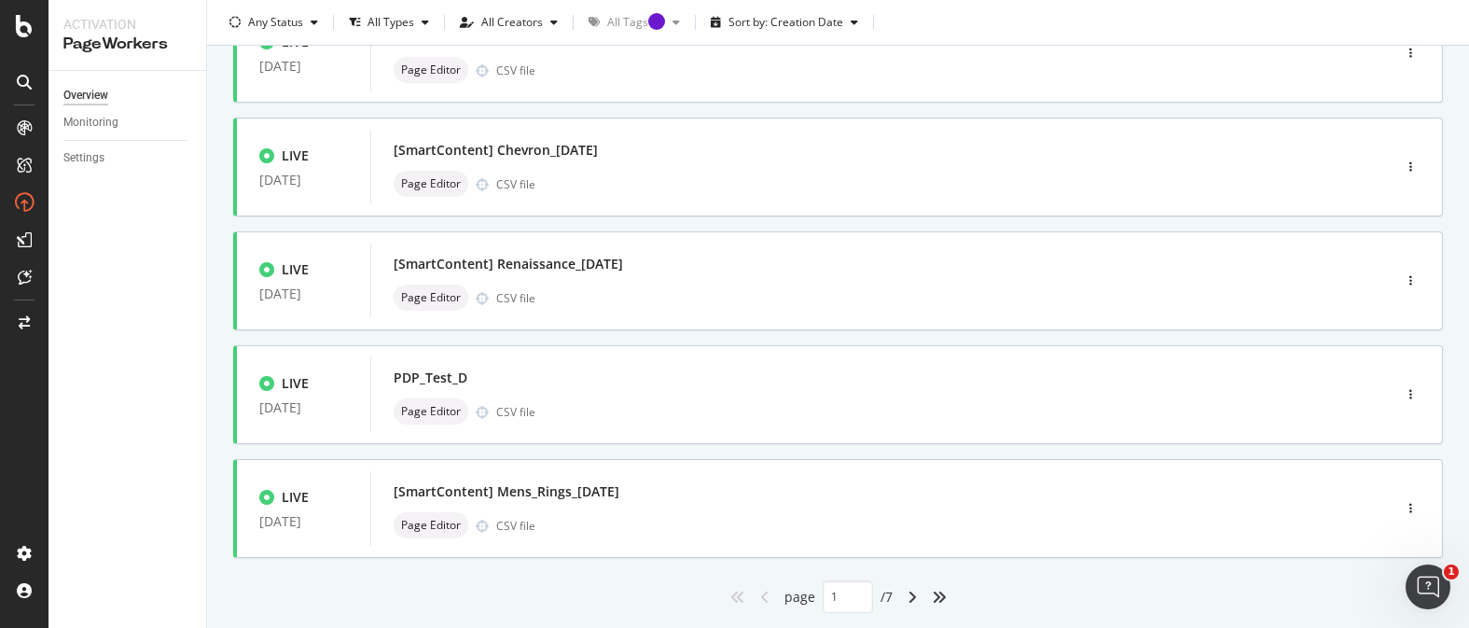
scroll to position [785, 0]
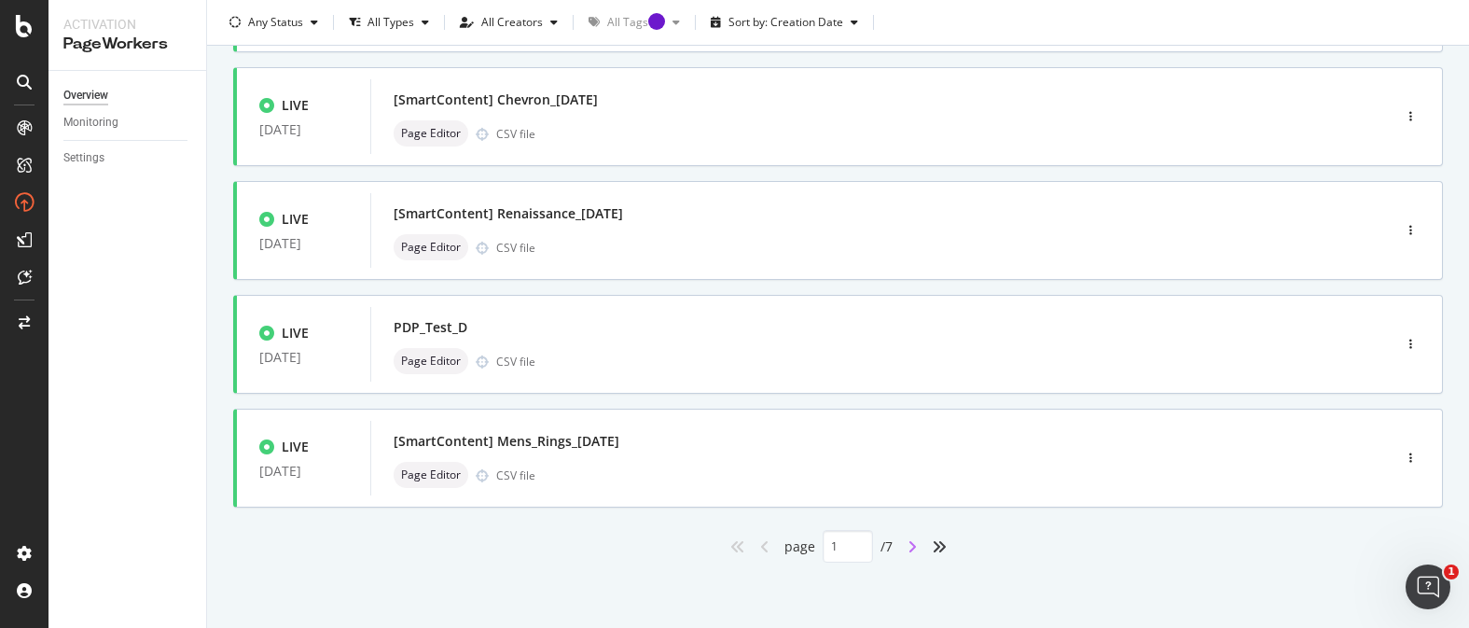
click at [910, 543] on icon "angle-right" at bounding box center [912, 546] width 9 height 15
type input "2"
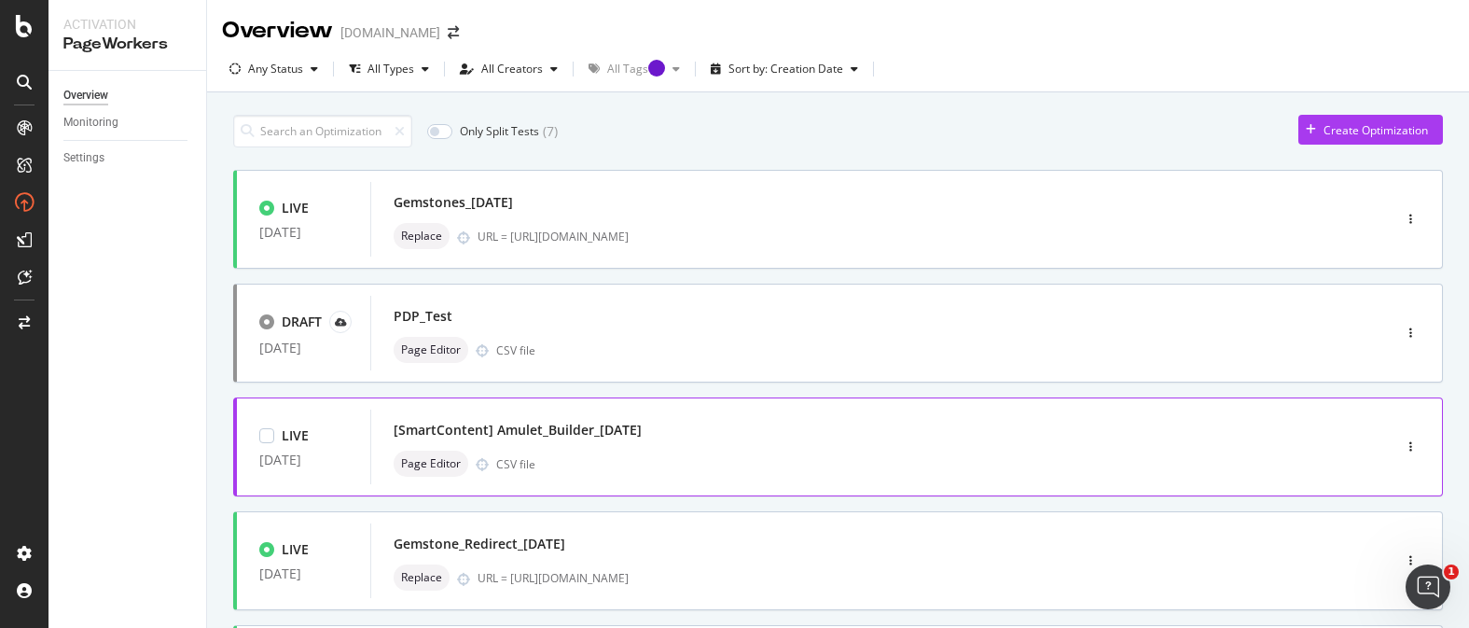
click at [798, 440] on div "[SmartContent] Amulet_Builder_[DATE]" at bounding box center [853, 430] width 919 height 26
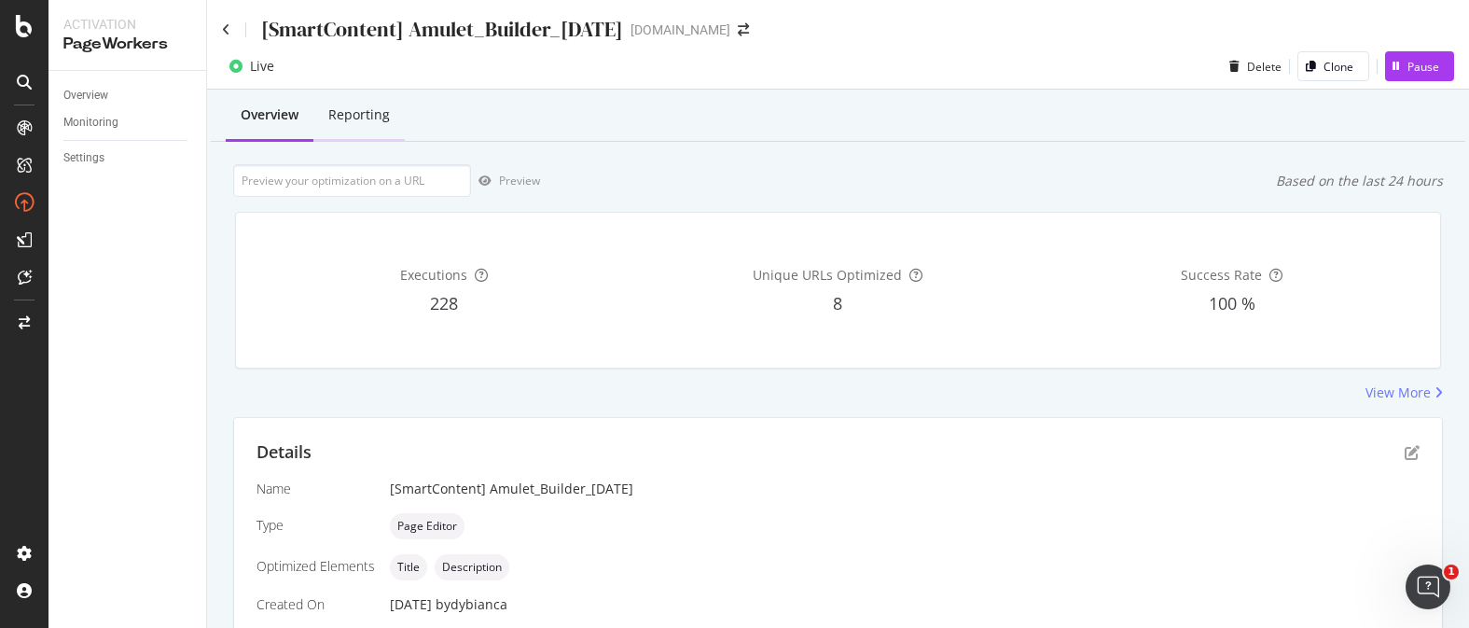
click at [368, 121] on div "Reporting" at bounding box center [359, 114] width 62 height 19
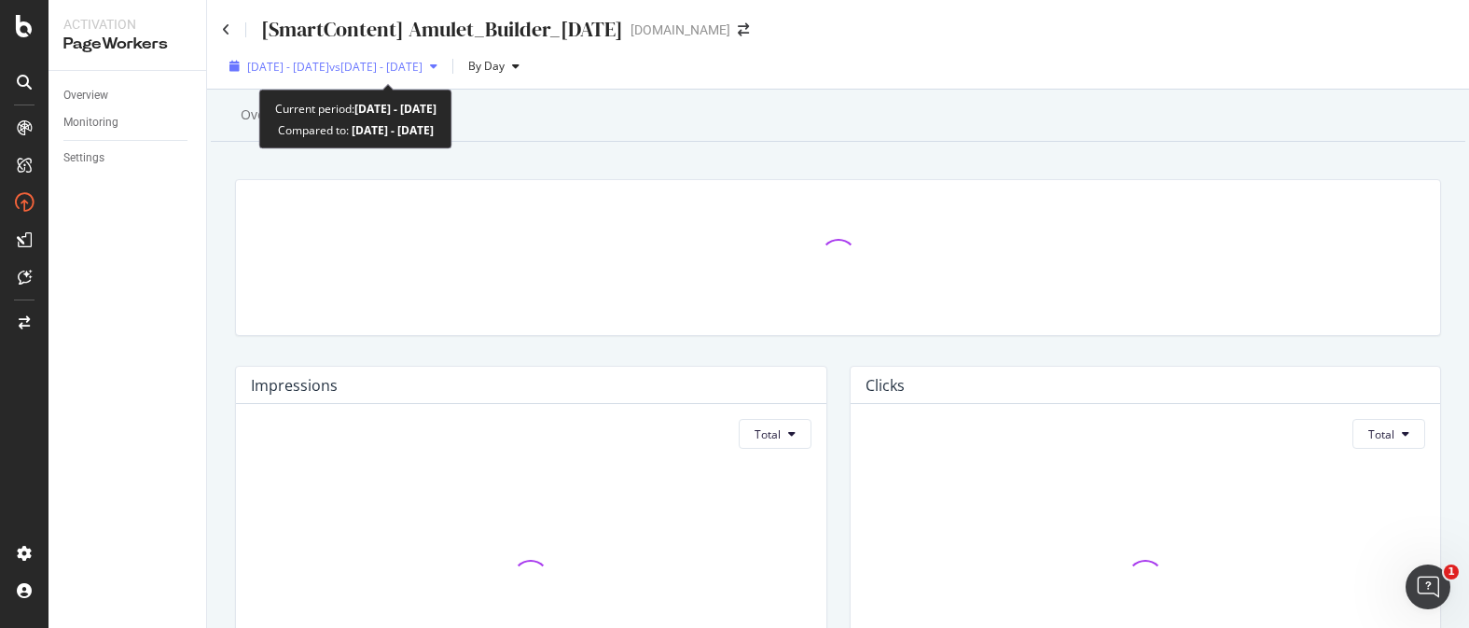
click at [368, 77] on div "[DATE] - [DATE] vs [DATE] - [DATE]" at bounding box center [333, 66] width 223 height 28
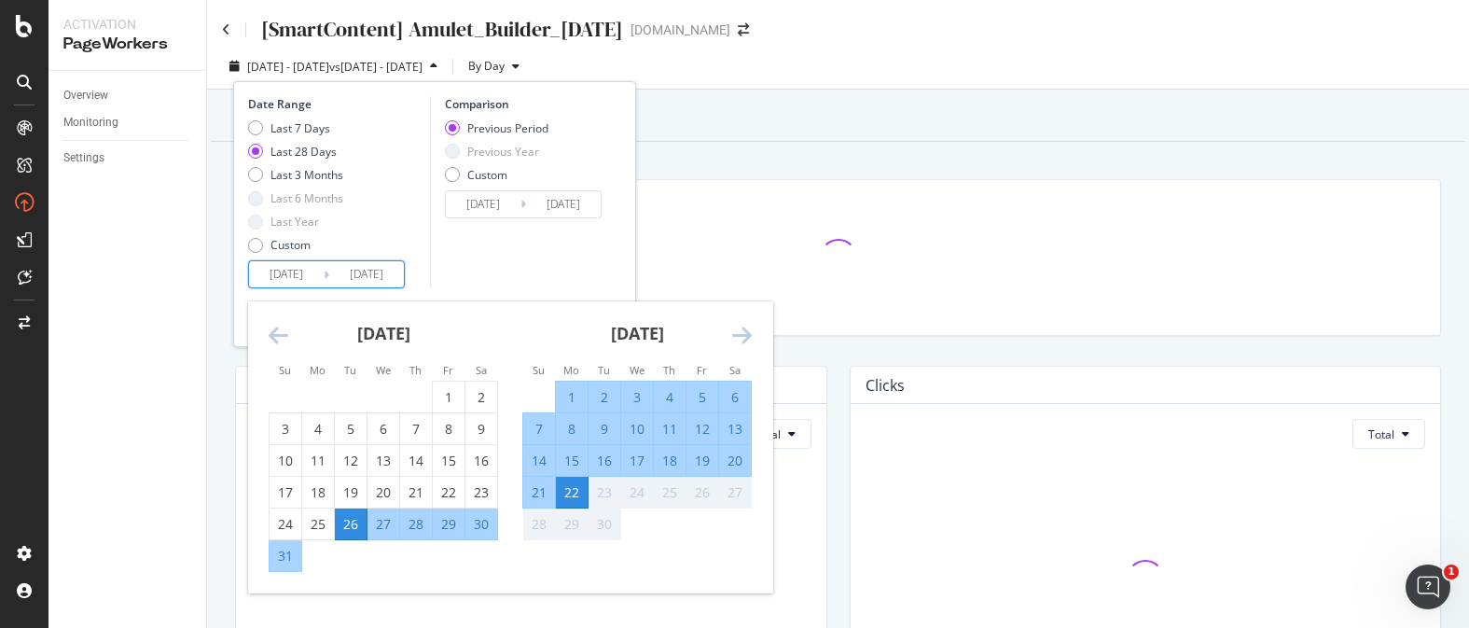
click at [304, 268] on input "[DATE]" at bounding box center [286, 274] width 75 height 26
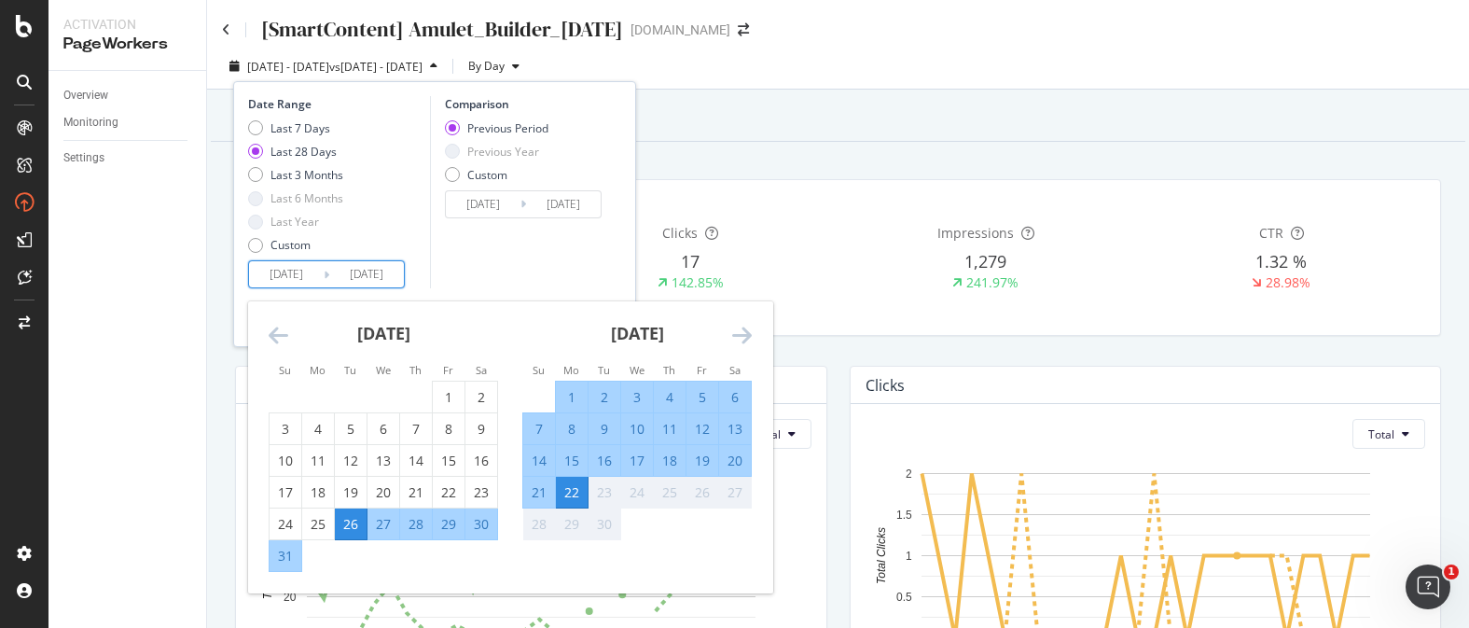
click at [279, 337] on icon "Move backward to switch to the previous month." at bounding box center [279, 335] width 20 height 22
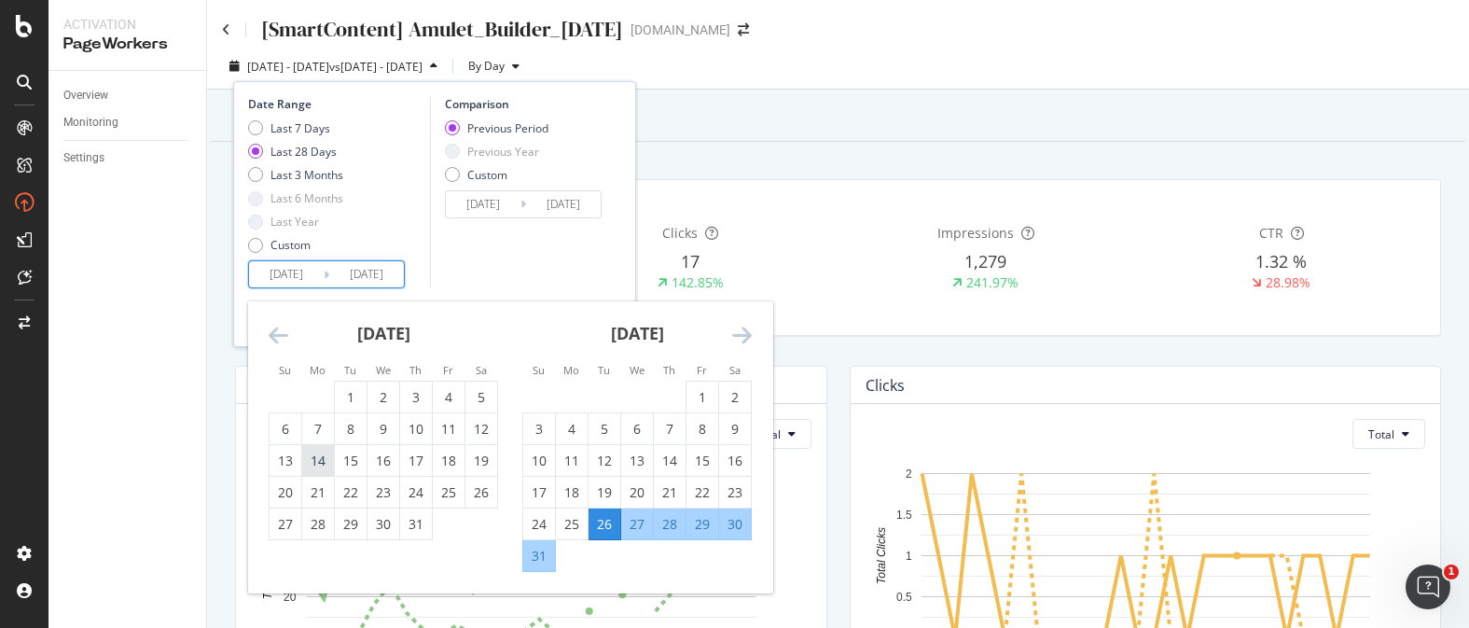
click at [330, 457] on div "14" at bounding box center [318, 461] width 32 height 19
type input "[DATE]"
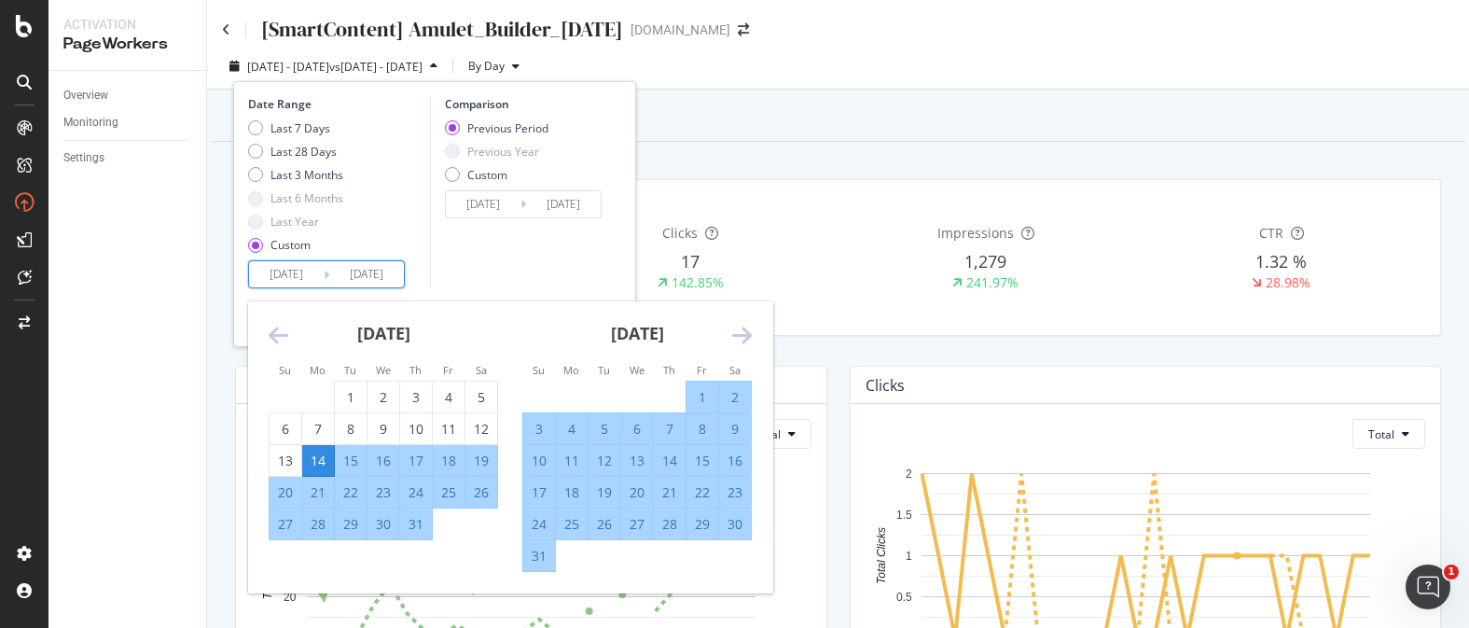
click at [735, 338] on icon "Move forward to switch to the next month." at bounding box center [742, 335] width 20 height 22
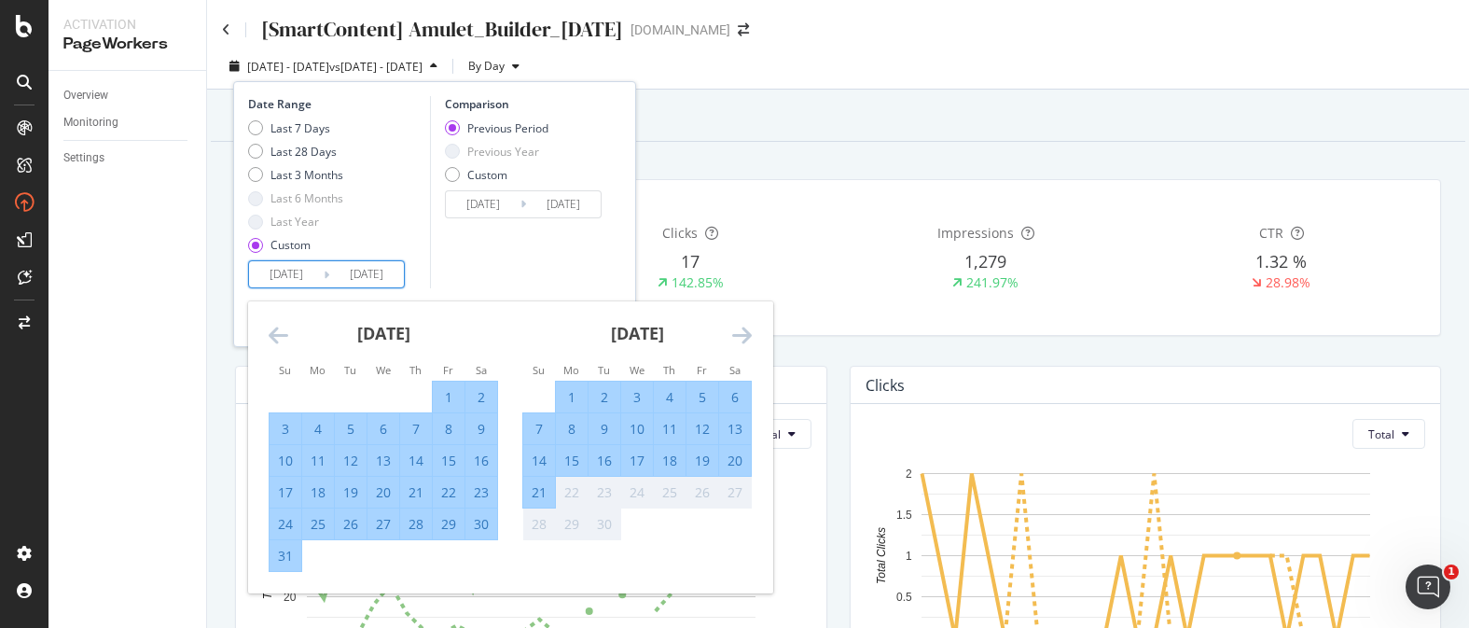
click at [554, 428] on div "7" at bounding box center [539, 429] width 32 height 19
type input "[DATE]"
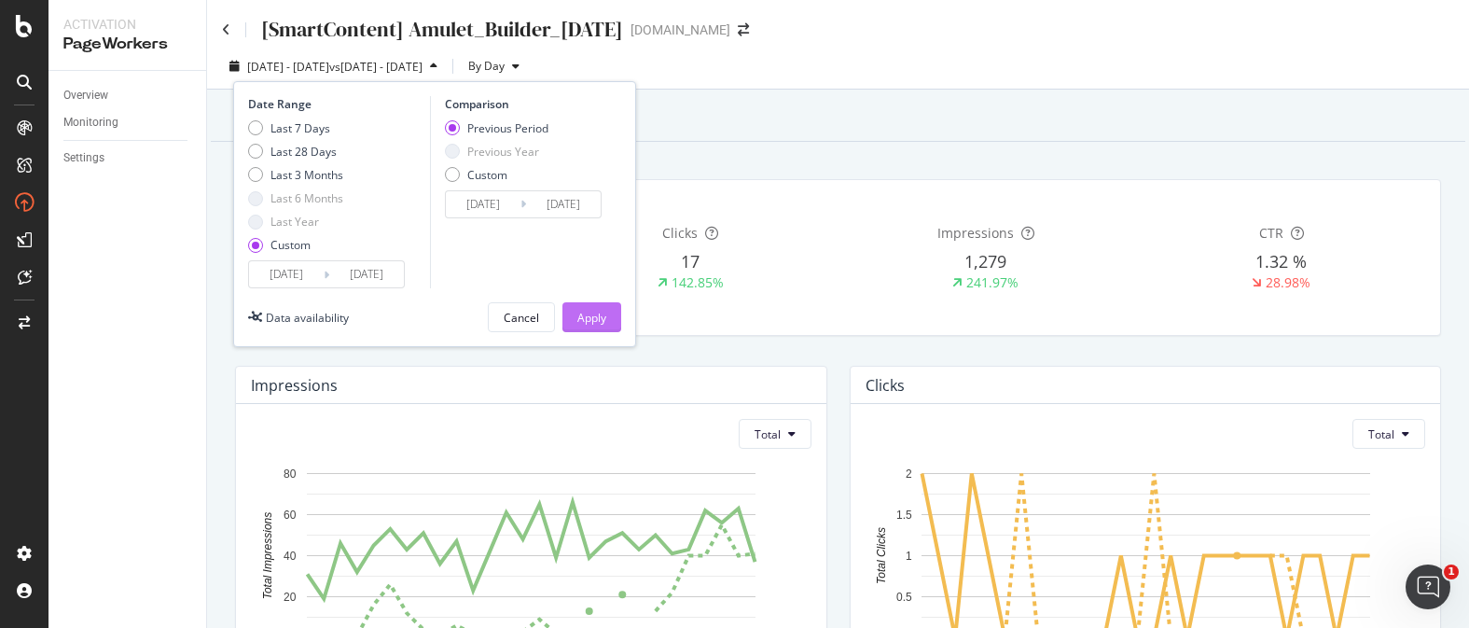
click at [590, 316] on div "Apply" at bounding box center [591, 318] width 29 height 16
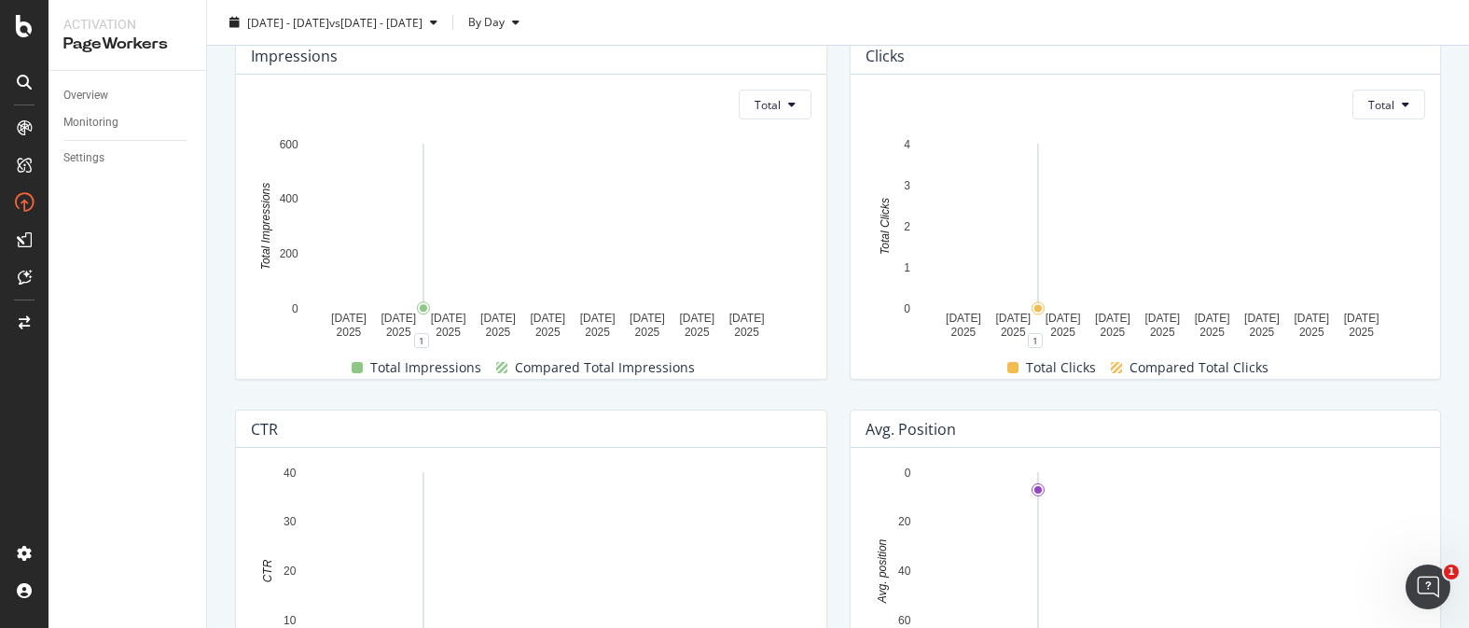
scroll to position [347, 0]
